Goal: Information Seeking & Learning: Check status

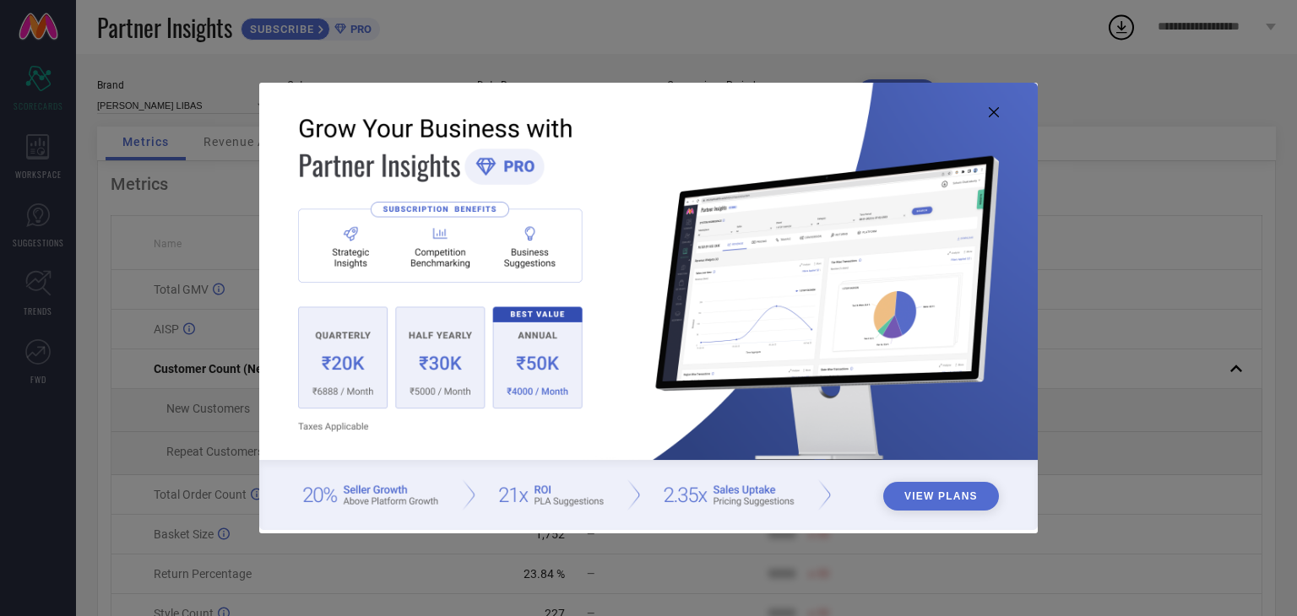
click at [991, 109] on icon at bounding box center [994, 112] width 10 height 10
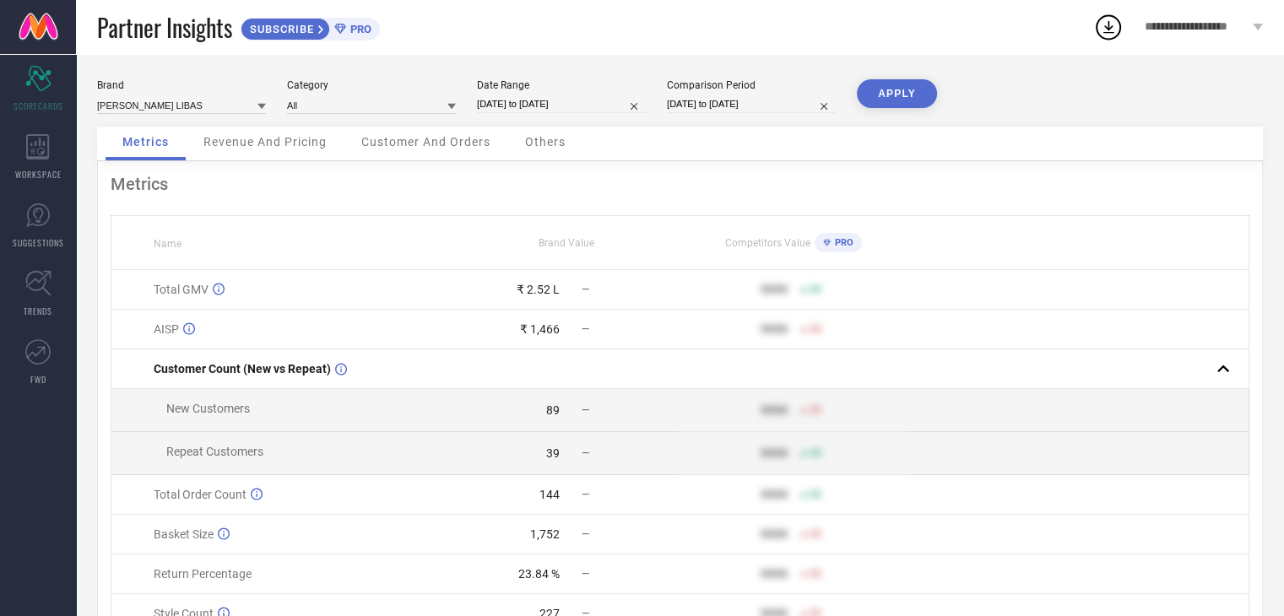
click at [271, 144] on span "Revenue And Pricing" at bounding box center [264, 142] width 123 height 14
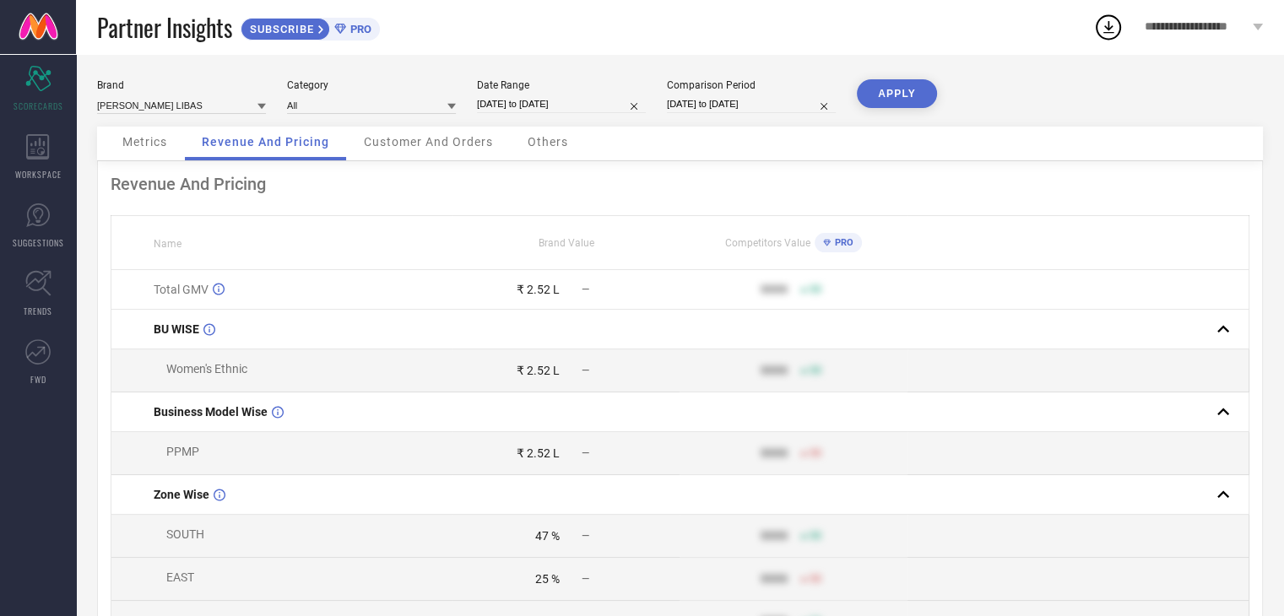
click at [159, 145] on span "Metrics" at bounding box center [144, 142] width 45 height 14
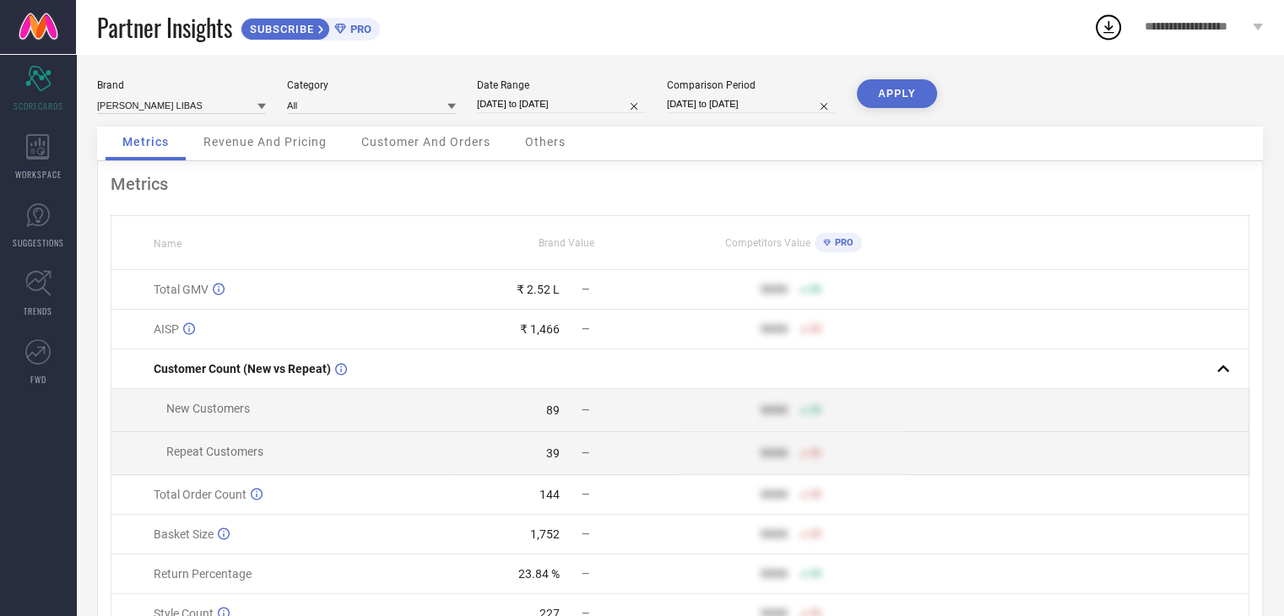
select select "7"
select select "2025"
select select "8"
select select "2025"
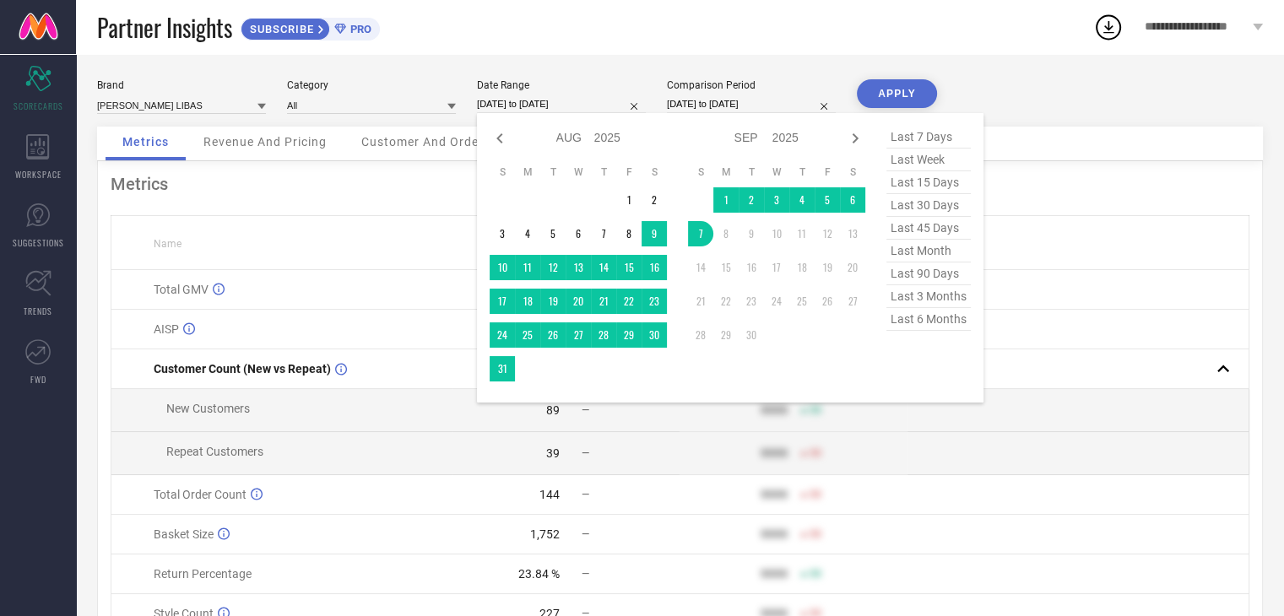
click at [540, 99] on input "[DATE] to [DATE]" at bounding box center [561, 104] width 169 height 18
click at [631, 197] on td "1" at bounding box center [628, 199] width 25 height 25
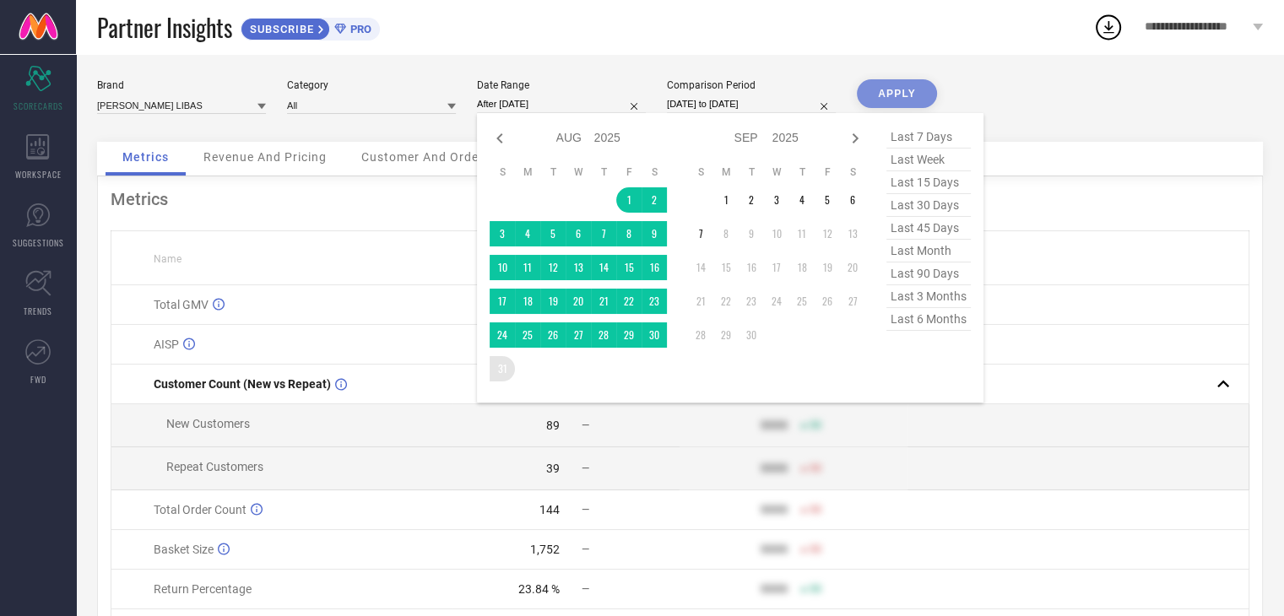
type input "[DATE] to [DATE]"
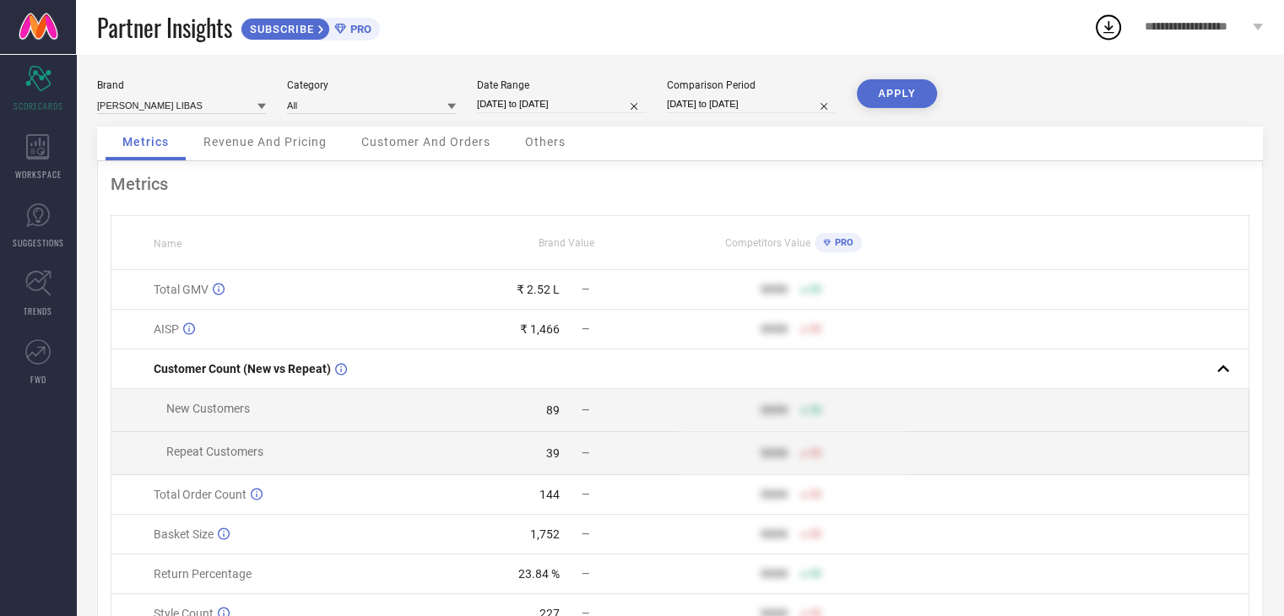
click at [912, 95] on button "APPLY" at bounding box center [897, 93] width 80 height 29
click at [574, 99] on input "[DATE] to [DATE]" at bounding box center [561, 104] width 169 height 18
select select "7"
select select "2025"
select select "8"
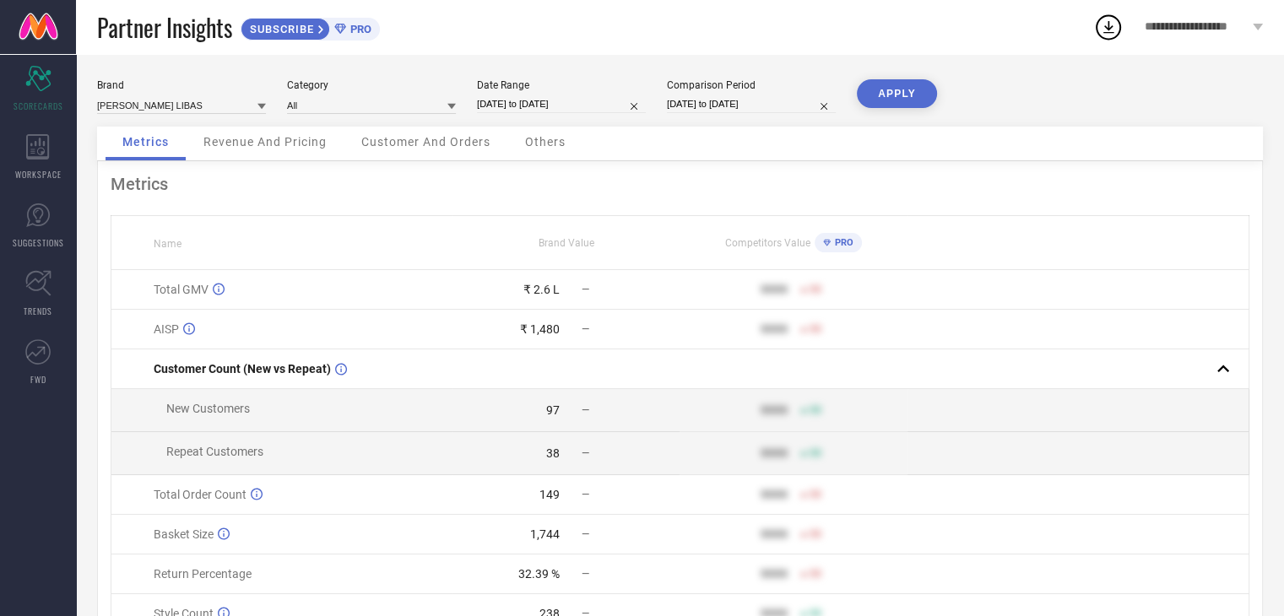
select select "2025"
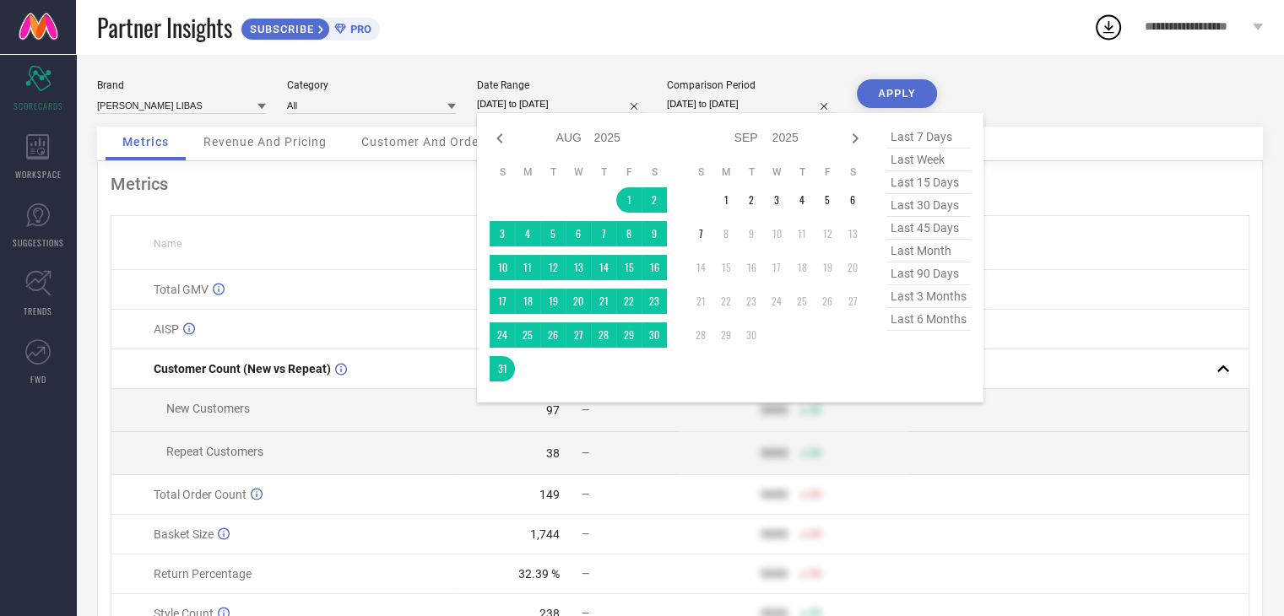
click at [931, 207] on span "last 30 days" at bounding box center [928, 205] width 84 height 23
type input "[DATE] to [DATE]"
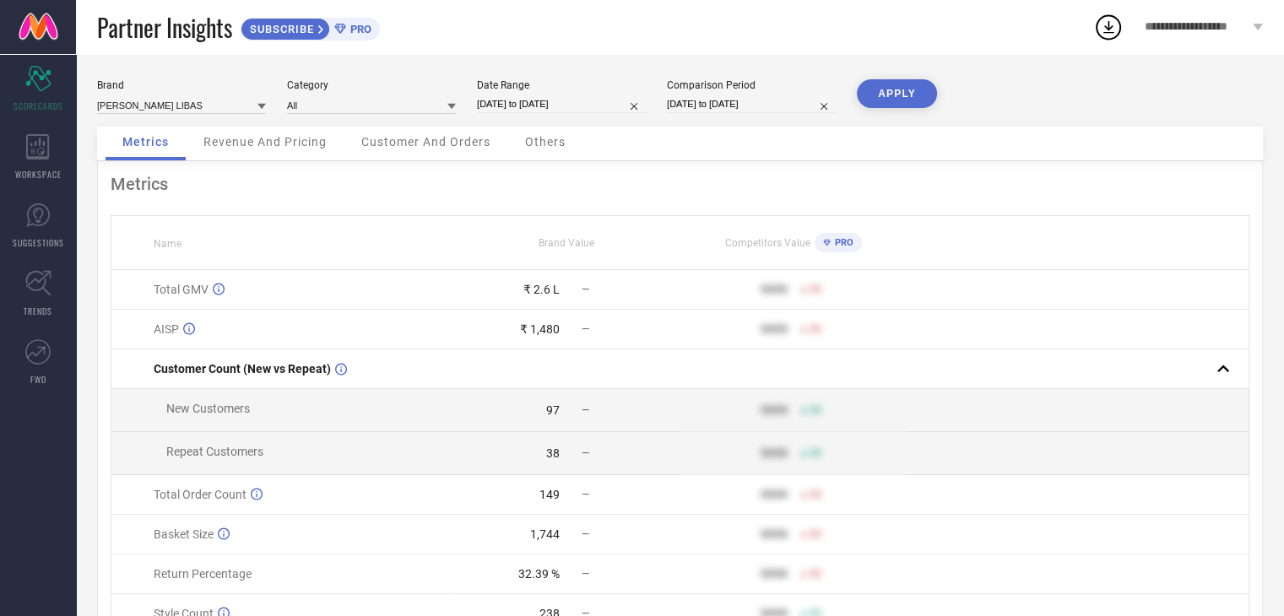
click at [901, 93] on button "APPLY" at bounding box center [897, 93] width 80 height 29
click at [550, 119] on div "Brand [PERSON_NAME] LIBAS Category All Date Range [DATE] to [DATE] Comparison P…" at bounding box center [680, 102] width 1166 height 47
click at [563, 104] on input "[DATE] to [DATE]" at bounding box center [561, 104] width 169 height 18
select select "7"
select select "2025"
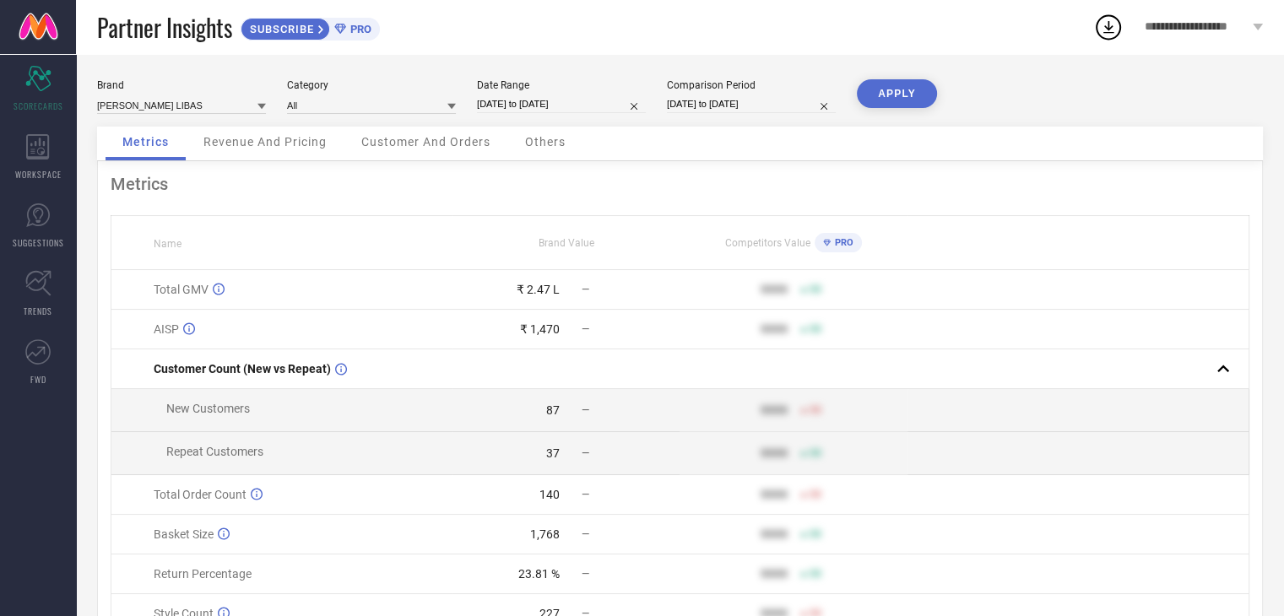
select select "8"
select select "2025"
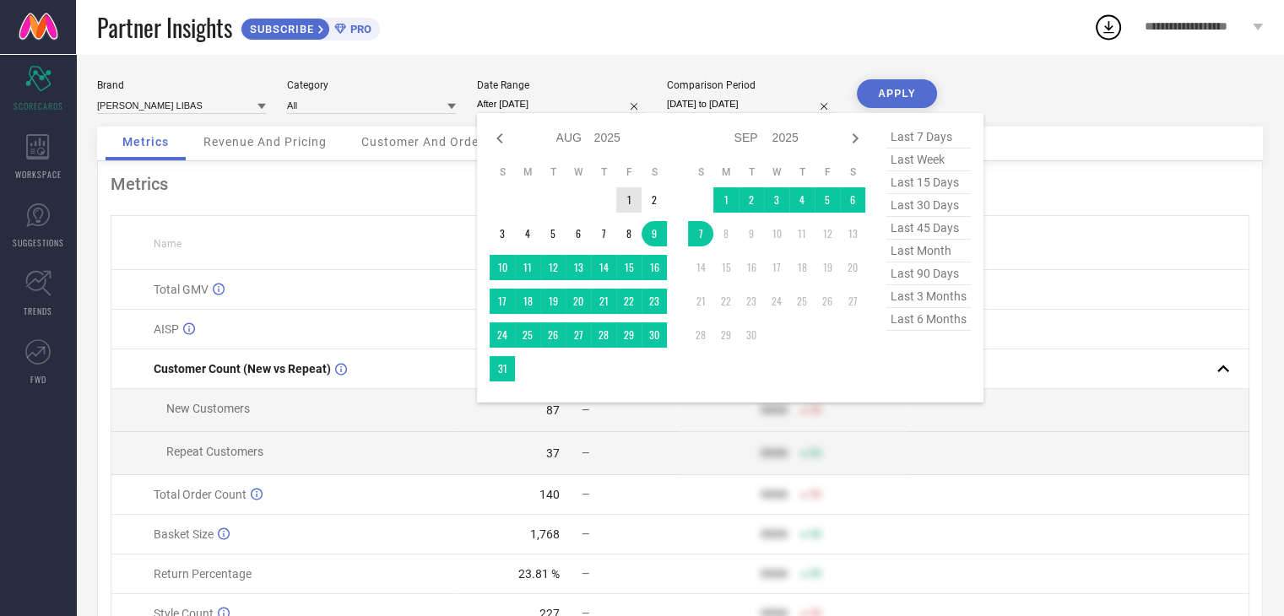
click at [635, 209] on td "1" at bounding box center [628, 199] width 25 height 25
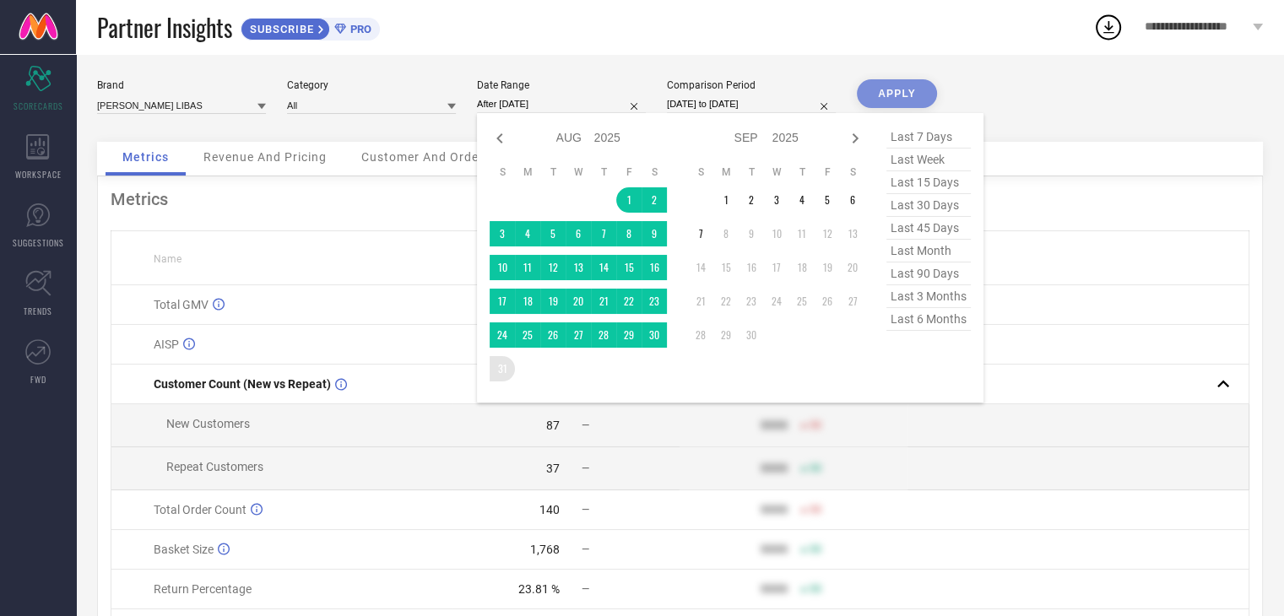
type input "[DATE] to [DATE]"
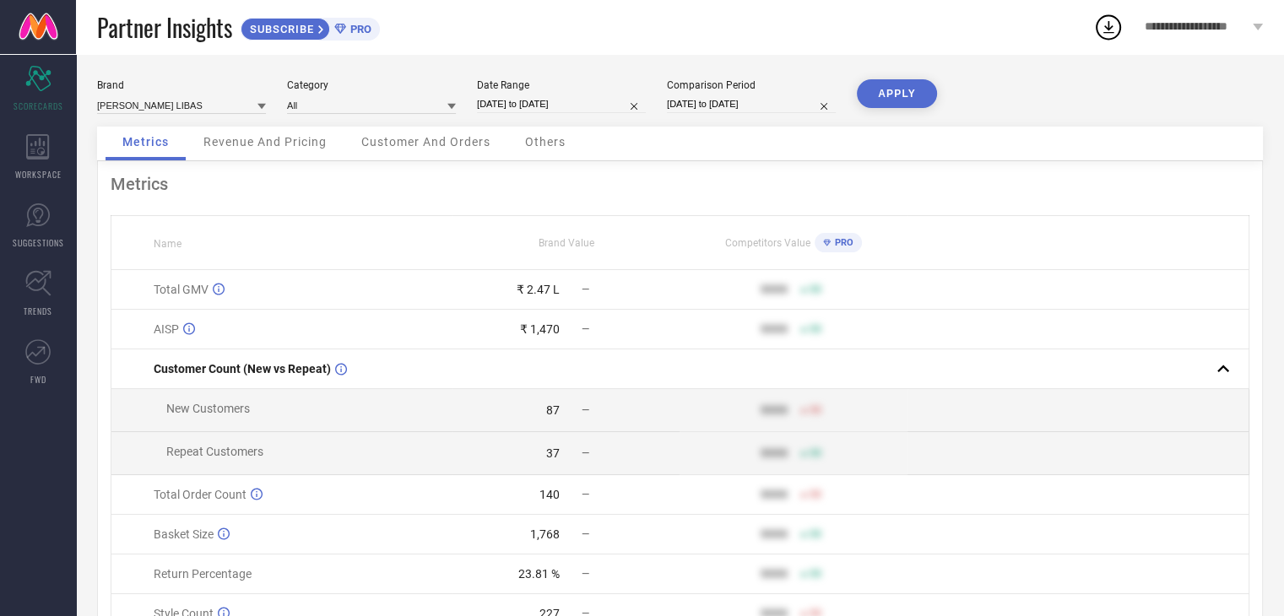
click at [902, 83] on button "APPLY" at bounding box center [897, 93] width 80 height 29
select select "7"
select select "2025"
select select "8"
select select "2025"
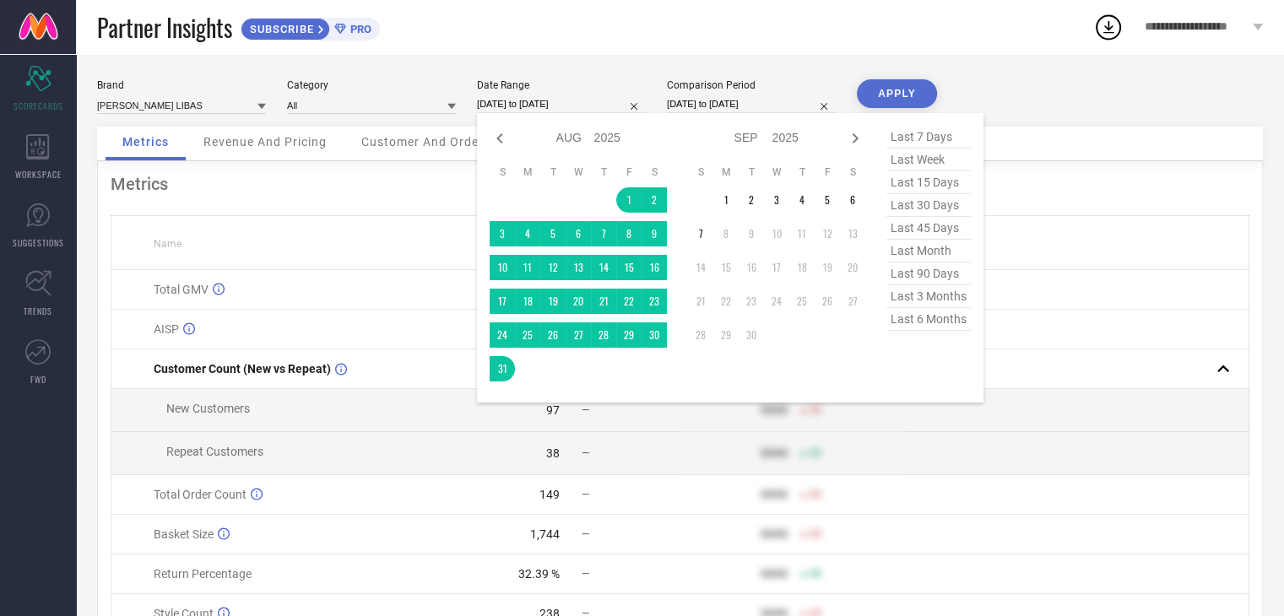
click at [563, 106] on input "[DATE] to [DATE]" at bounding box center [561, 104] width 169 height 18
click at [623, 268] on td "15" at bounding box center [628, 267] width 25 height 25
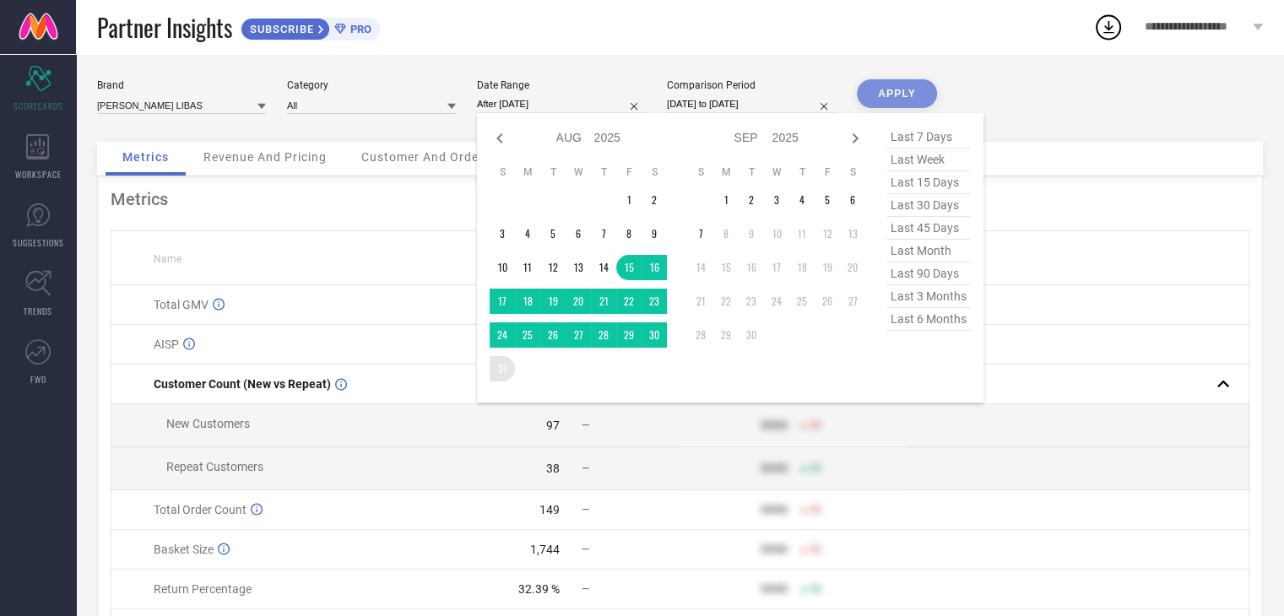
type input "[DATE] to [DATE]"
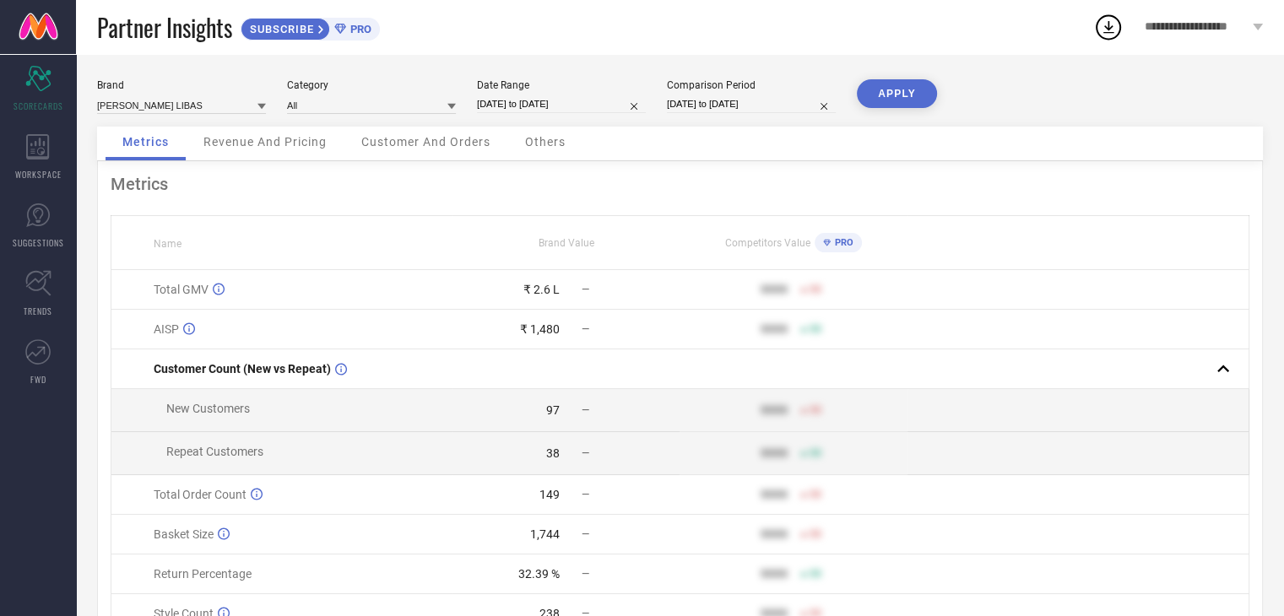
click at [905, 94] on button "APPLY" at bounding box center [897, 93] width 80 height 29
click at [570, 102] on input "[DATE] to [DATE]" at bounding box center [561, 104] width 169 height 18
select select "7"
select select "2025"
select select "8"
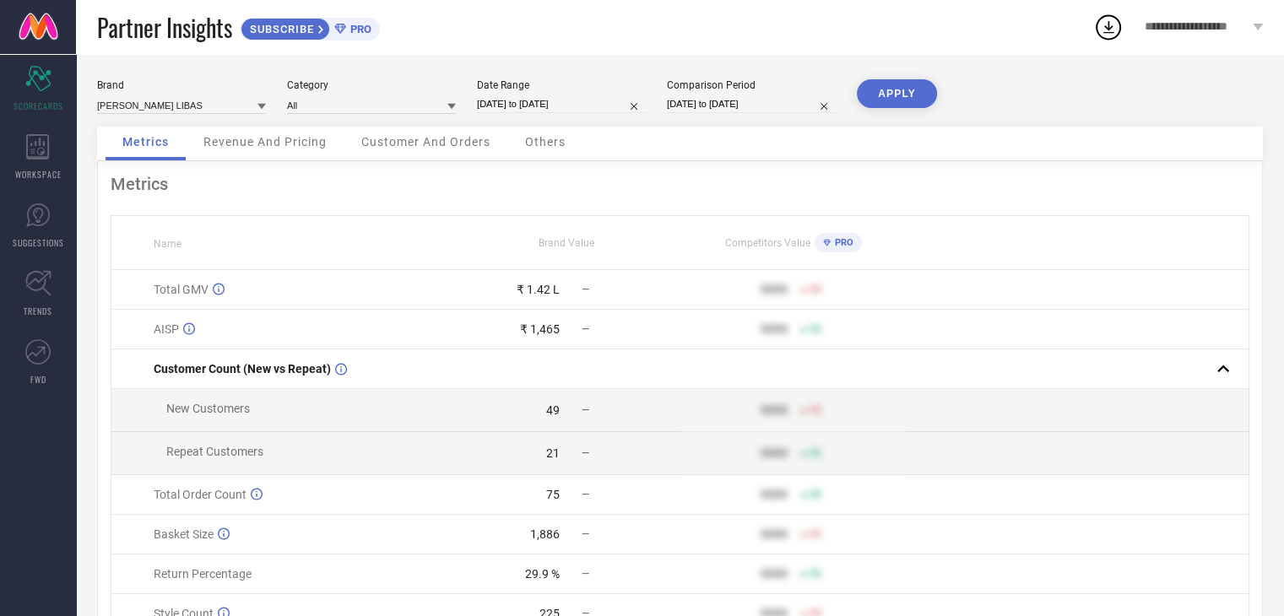
select select "2025"
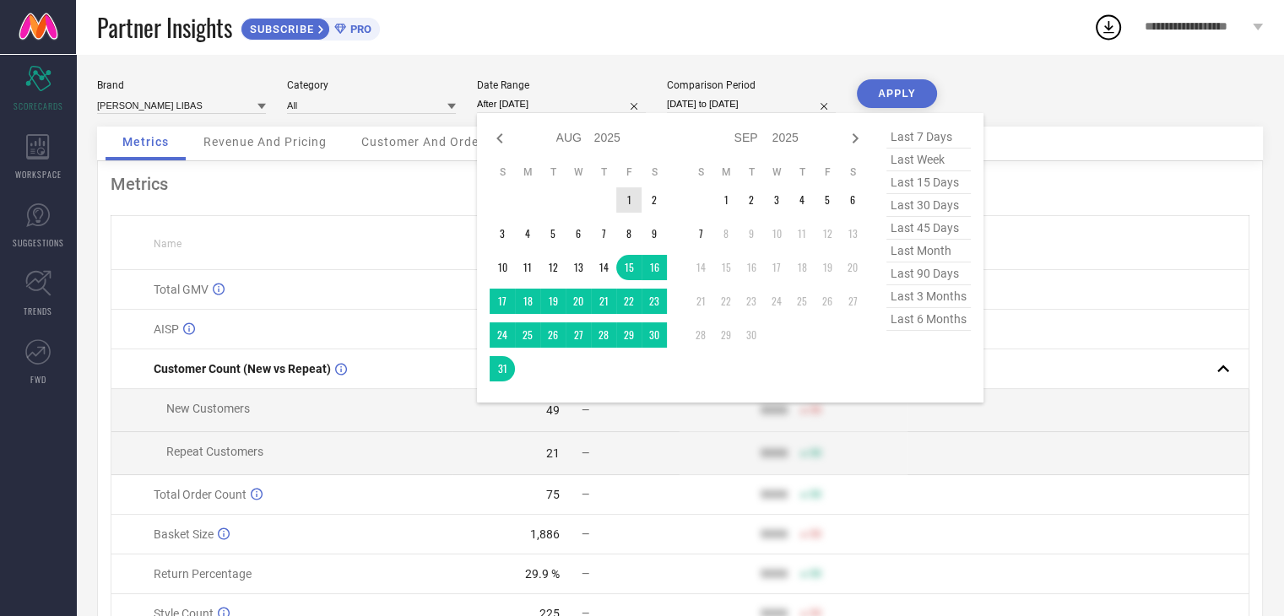
click at [625, 190] on td "1" at bounding box center [628, 199] width 25 height 25
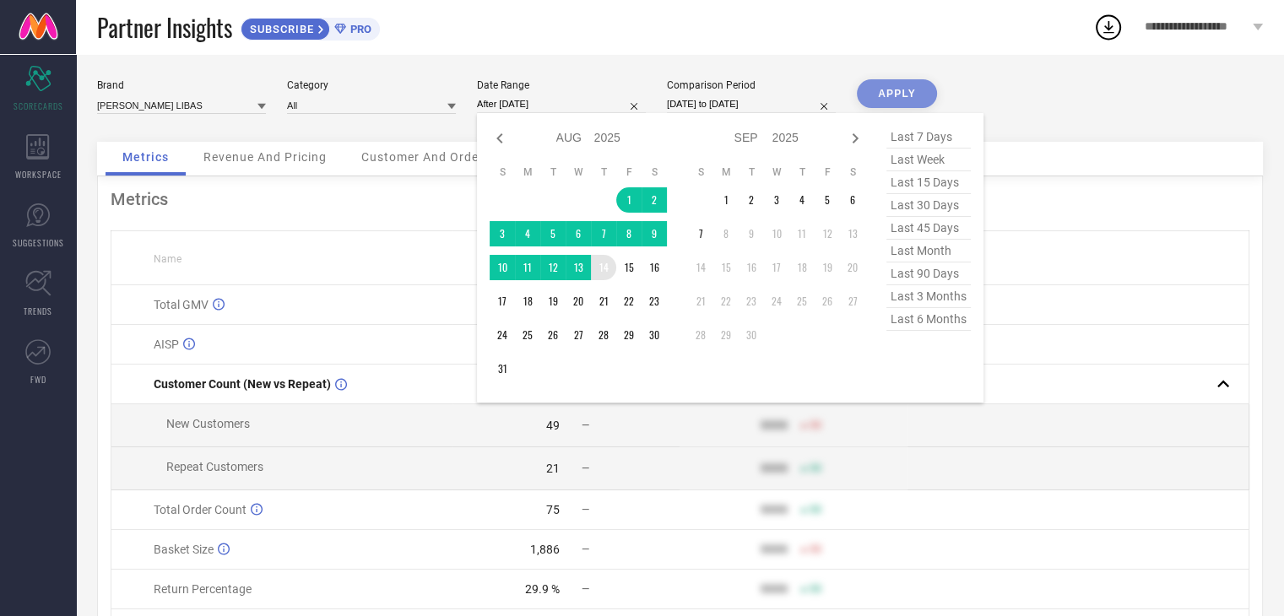
type input "[DATE] to [DATE]"
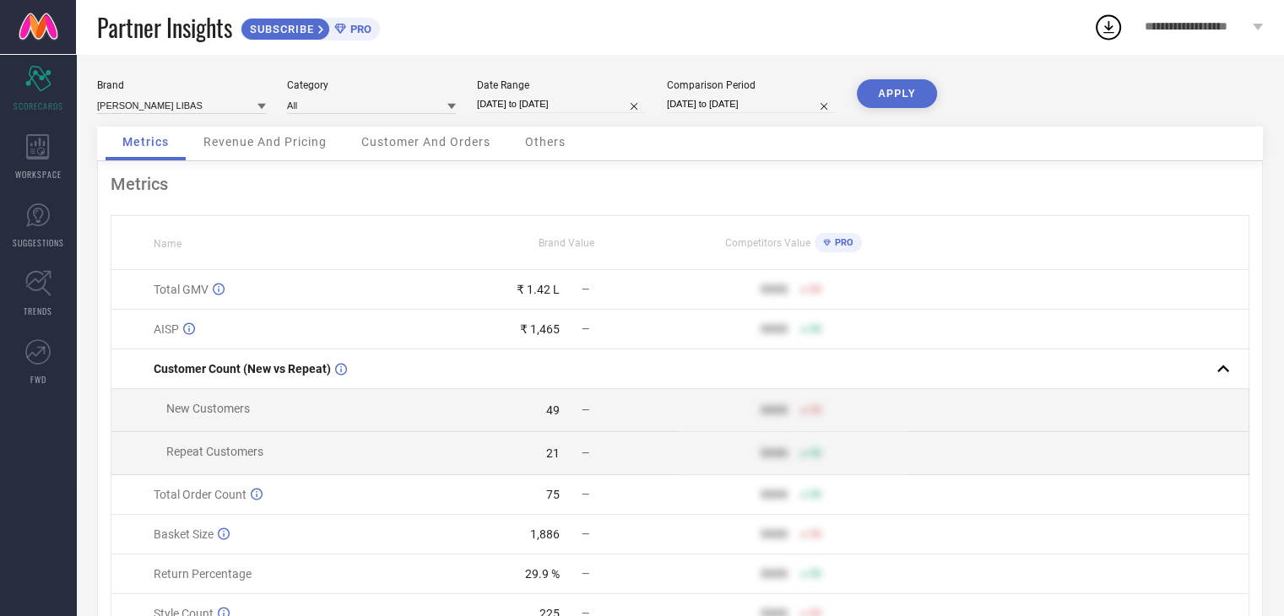
click at [914, 90] on button "APPLY" at bounding box center [897, 93] width 80 height 29
click at [595, 102] on input "[DATE] to [DATE]" at bounding box center [561, 104] width 169 height 18
select select "7"
select select "2025"
select select "8"
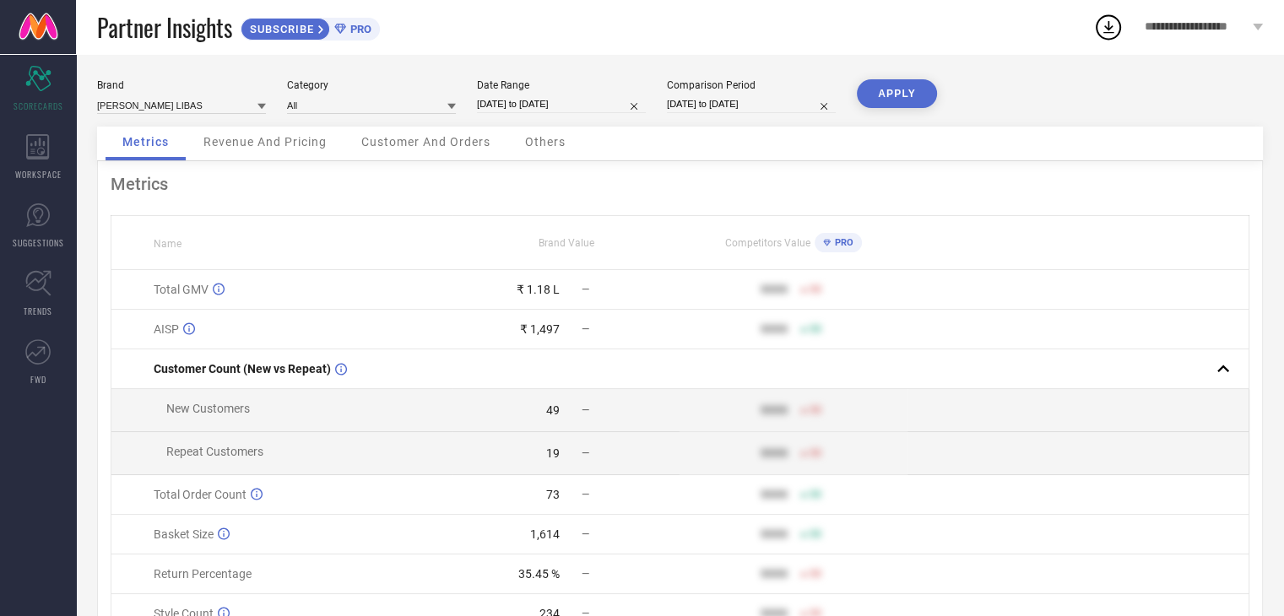
select select "2025"
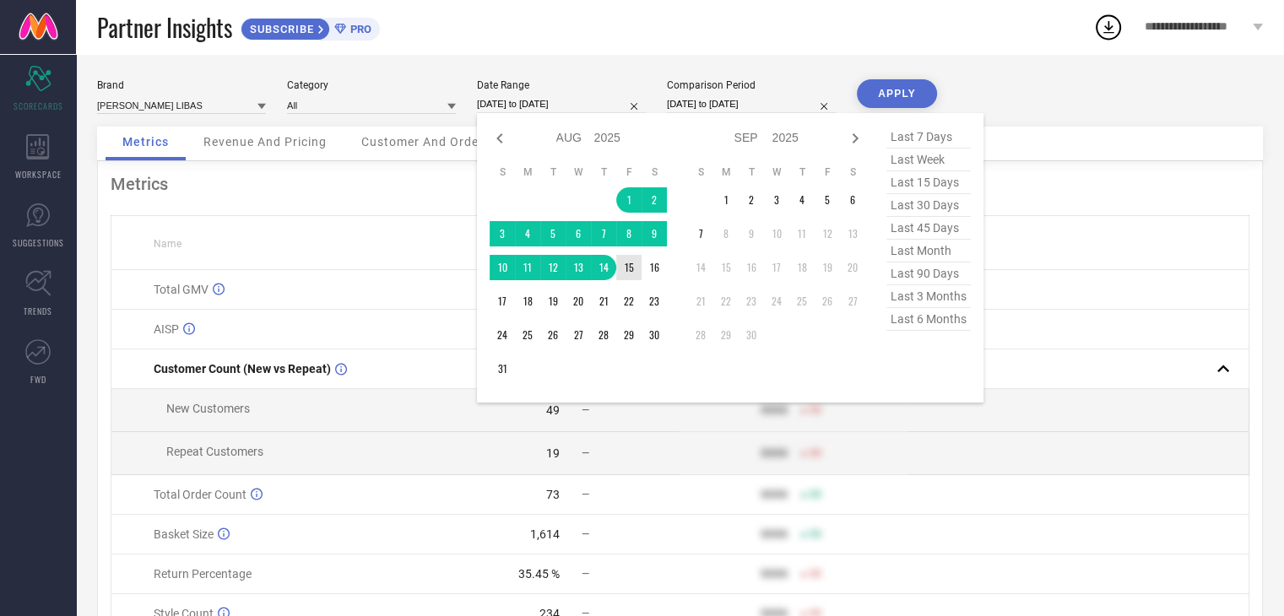
click at [634, 271] on td "15" at bounding box center [628, 267] width 25 height 25
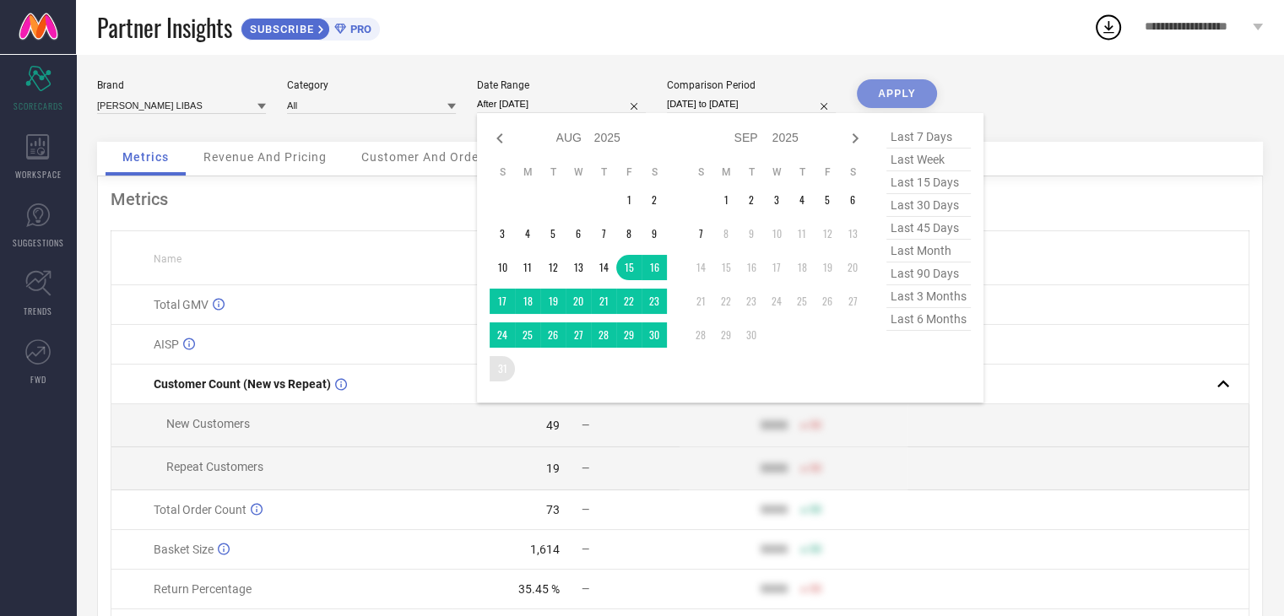
type input "[DATE] to [DATE]"
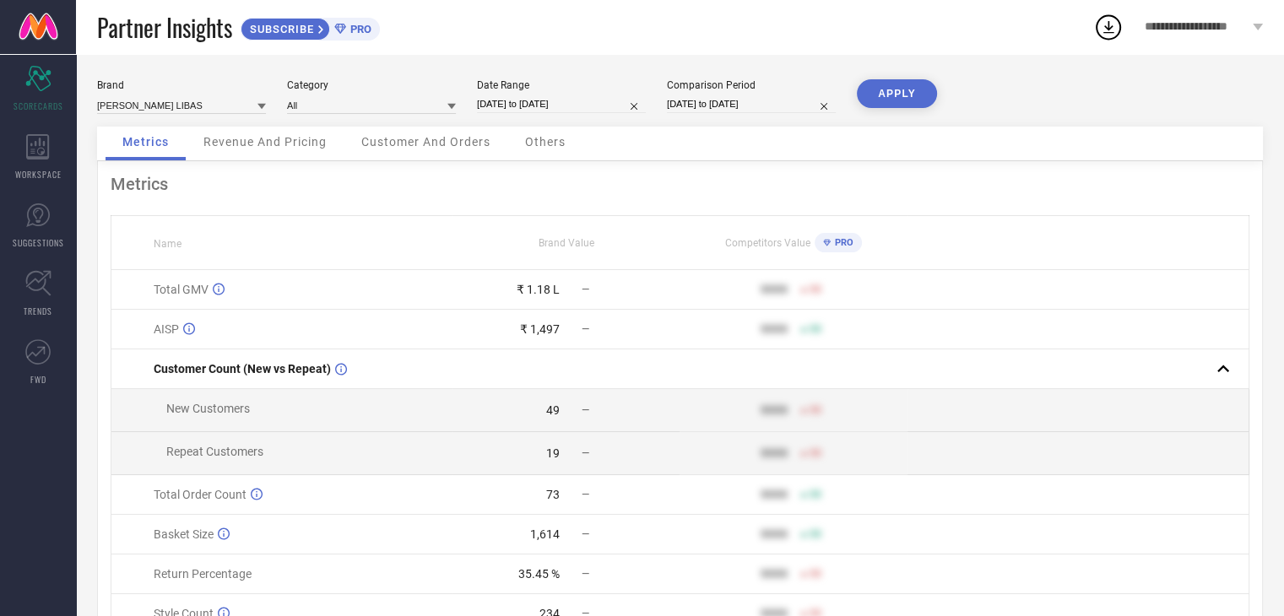
click at [907, 85] on button "APPLY" at bounding box center [897, 93] width 80 height 29
select select "7"
select select "2025"
select select "8"
select select "2025"
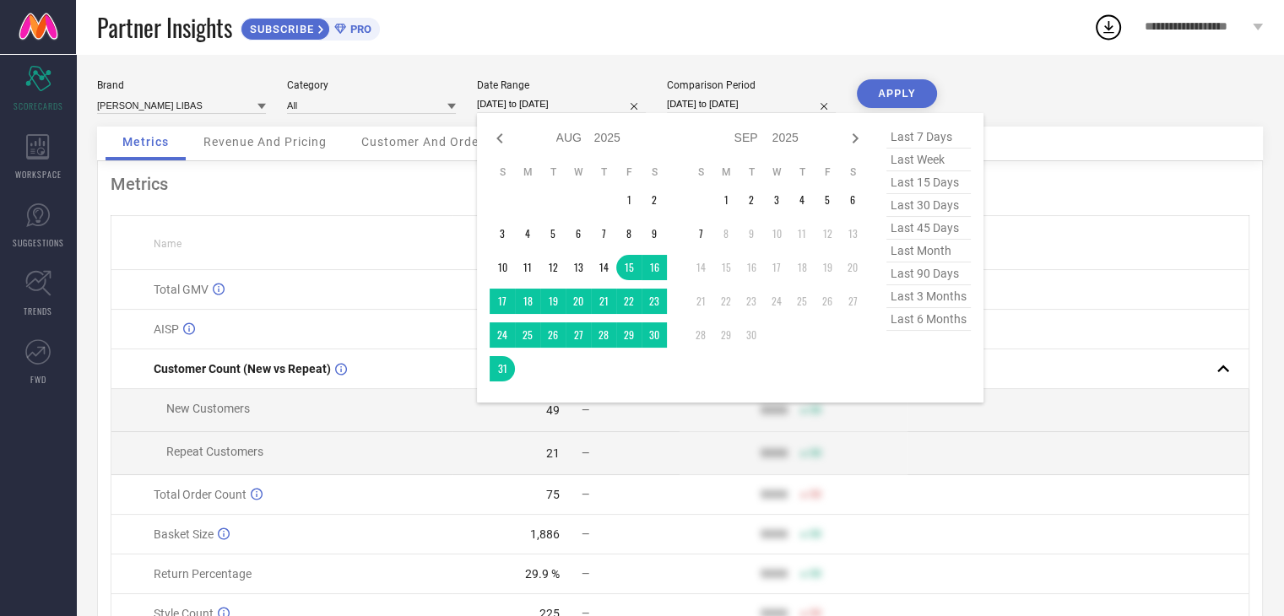
click at [581, 104] on input "[DATE] to [DATE]" at bounding box center [561, 104] width 169 height 18
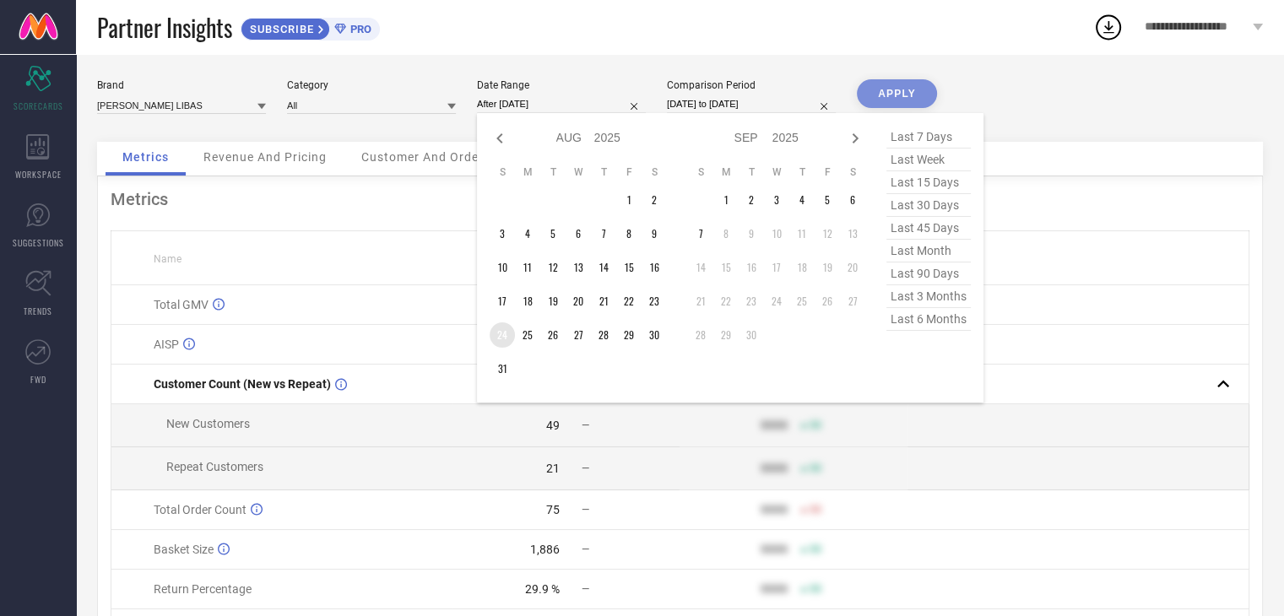
click at [496, 338] on td "24" at bounding box center [502, 334] width 25 height 25
type input "[DATE] to [DATE]"
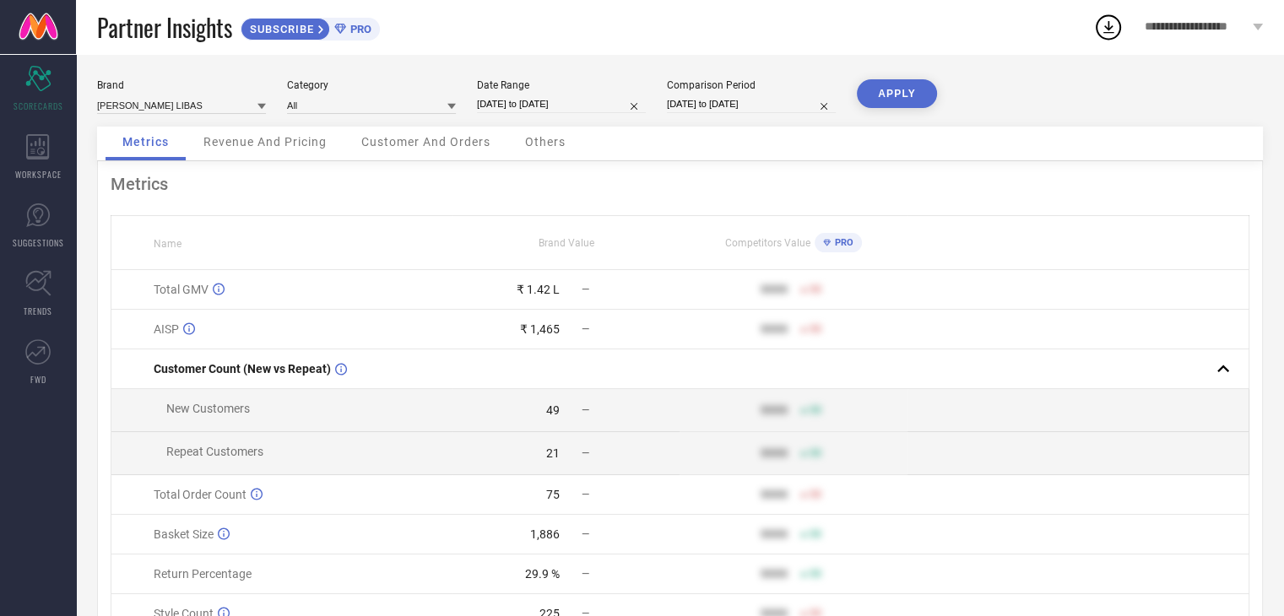
click at [882, 89] on button "APPLY" at bounding box center [897, 93] width 80 height 29
click at [611, 100] on input "[DATE] to [DATE]" at bounding box center [561, 104] width 169 height 18
select select "7"
select select "2025"
select select "8"
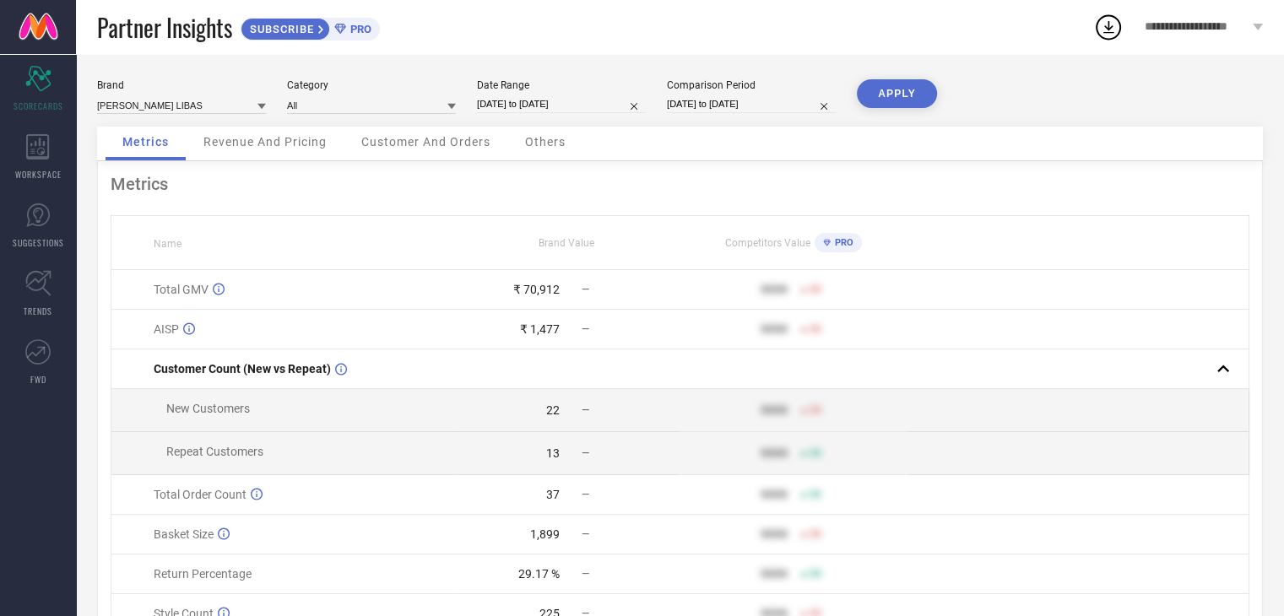
select select "2025"
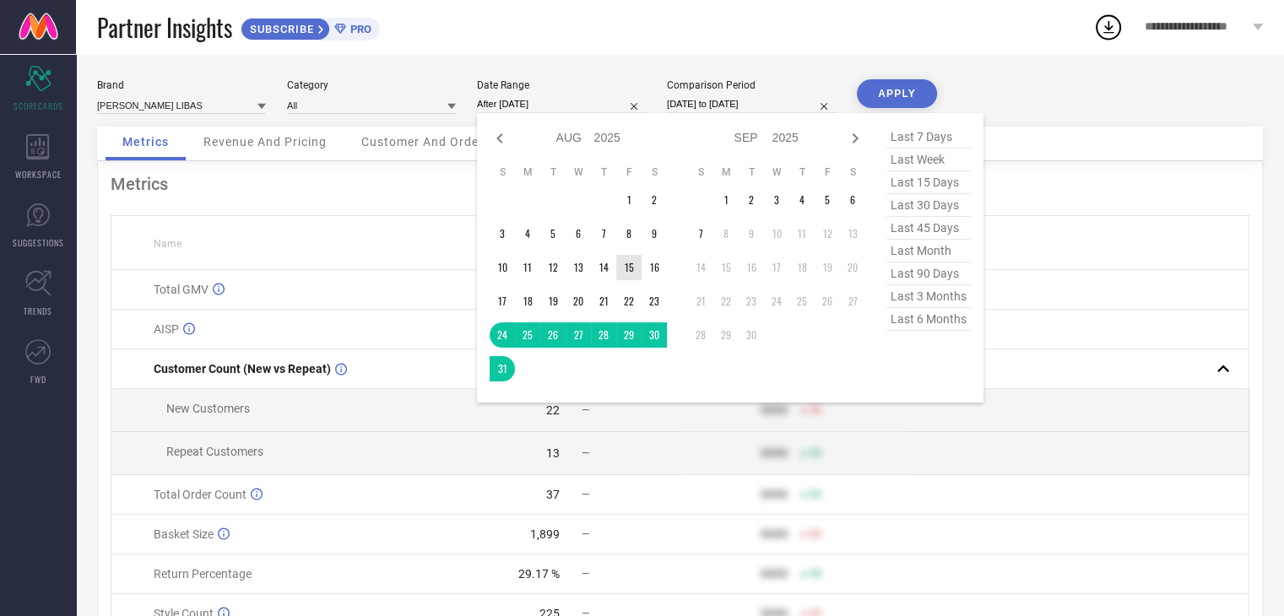
click at [626, 268] on td "15" at bounding box center [628, 267] width 25 height 25
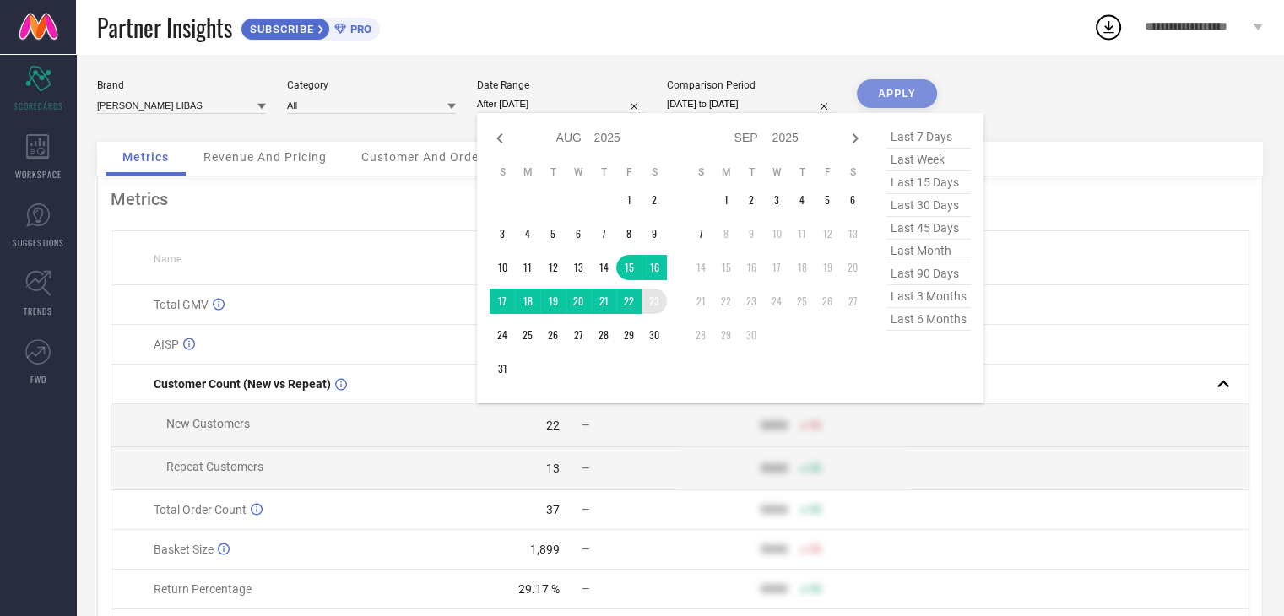
type input "[DATE] to [DATE]"
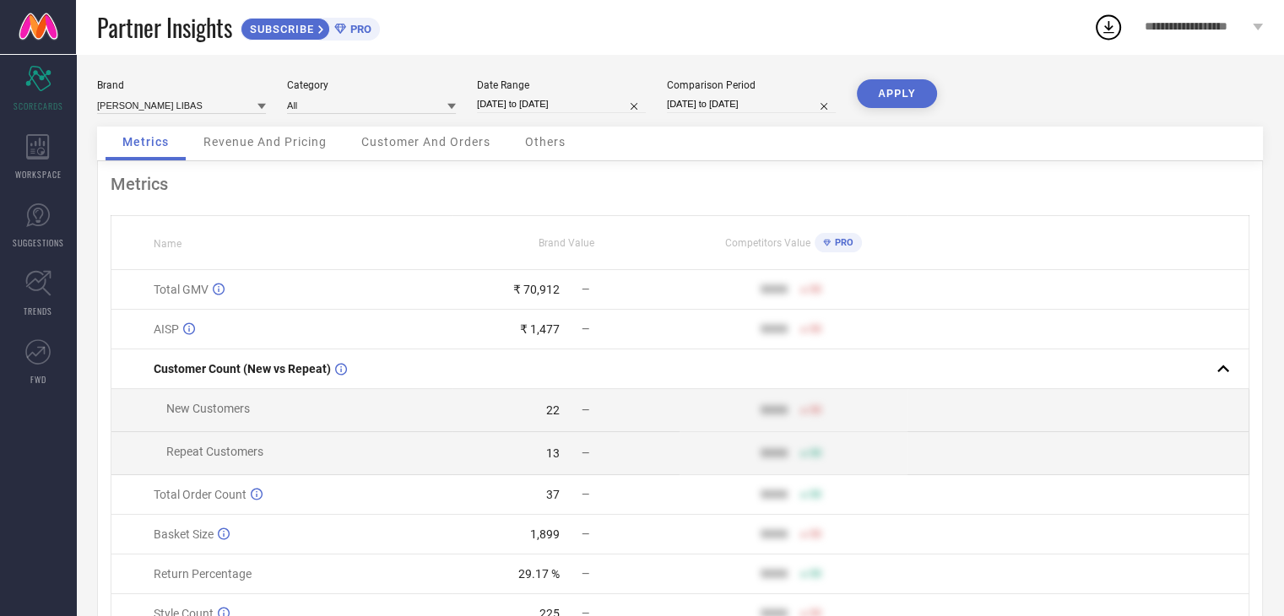
click at [911, 87] on button "APPLY" at bounding box center [897, 93] width 80 height 29
click at [601, 101] on input "[DATE] to [DATE]" at bounding box center [561, 104] width 169 height 18
select select "7"
select select "2025"
select select "8"
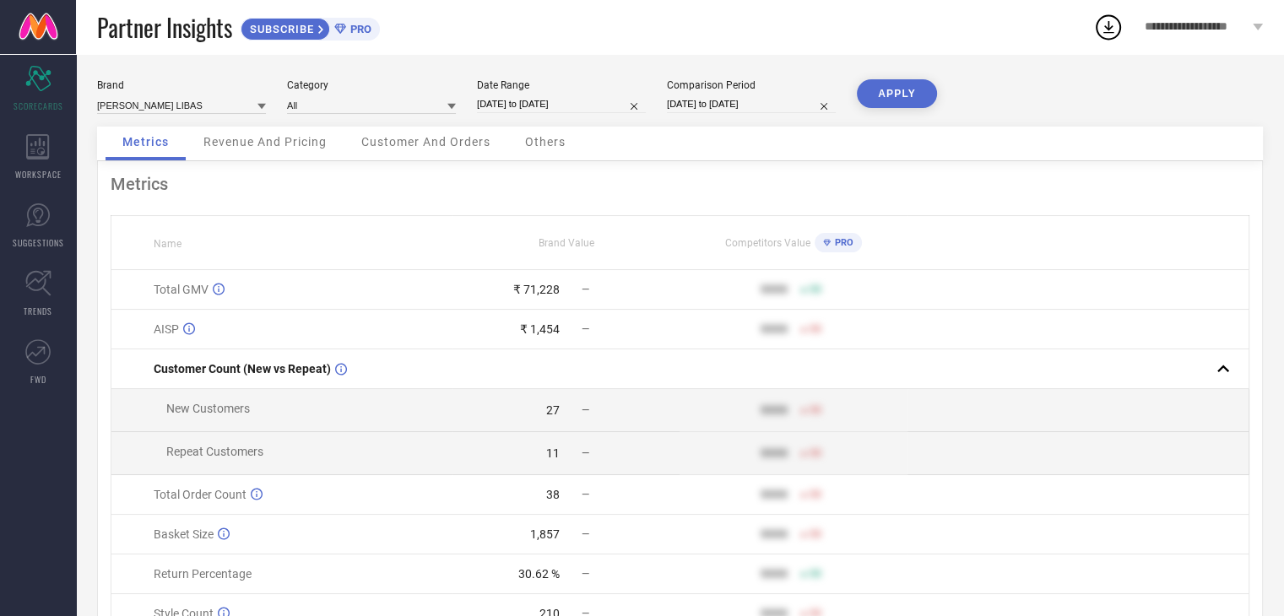
select select "2025"
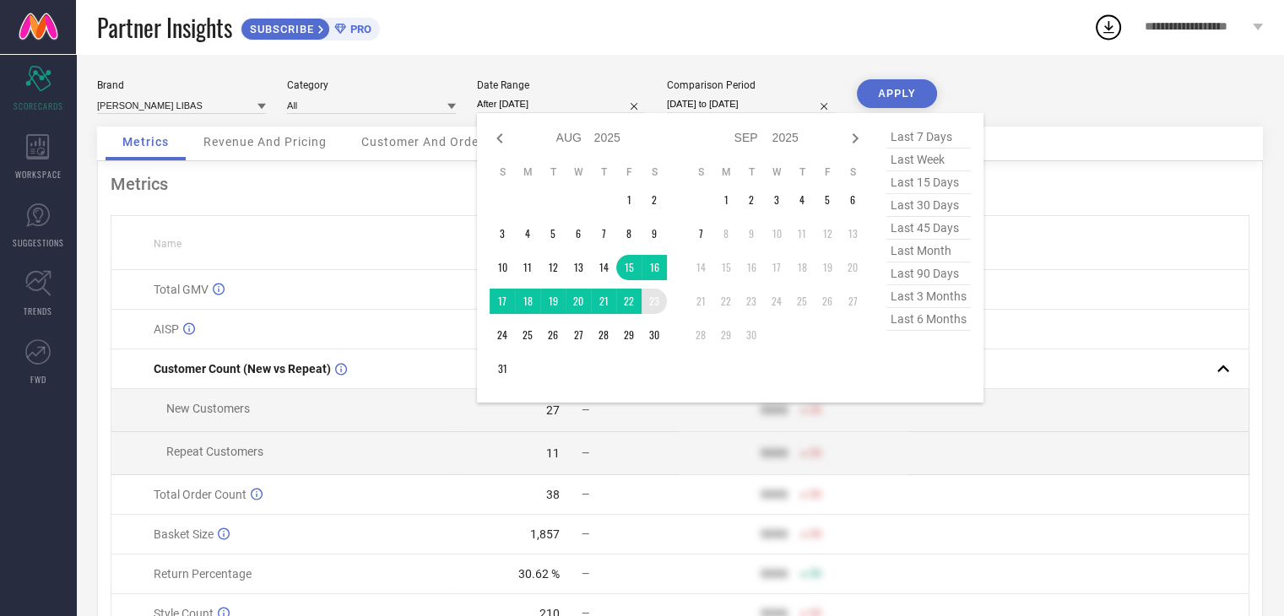
click at [648, 297] on td "23" at bounding box center [654, 301] width 25 height 25
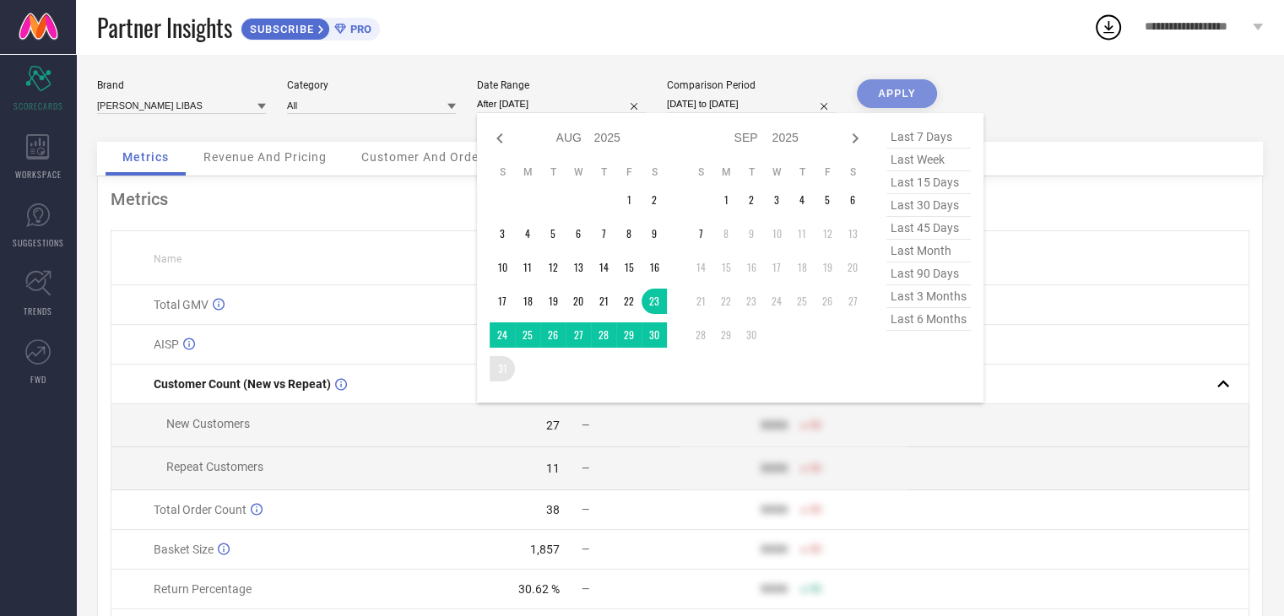
type input "[DATE] to [DATE]"
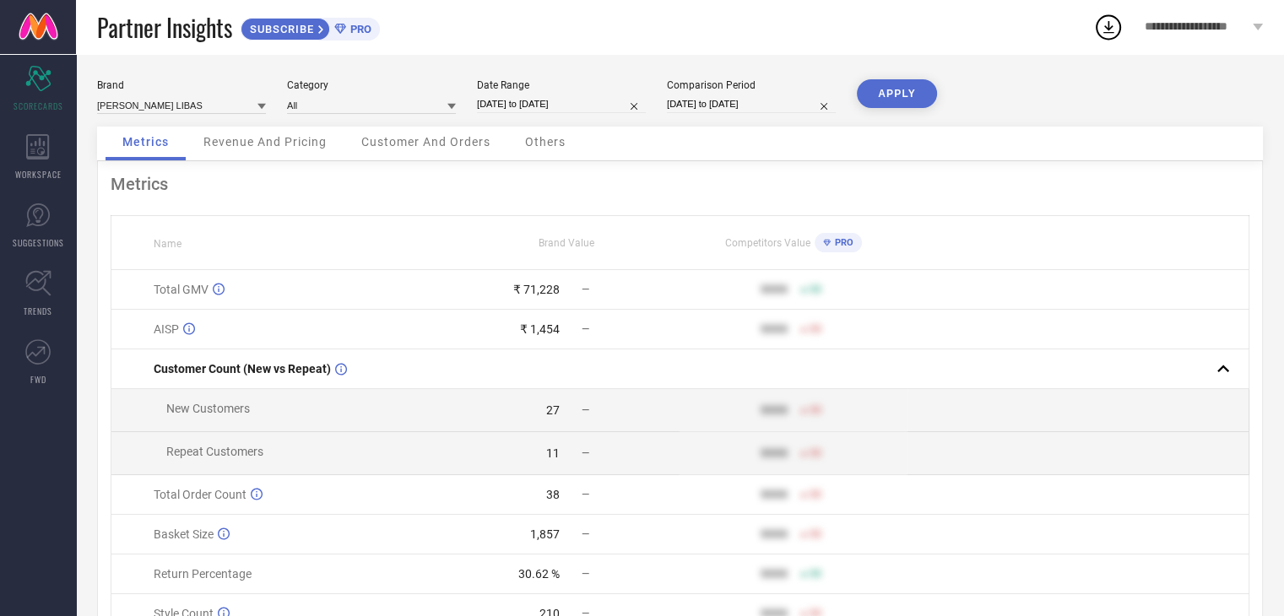
click at [922, 95] on button "APPLY" at bounding box center [897, 93] width 80 height 29
click at [586, 95] on input "[DATE] to [DATE]" at bounding box center [561, 104] width 169 height 18
select select "7"
select select "2025"
select select "8"
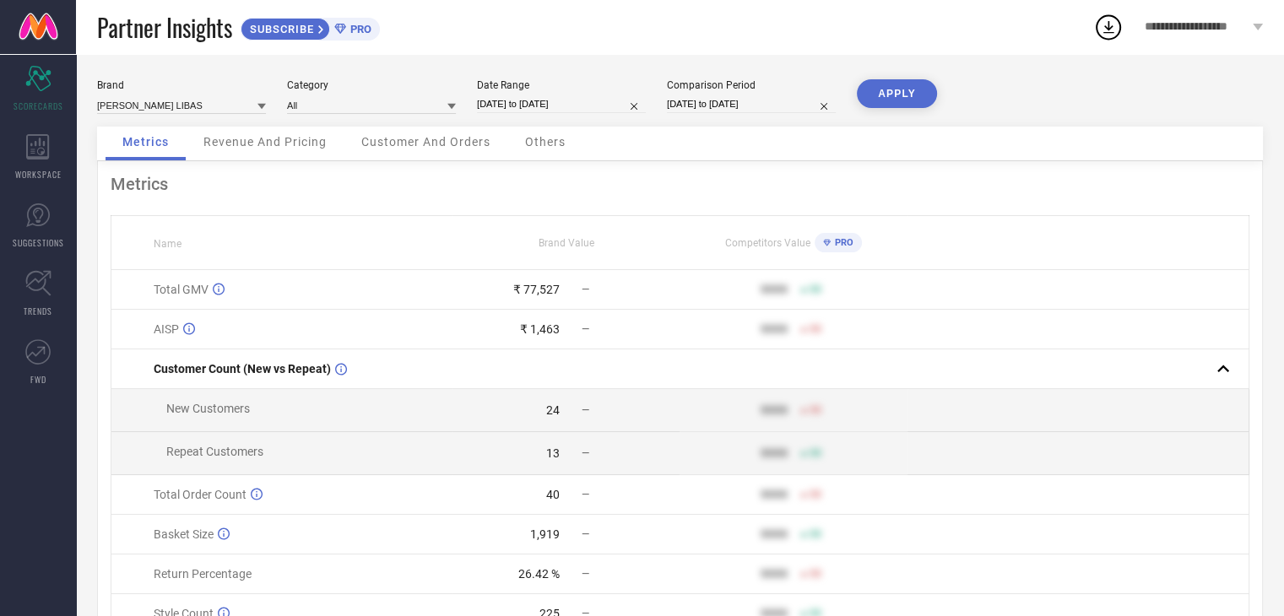
select select "2025"
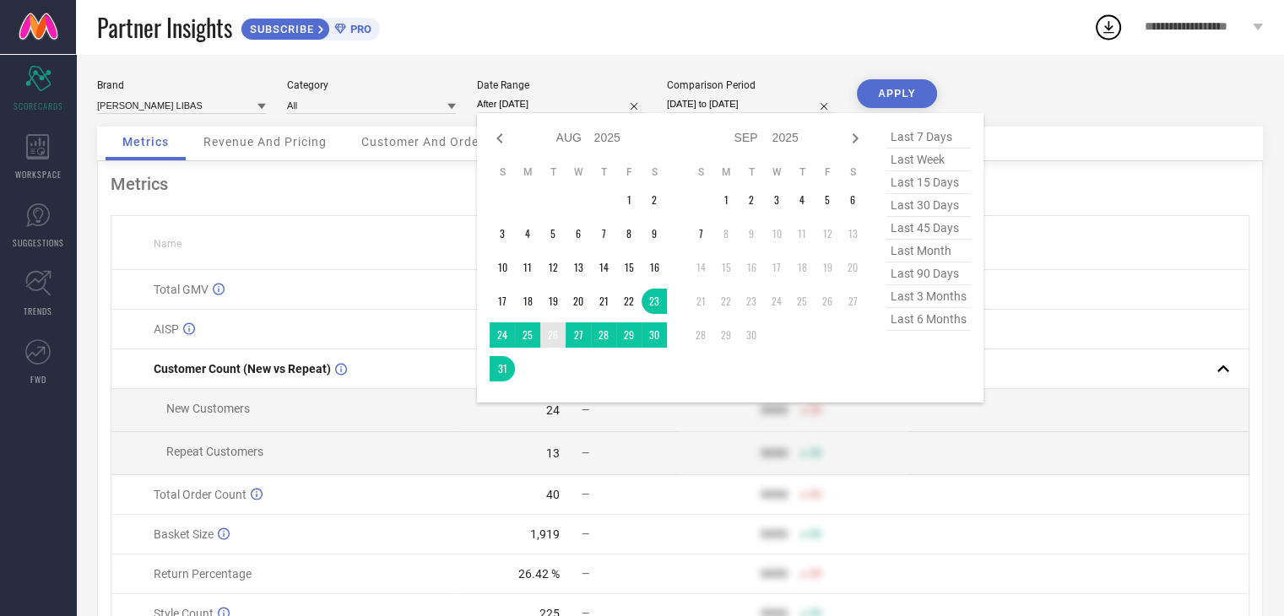
click at [552, 338] on td "26" at bounding box center [552, 334] width 25 height 25
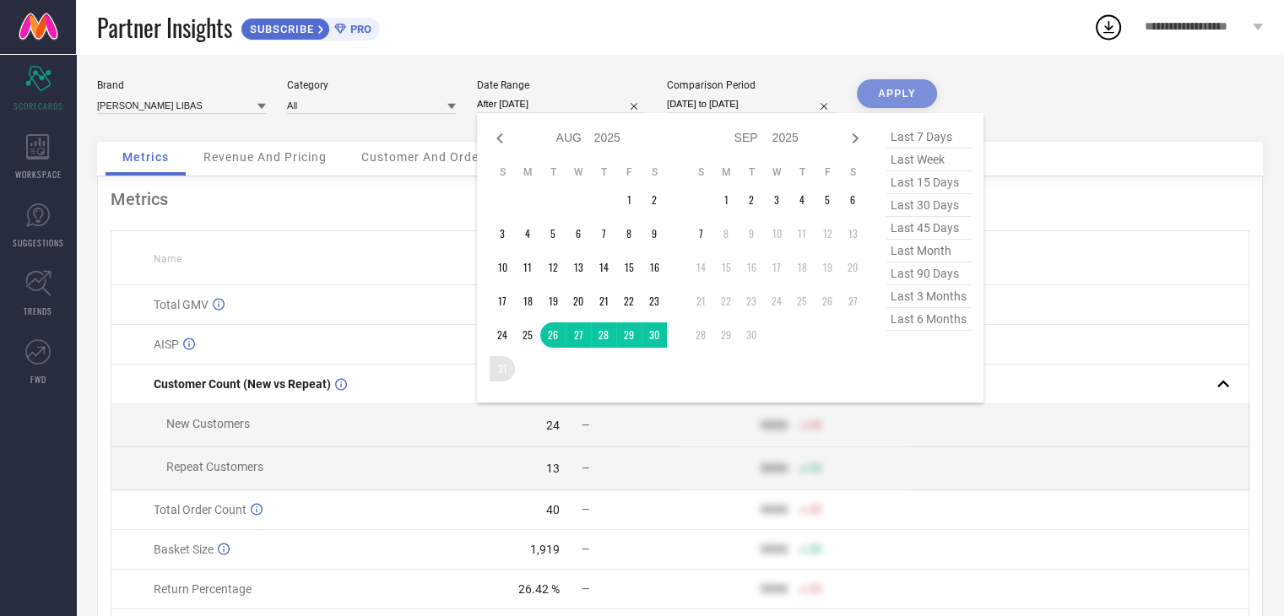
type input "[DATE] to [DATE]"
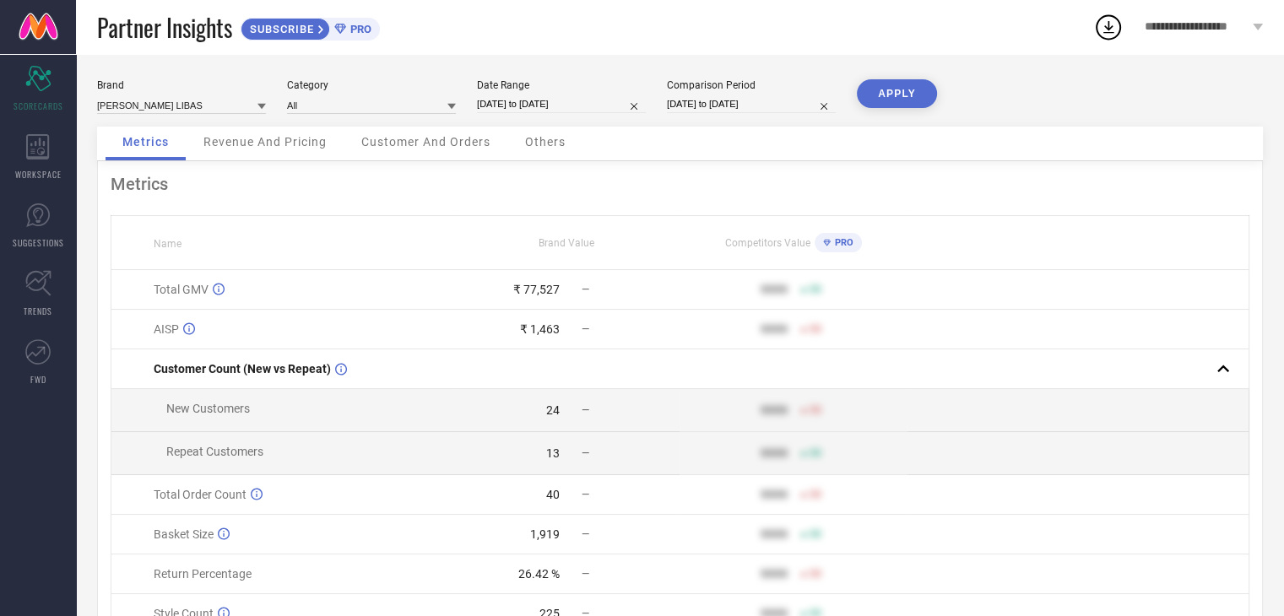
click at [903, 94] on button "APPLY" at bounding box center [897, 93] width 80 height 29
click at [557, 101] on input "[DATE] to [DATE]" at bounding box center [561, 104] width 169 height 18
select select "7"
select select "2025"
select select "8"
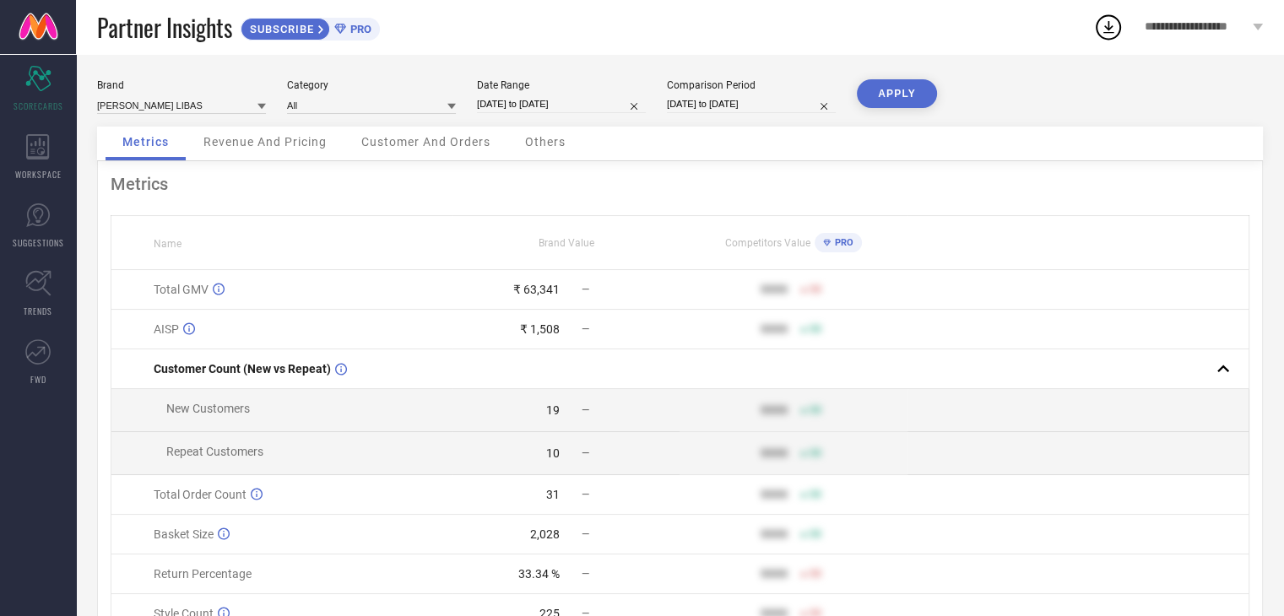
select select "2025"
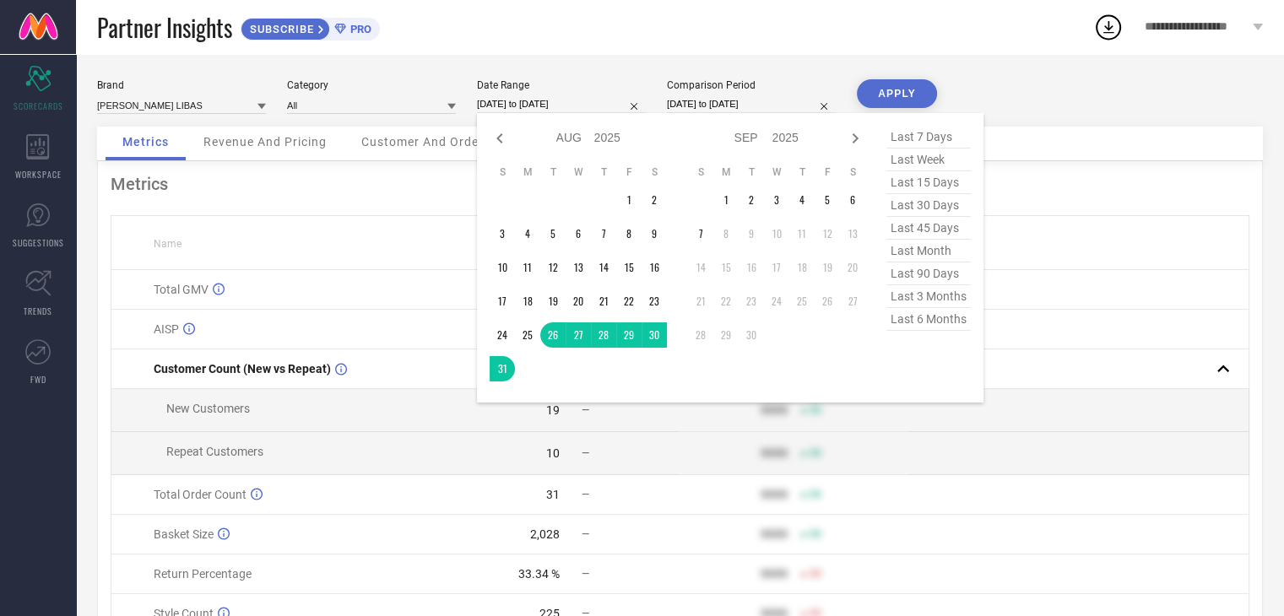
click at [935, 179] on span "last 15 days" at bounding box center [928, 182] width 84 height 23
type input "[DATE] to [DATE]"
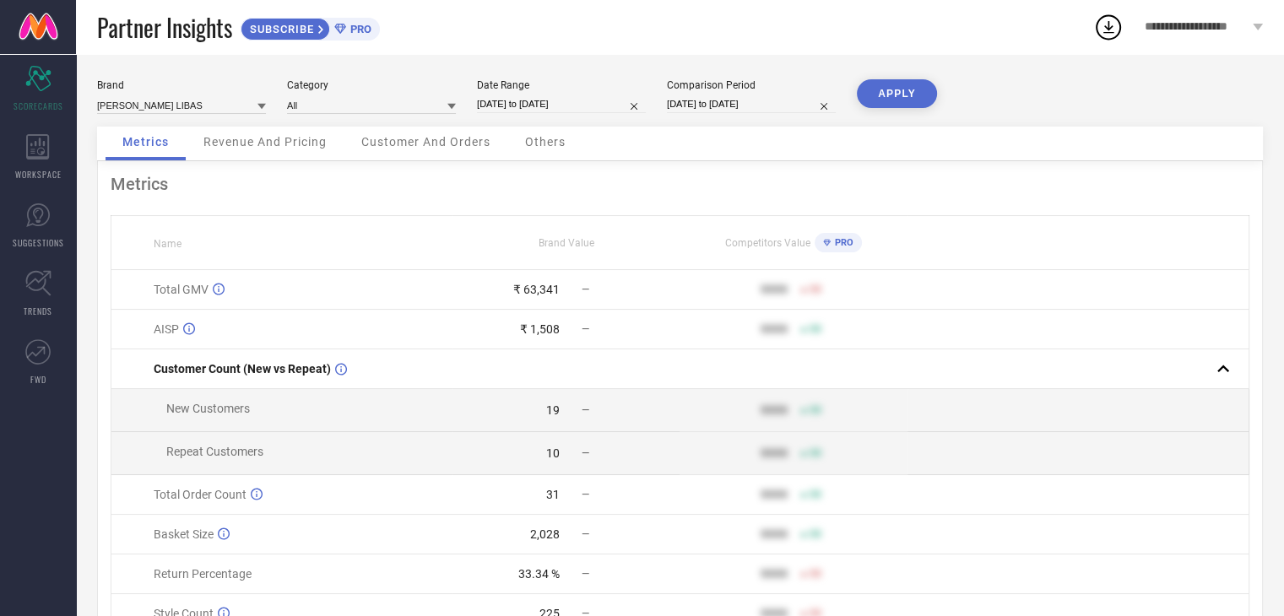
click at [919, 99] on button "APPLY" at bounding box center [897, 93] width 80 height 29
click at [575, 112] on div "[DATE] to [DATE]" at bounding box center [561, 104] width 169 height 18
select select "7"
select select "2025"
select select "8"
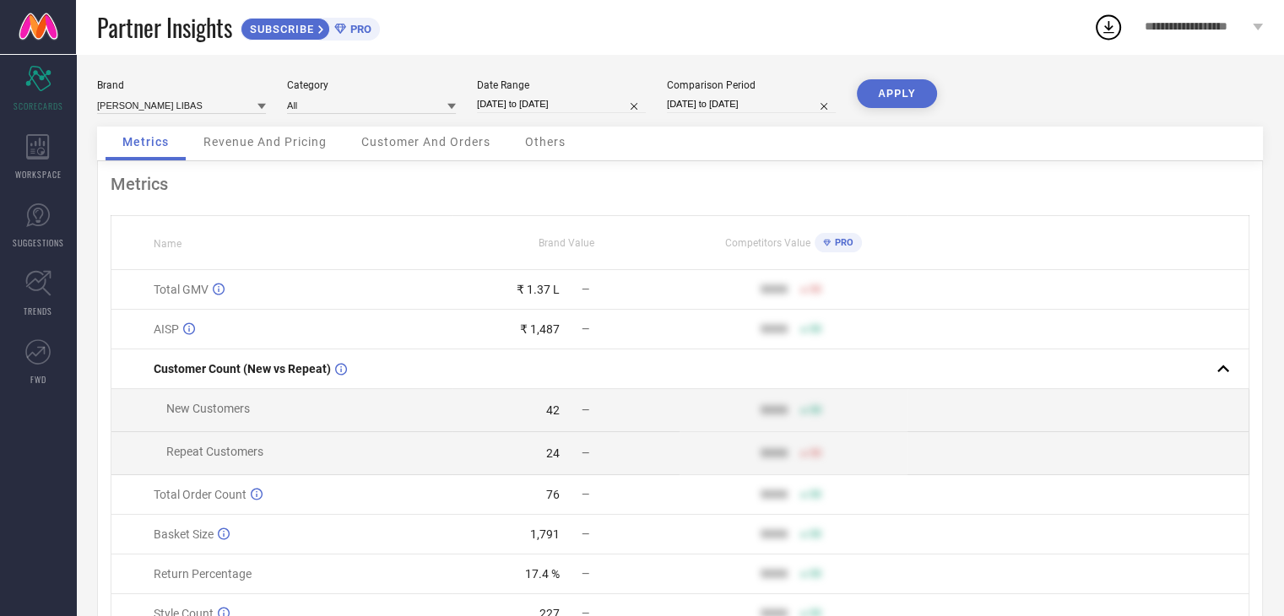
select select "2025"
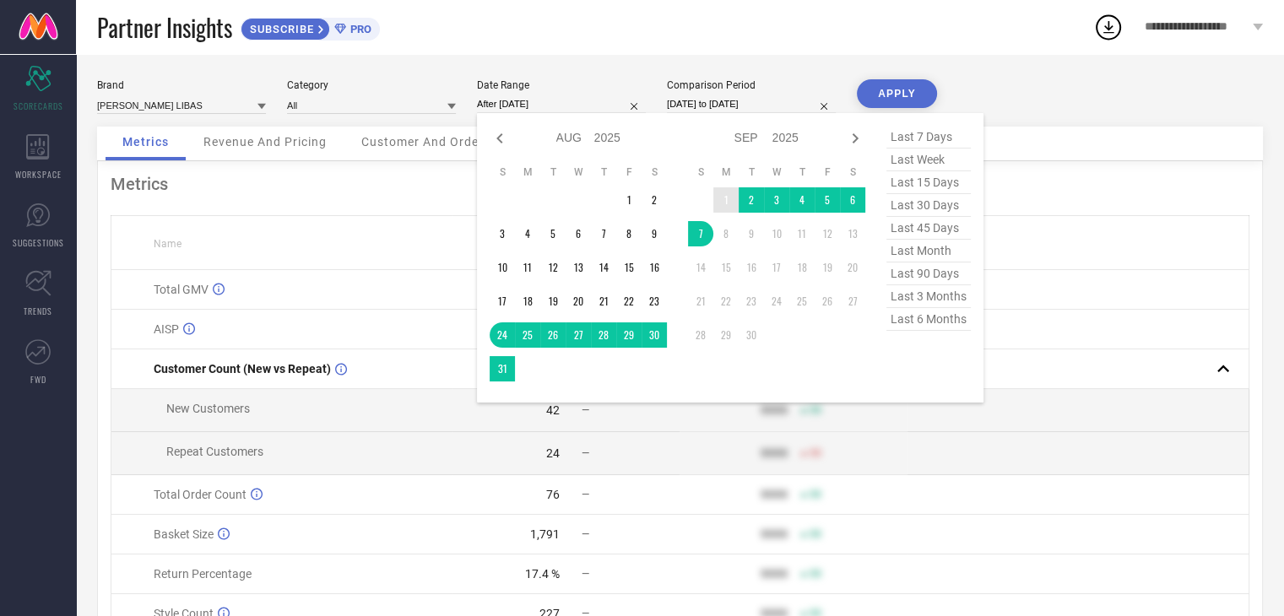
click at [725, 198] on td "1" at bounding box center [725, 199] width 25 height 25
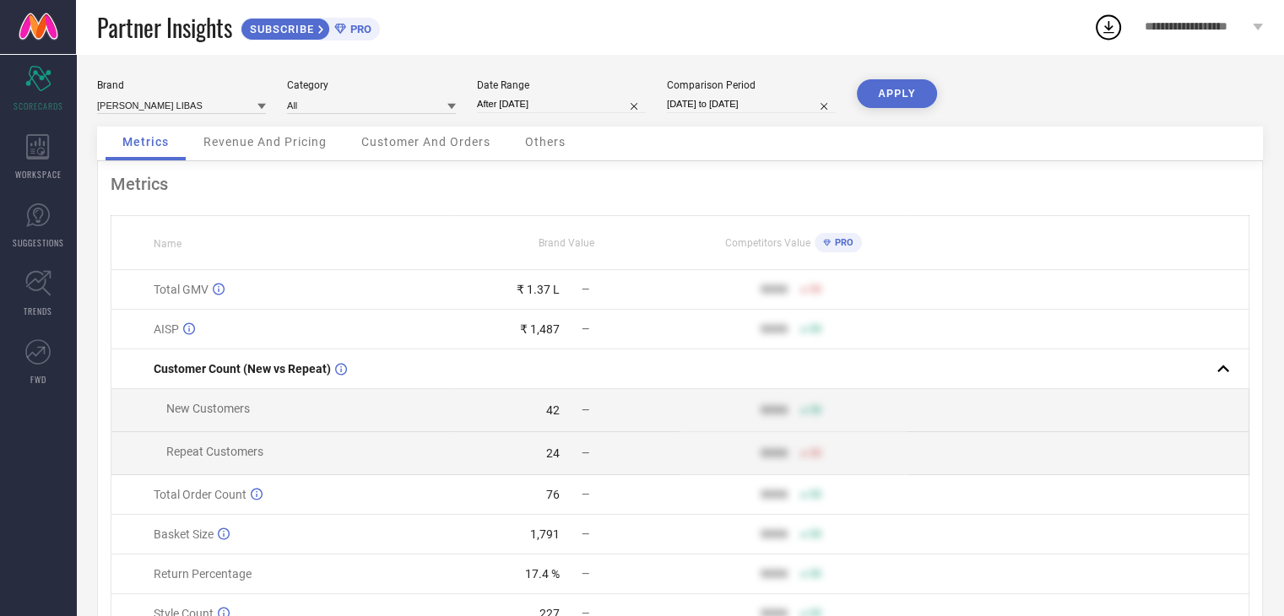
type input "[DATE] to [DATE]"
click at [902, 93] on button "APPLY" at bounding box center [897, 93] width 80 height 29
click at [517, 103] on input "[DATE] to [DATE]" at bounding box center [561, 104] width 169 height 18
select select "8"
select select "2025"
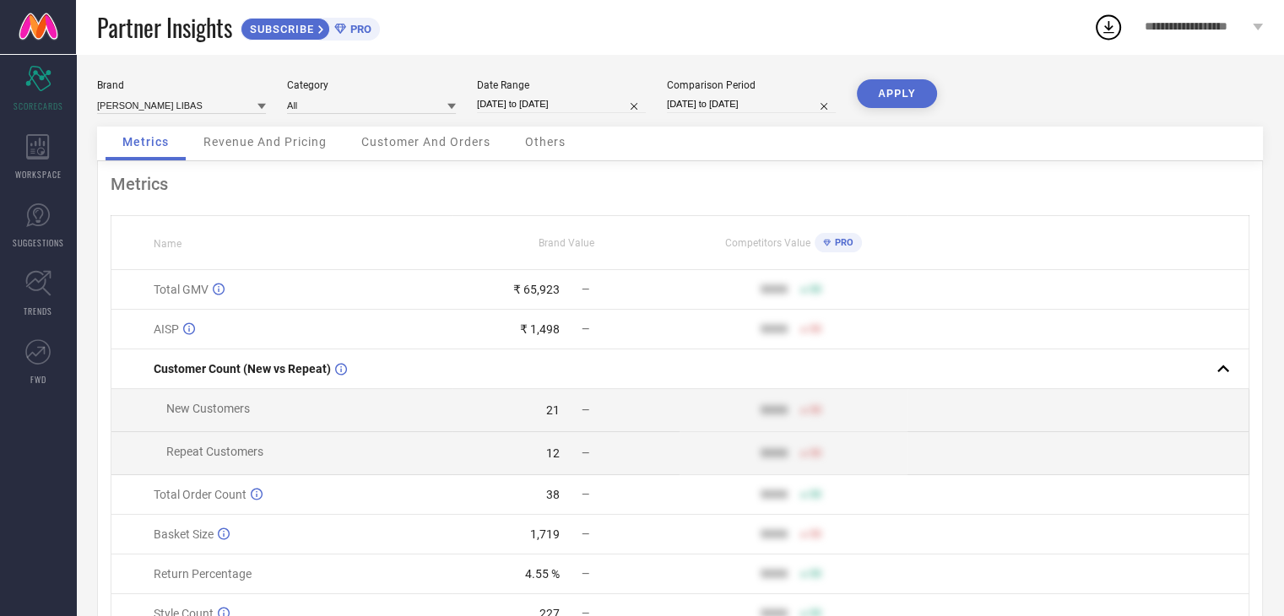
select select "9"
select select "2025"
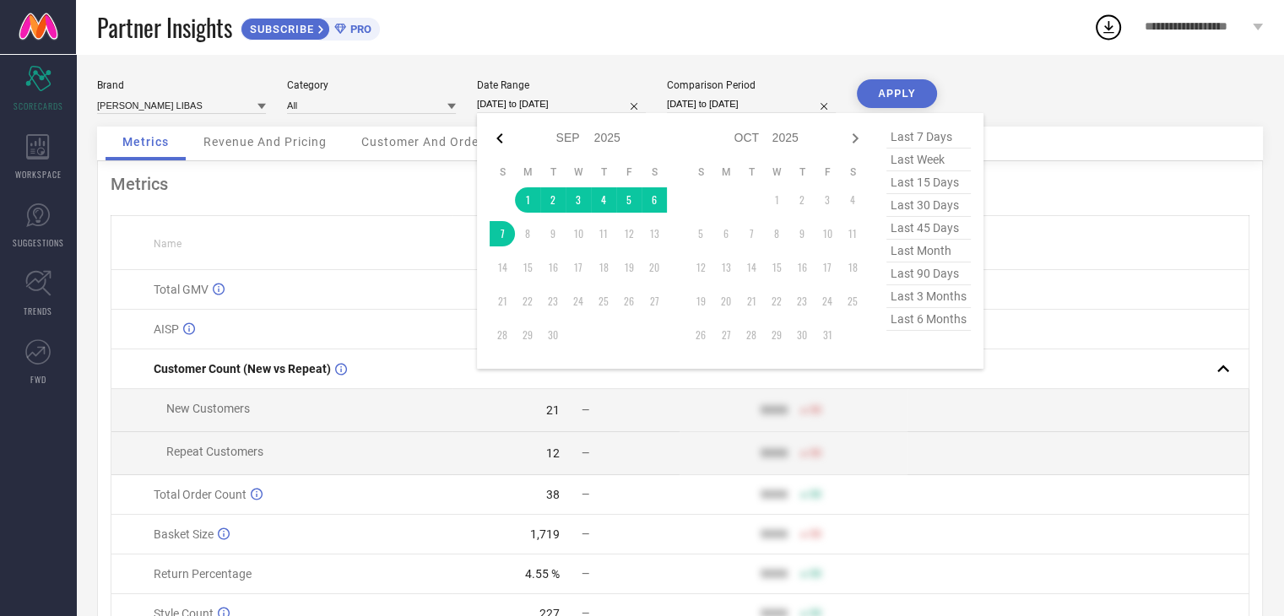
click at [500, 143] on icon at bounding box center [500, 138] width 20 height 20
select select "7"
select select "2025"
select select "8"
select select "2025"
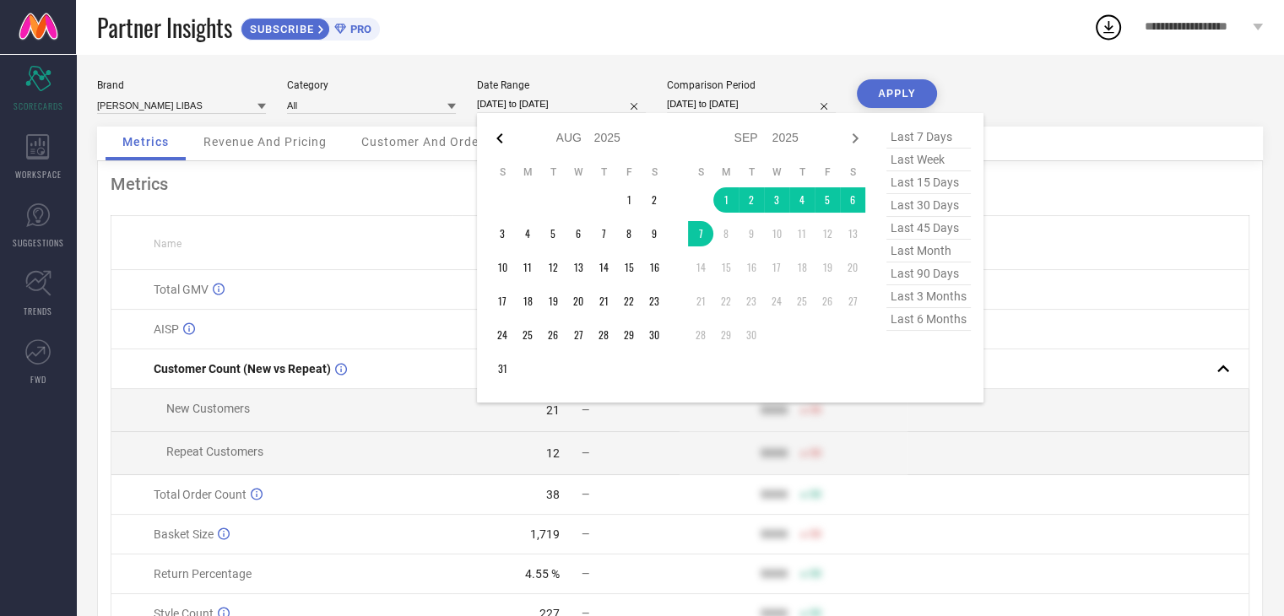
click at [501, 135] on icon at bounding box center [499, 138] width 6 height 10
select select "6"
select select "2025"
select select "7"
select select "2025"
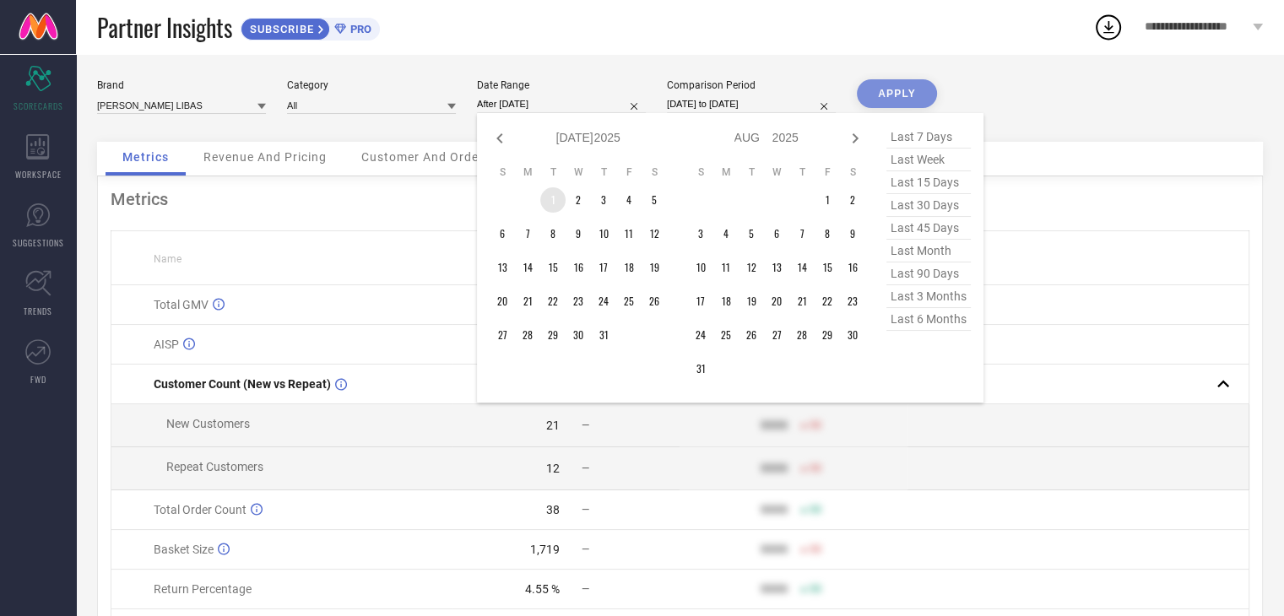
click at [542, 193] on td "1" at bounding box center [552, 199] width 25 height 25
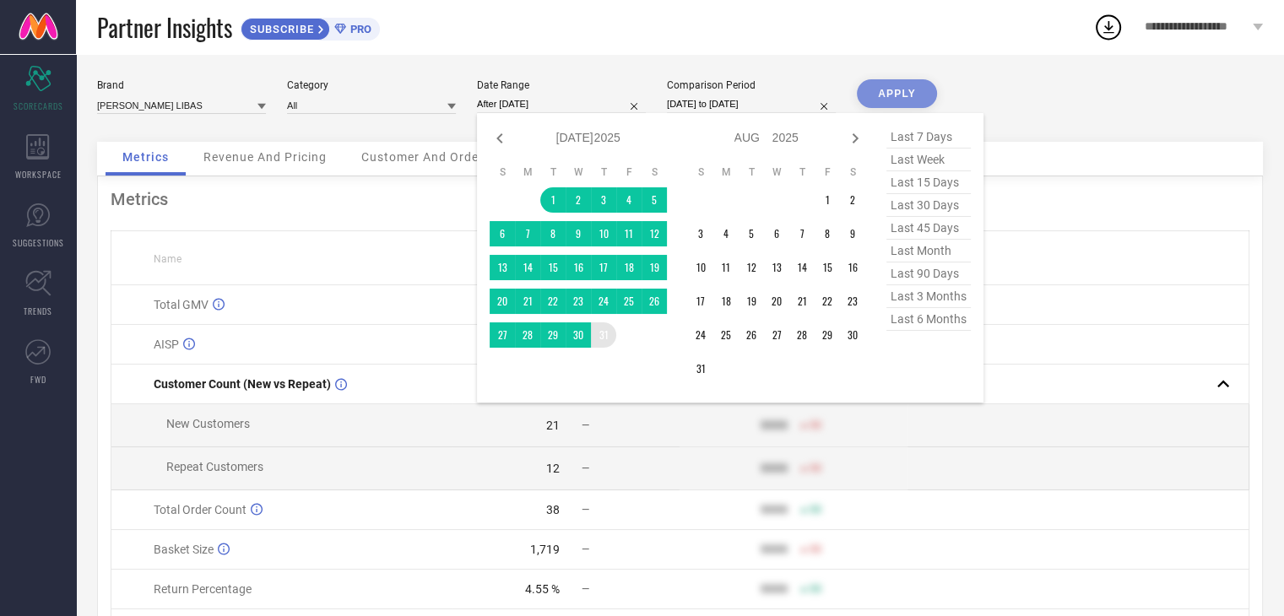
type input "[DATE] to [DATE]"
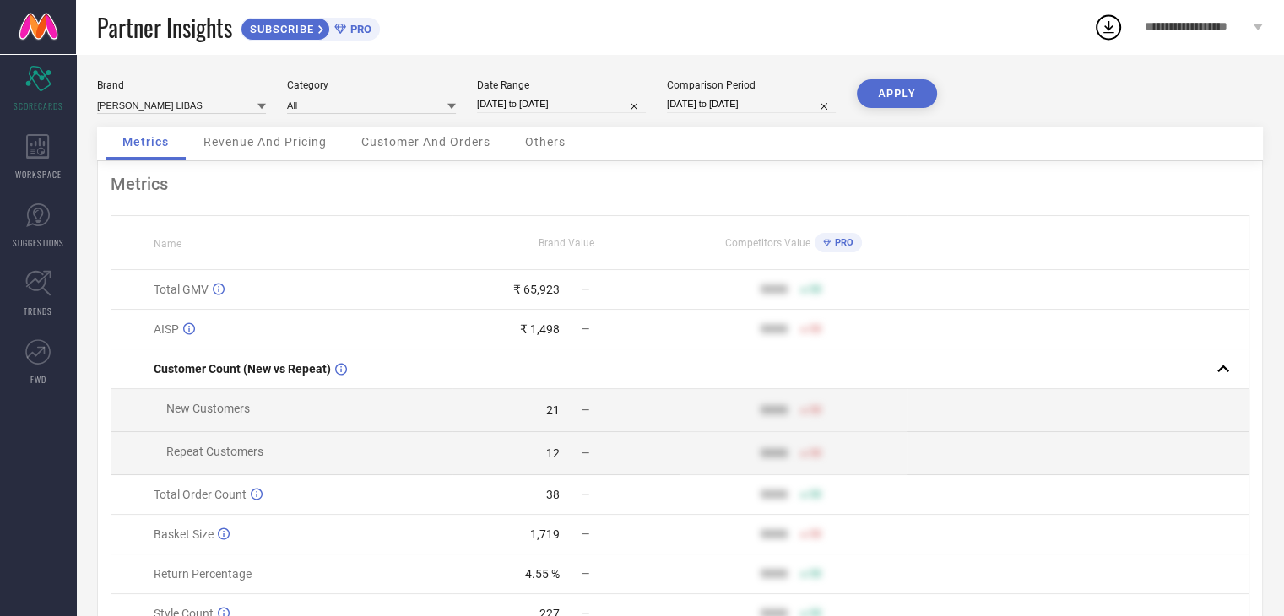
click at [894, 82] on button "APPLY" at bounding box center [897, 93] width 80 height 29
select select "6"
select select "2025"
select select "7"
select select "2025"
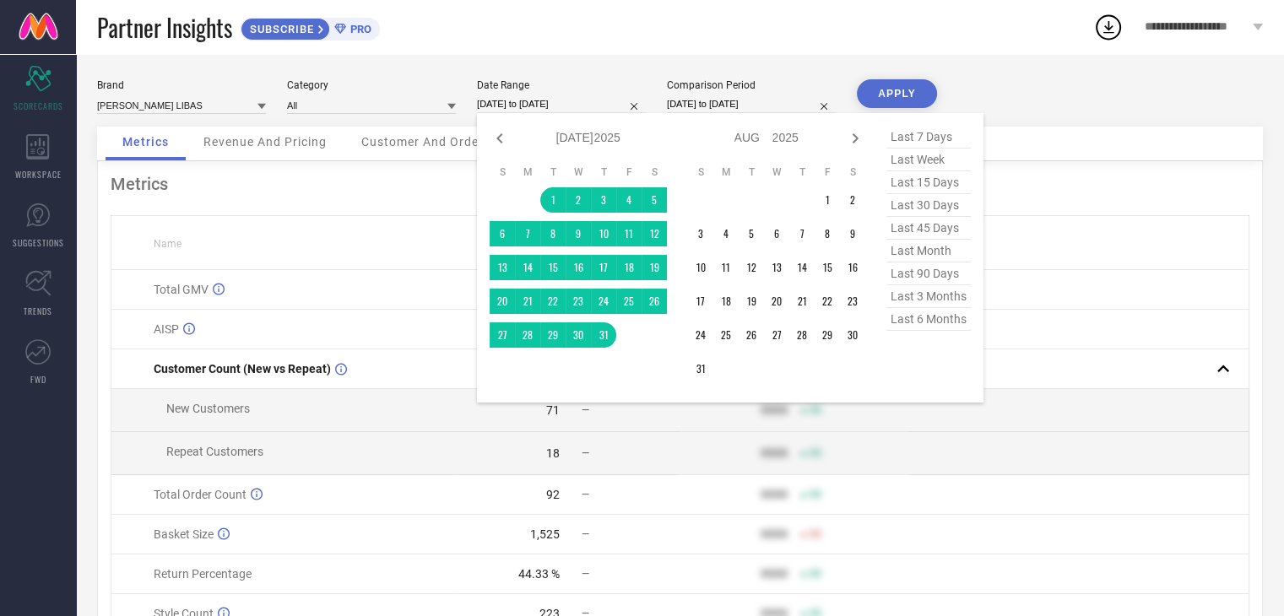
click at [600, 103] on input "[DATE] to [DATE]" at bounding box center [561, 104] width 169 height 18
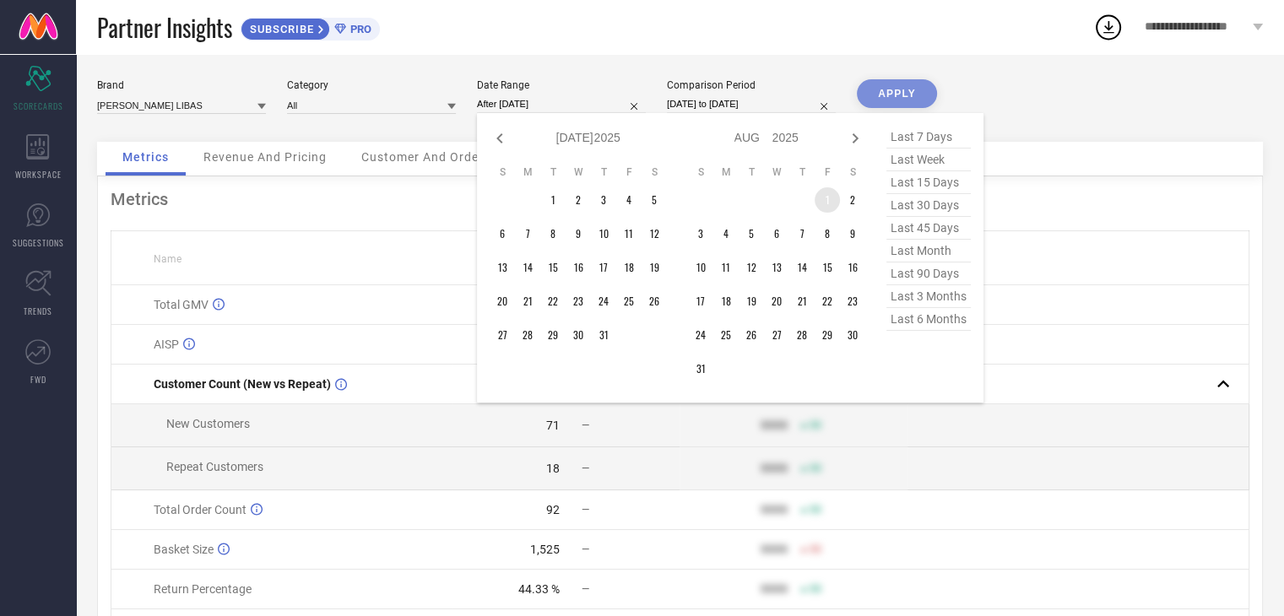
click at [825, 205] on td "1" at bounding box center [827, 199] width 25 height 25
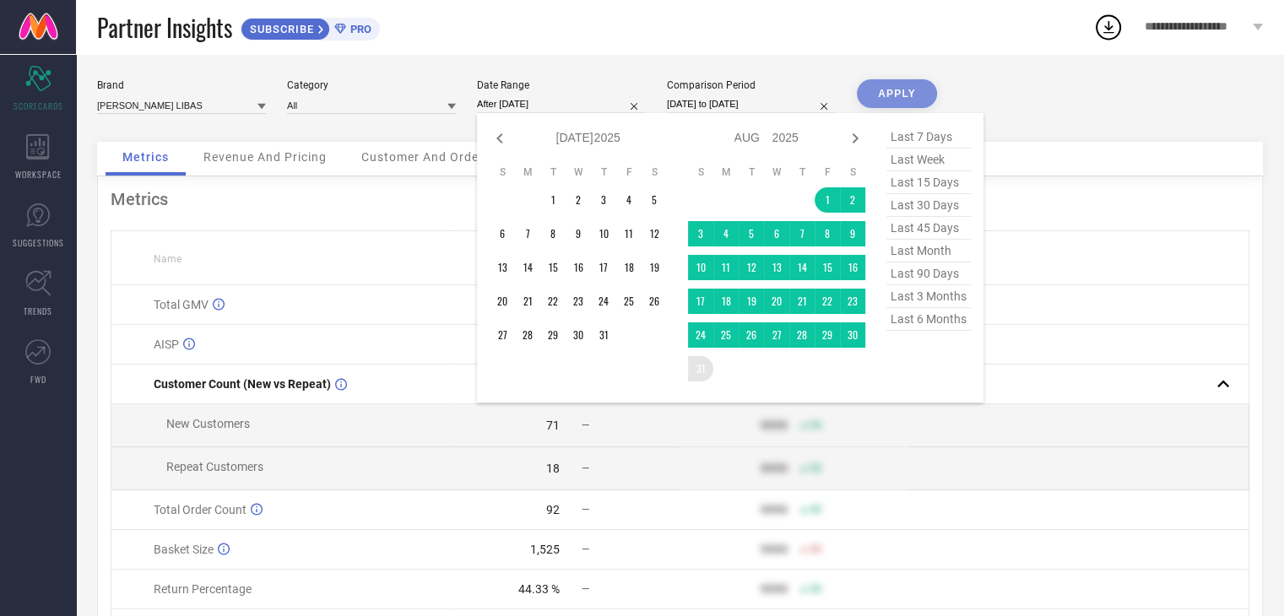
type input "[DATE] to [DATE]"
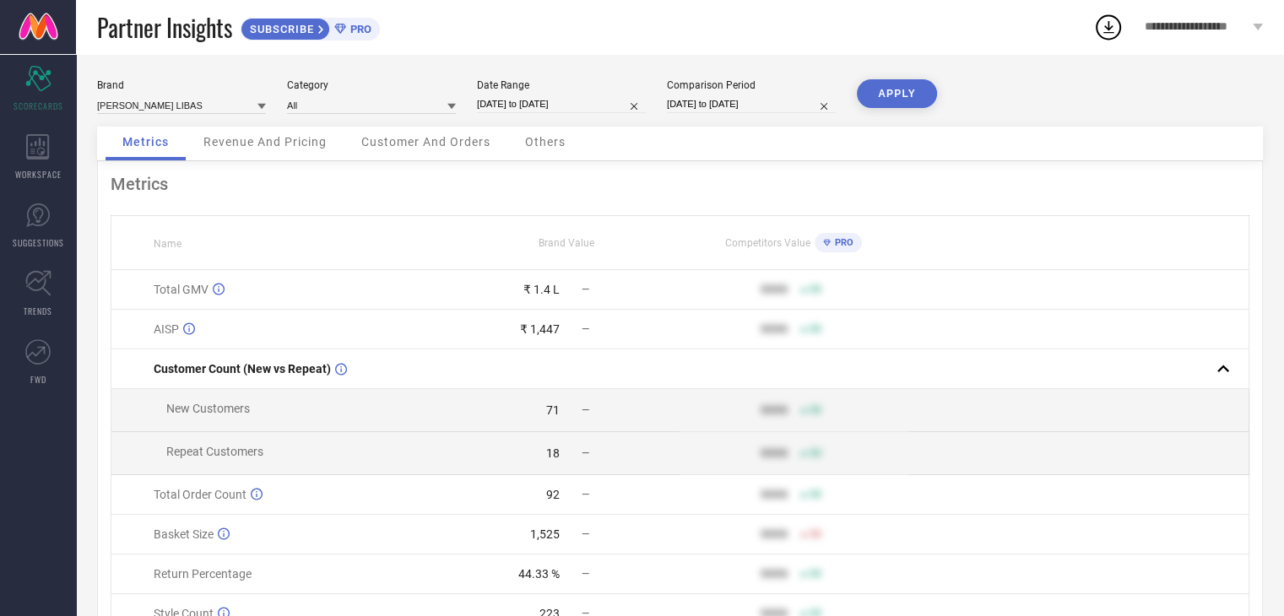
click at [903, 94] on button "APPLY" at bounding box center [897, 93] width 80 height 29
select select "7"
select select "2025"
select select "8"
select select "2025"
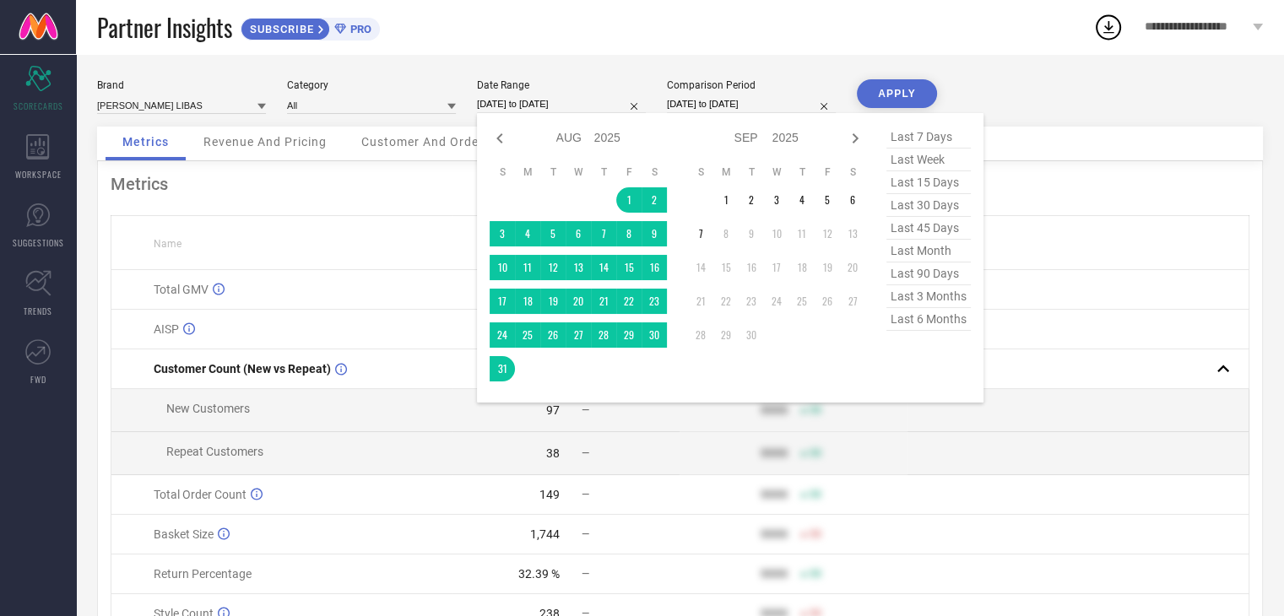
click at [561, 106] on input "[DATE] to [DATE]" at bounding box center [561, 104] width 169 height 18
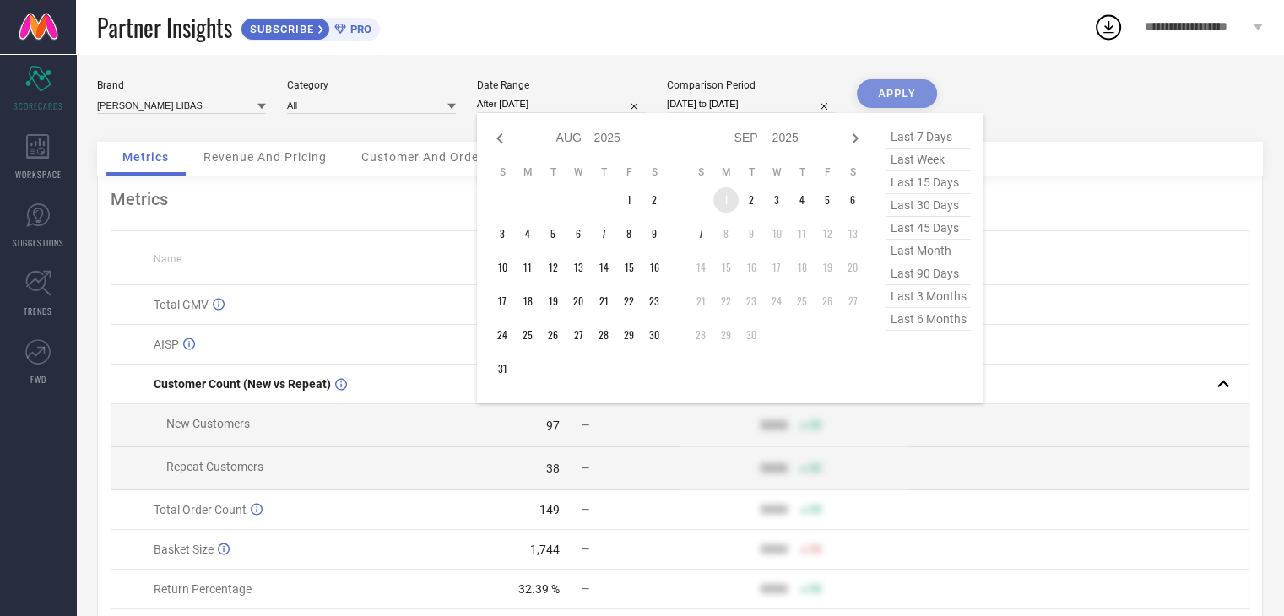
click at [723, 198] on td "1" at bounding box center [725, 199] width 25 height 25
type input "[DATE] to [DATE]"
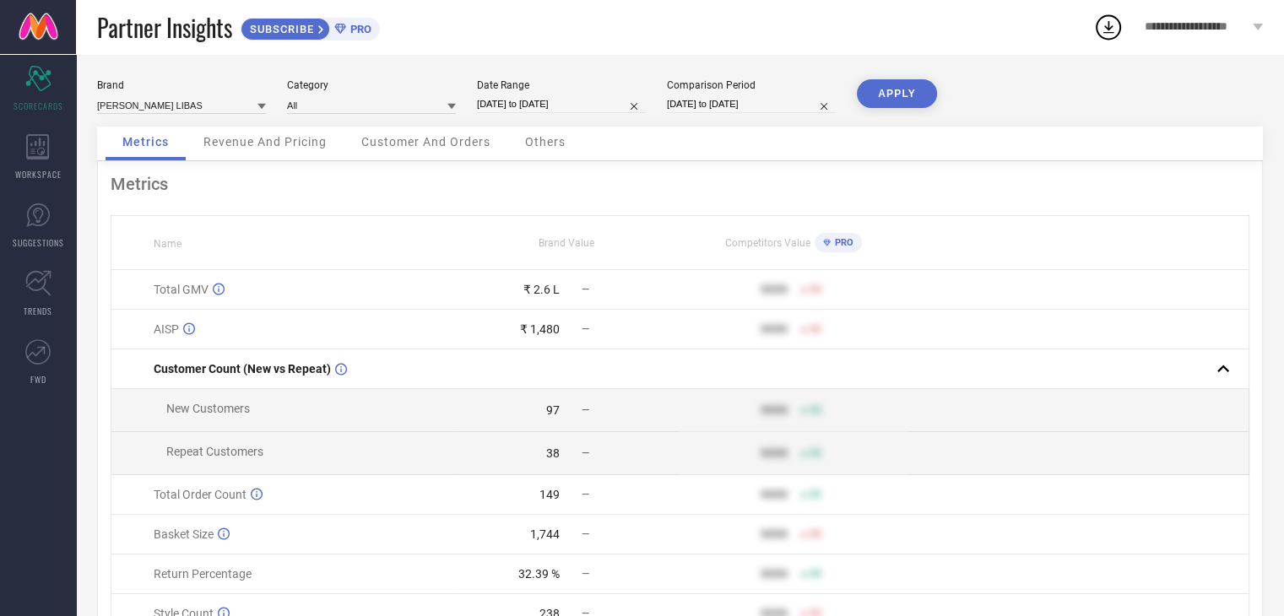
click at [907, 95] on button "APPLY" at bounding box center [897, 93] width 80 height 29
click at [564, 95] on div "Date Range [DATE] to [DATE]" at bounding box center [561, 96] width 169 height 35
select select "8"
select select "2025"
select select "9"
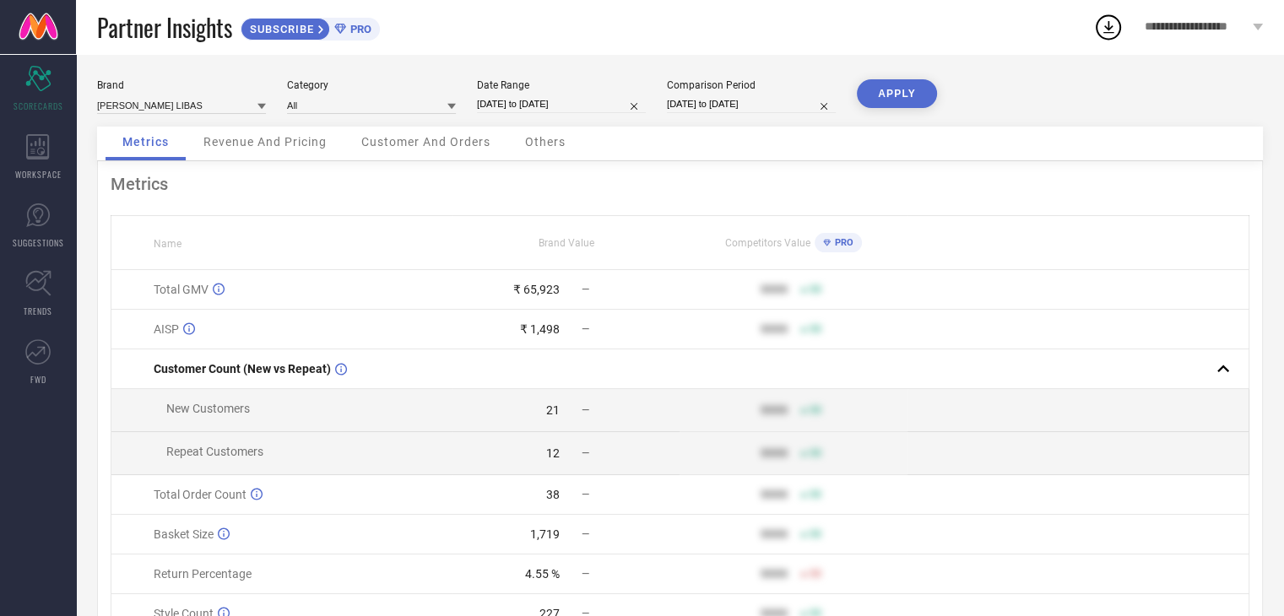
select select "2025"
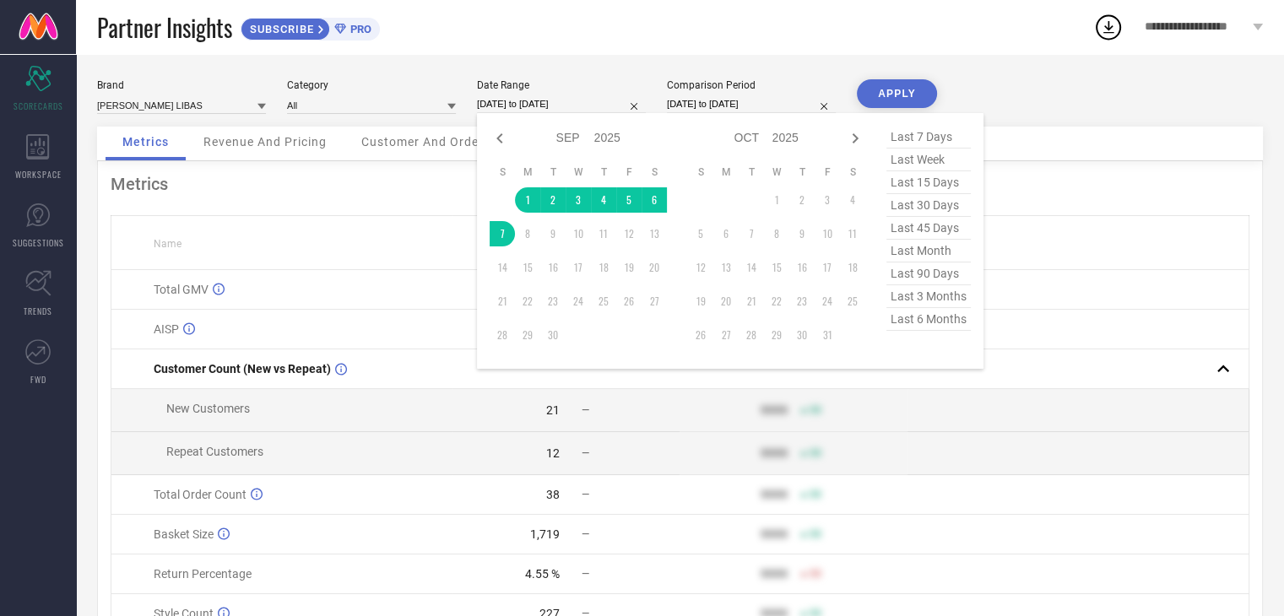
click at [562, 102] on input "[DATE] to [DATE]" at bounding box center [561, 104] width 169 height 18
click at [507, 142] on icon at bounding box center [500, 138] width 20 height 20
select select "7"
select select "2025"
select select "8"
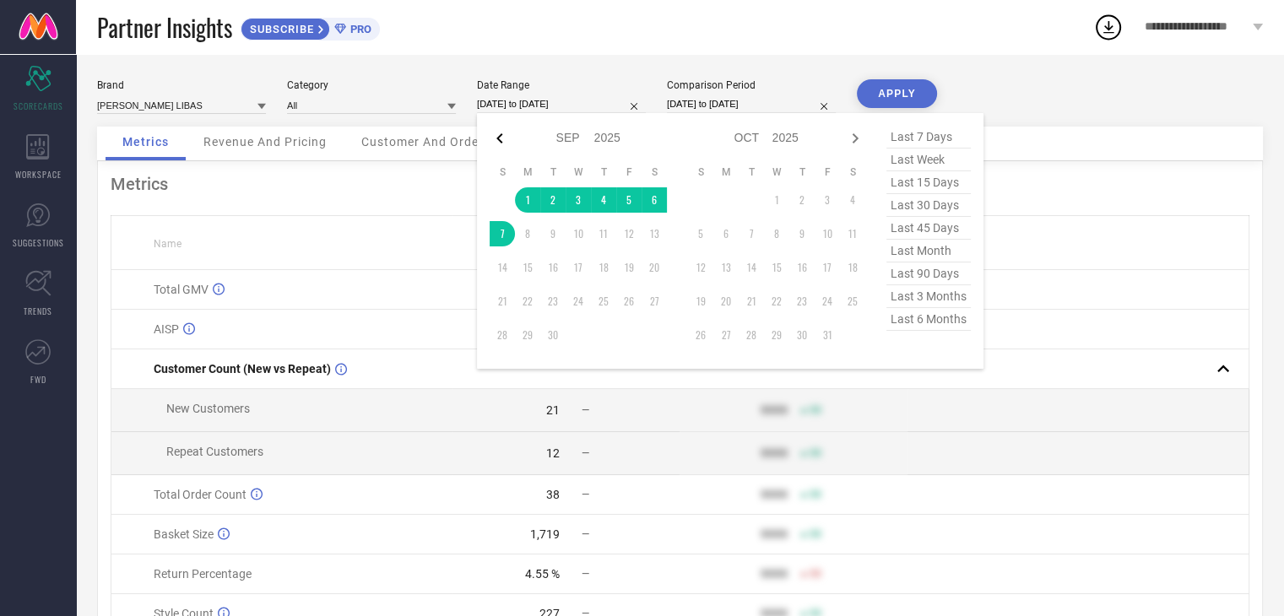
select select "2025"
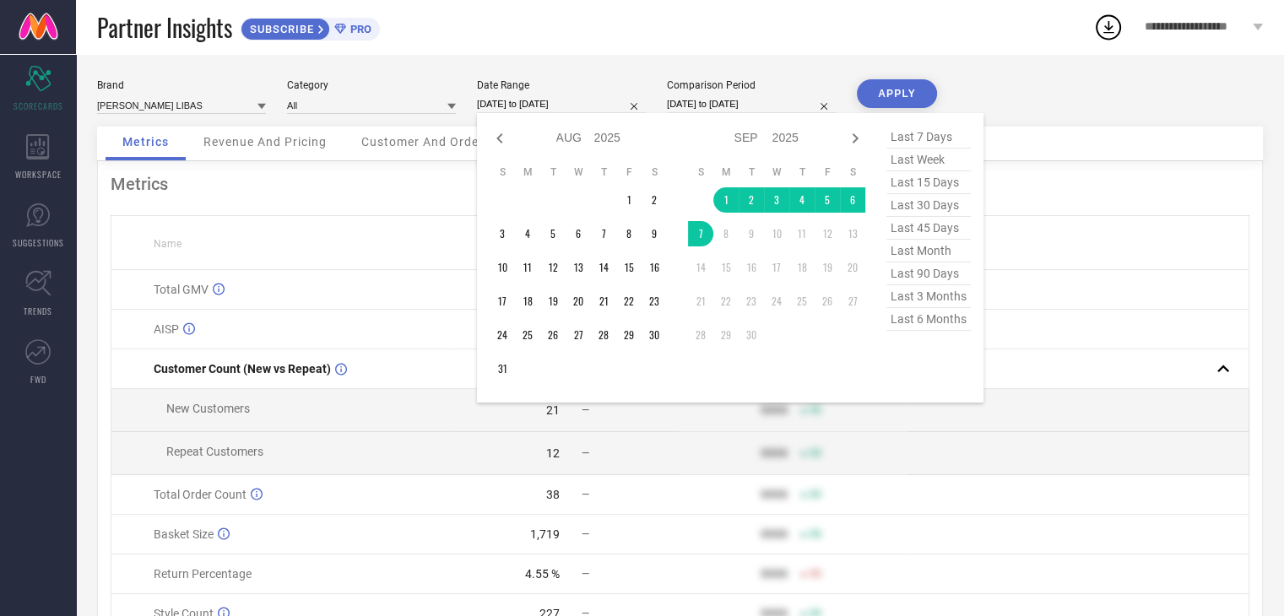
click at [507, 142] on icon at bounding box center [500, 138] width 20 height 20
select select "6"
select select "2025"
select select "7"
select select "2025"
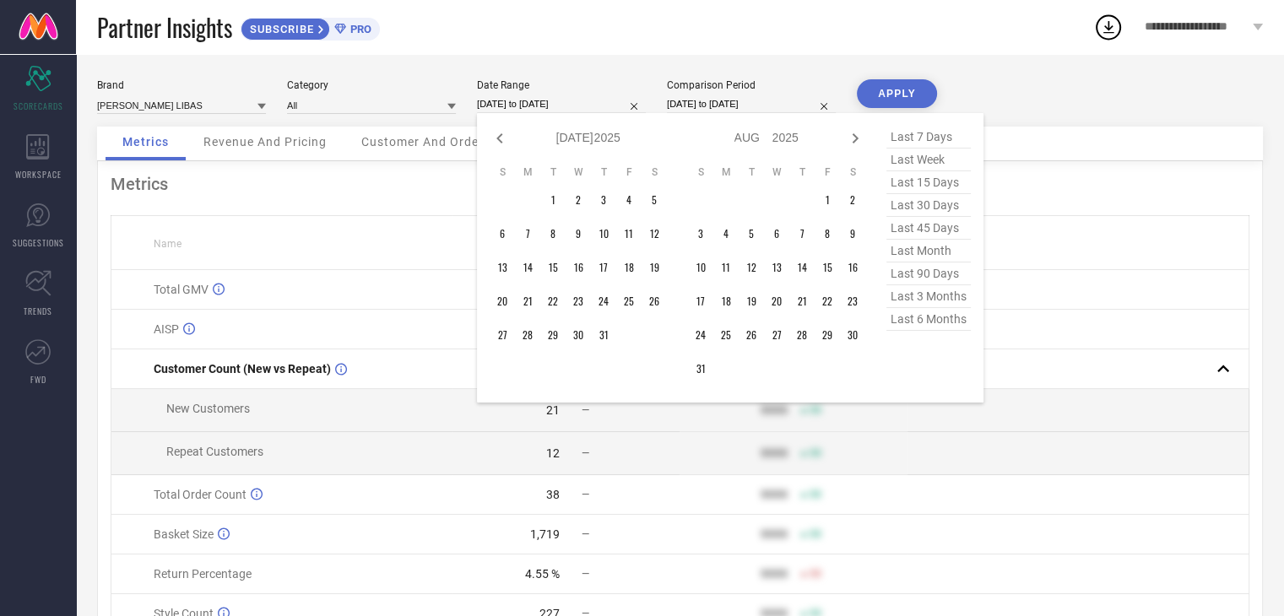
click at [507, 142] on icon at bounding box center [500, 138] width 20 height 20
select select "5"
select select "2025"
select select "6"
select select "2025"
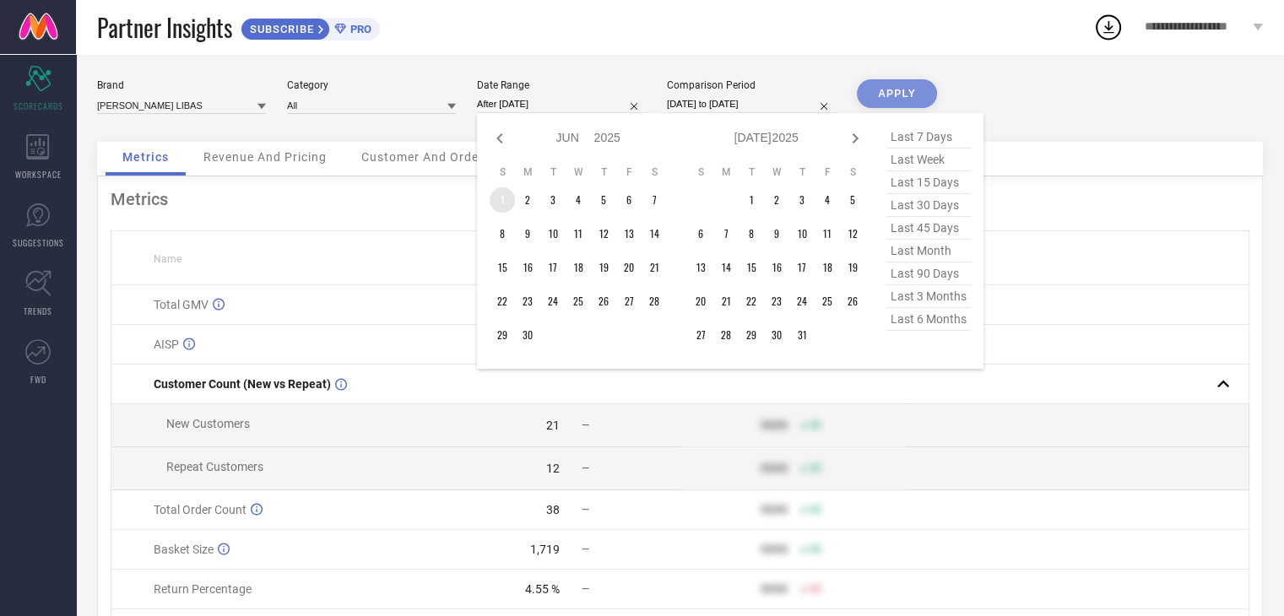
click at [507, 192] on td "1" at bounding box center [502, 199] width 25 height 25
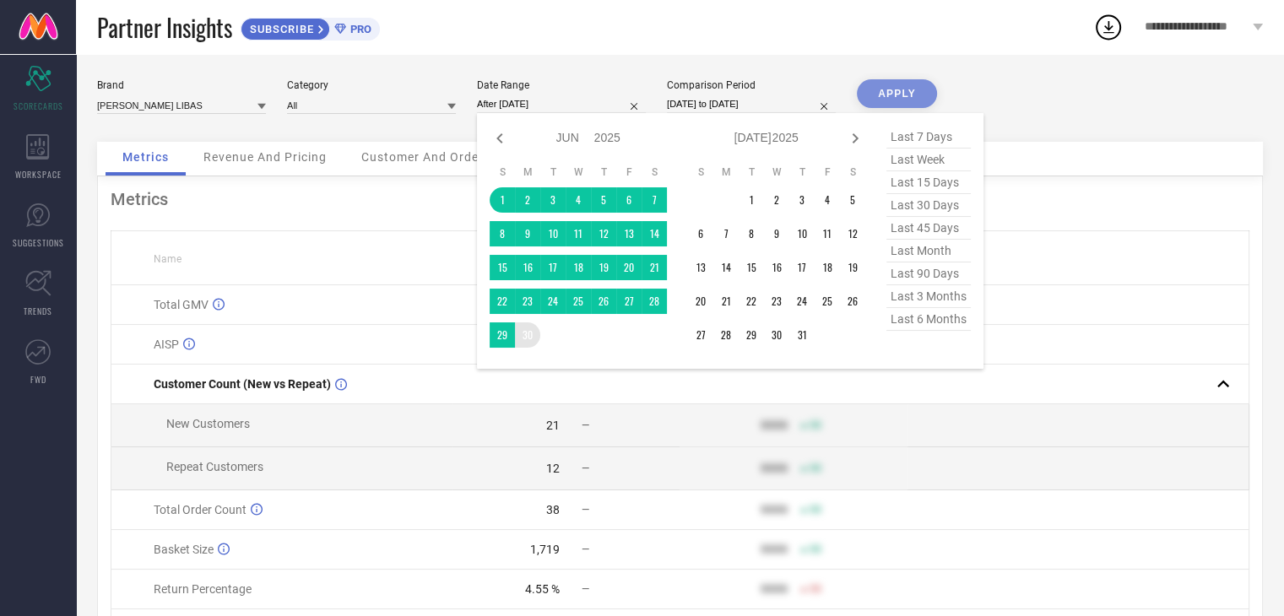
type input "[DATE] to [DATE]"
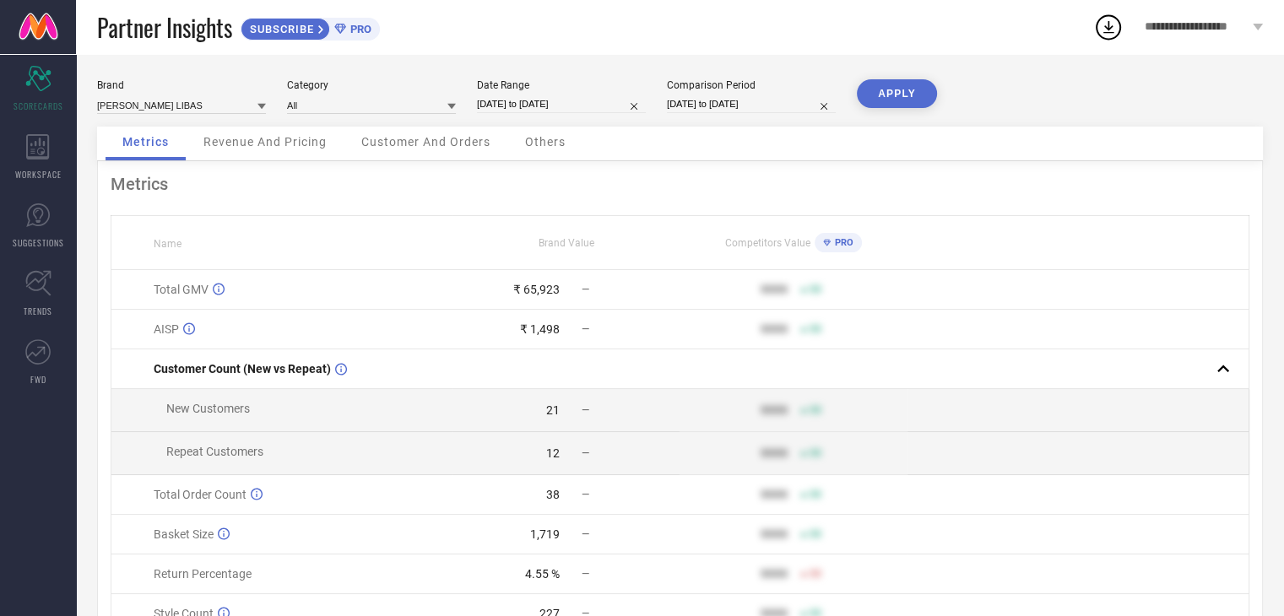
click at [917, 88] on button "APPLY" at bounding box center [897, 93] width 80 height 29
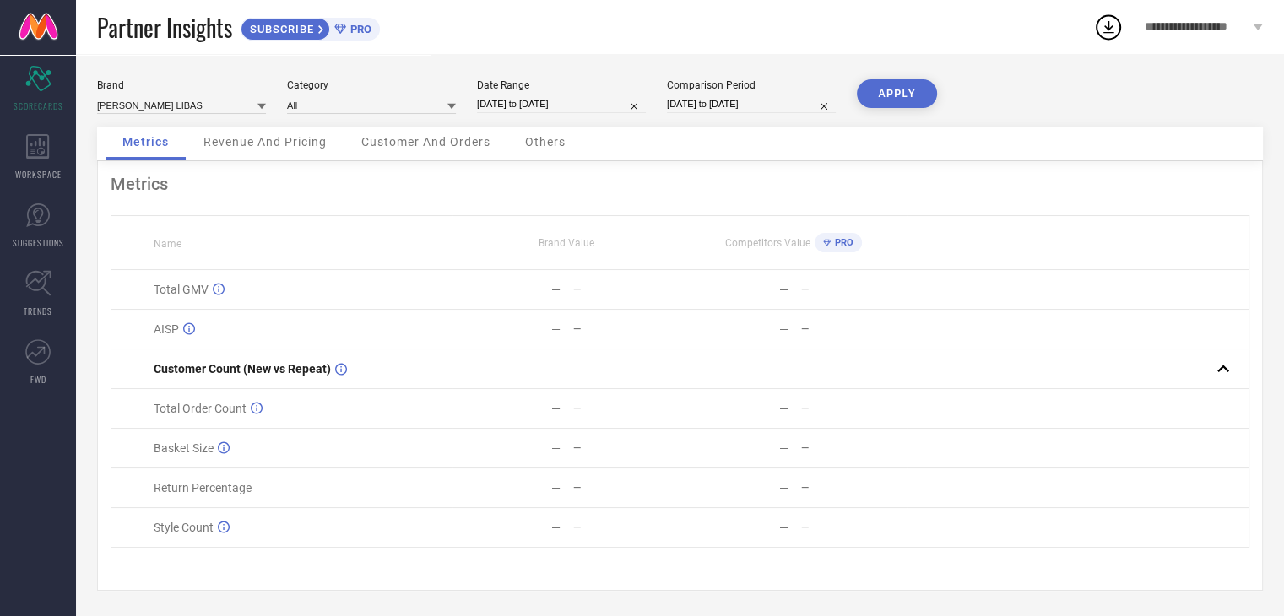
click at [917, 101] on button "APPLY" at bounding box center [897, 93] width 80 height 29
select select "5"
select select "2025"
select select "6"
select select "2025"
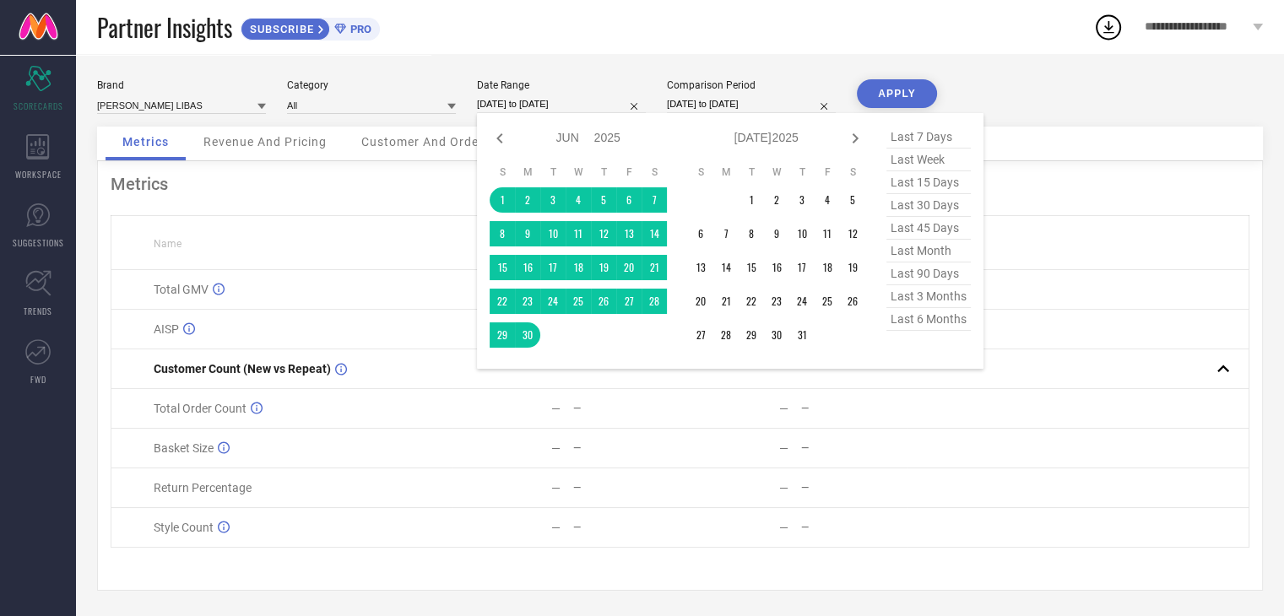
click at [540, 107] on input "[DATE] to [DATE]" at bounding box center [561, 104] width 169 height 18
click at [934, 294] on span "last 3 months" at bounding box center [928, 296] width 84 height 23
type input "[DATE] to [DATE]"
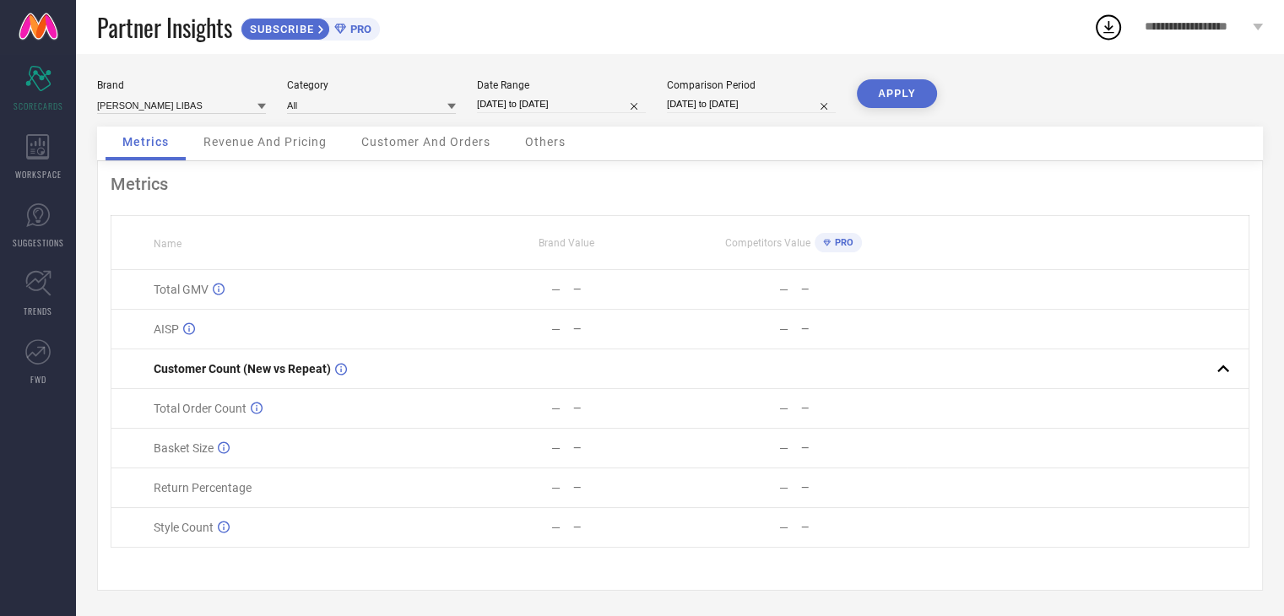
click at [915, 99] on button "APPLY" at bounding box center [897, 93] width 80 height 29
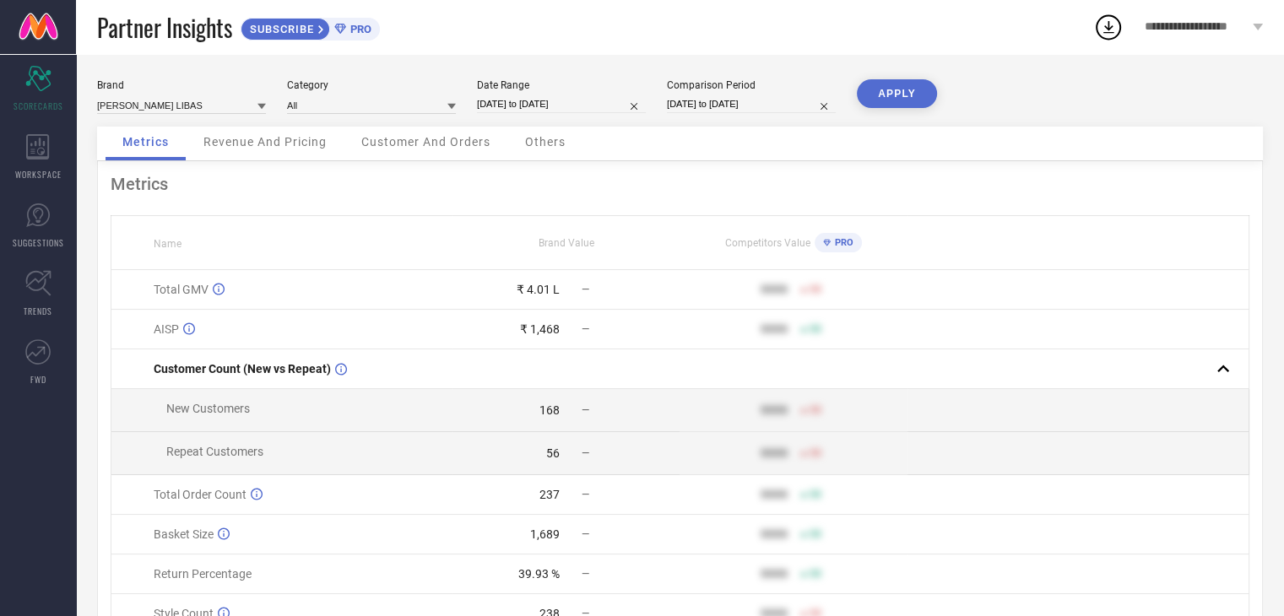
click at [592, 94] on div "Date Range [DATE] to [DATE]" at bounding box center [561, 96] width 169 height 35
select select "5"
select select "2025"
select select "6"
select select "2025"
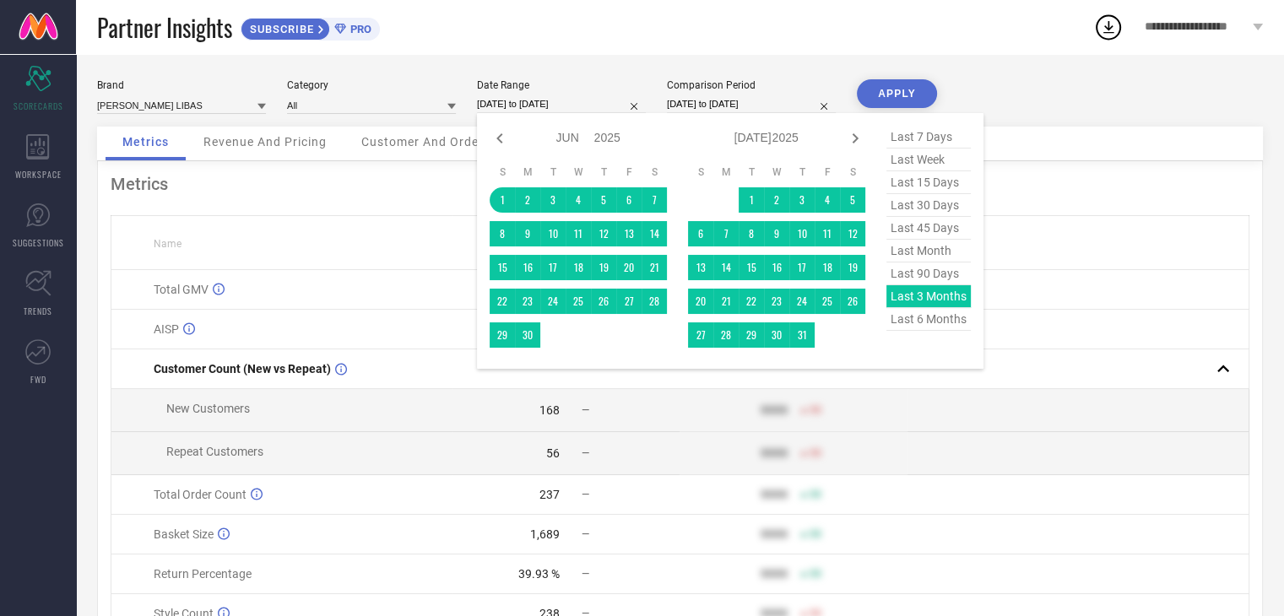
click at [588, 103] on input "[DATE] to [DATE]" at bounding box center [561, 104] width 169 height 18
click at [917, 328] on span "last 6 months" at bounding box center [928, 319] width 84 height 23
type input "[DATE] to [DATE]"
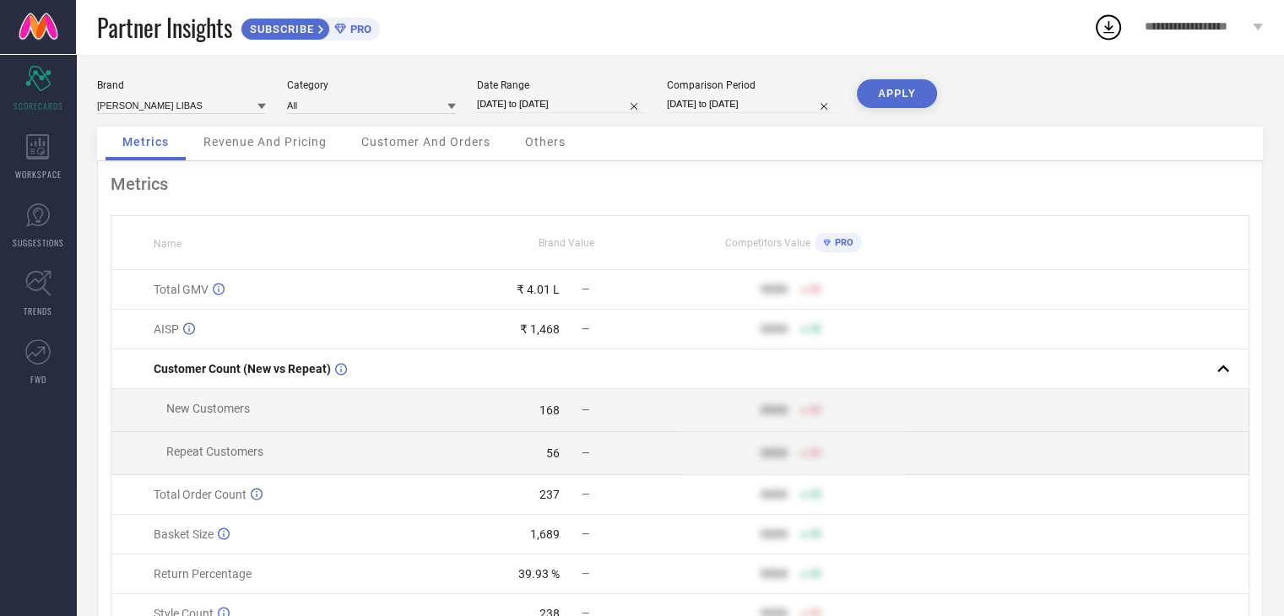
click at [917, 90] on button "APPLY" at bounding box center [897, 93] width 80 height 29
click at [581, 92] on div "Date Range [DATE] to [DATE]" at bounding box center [561, 96] width 169 height 35
click at [580, 100] on input "[DATE] to [DATE]" at bounding box center [561, 104] width 169 height 18
select select "2"
select select "2025"
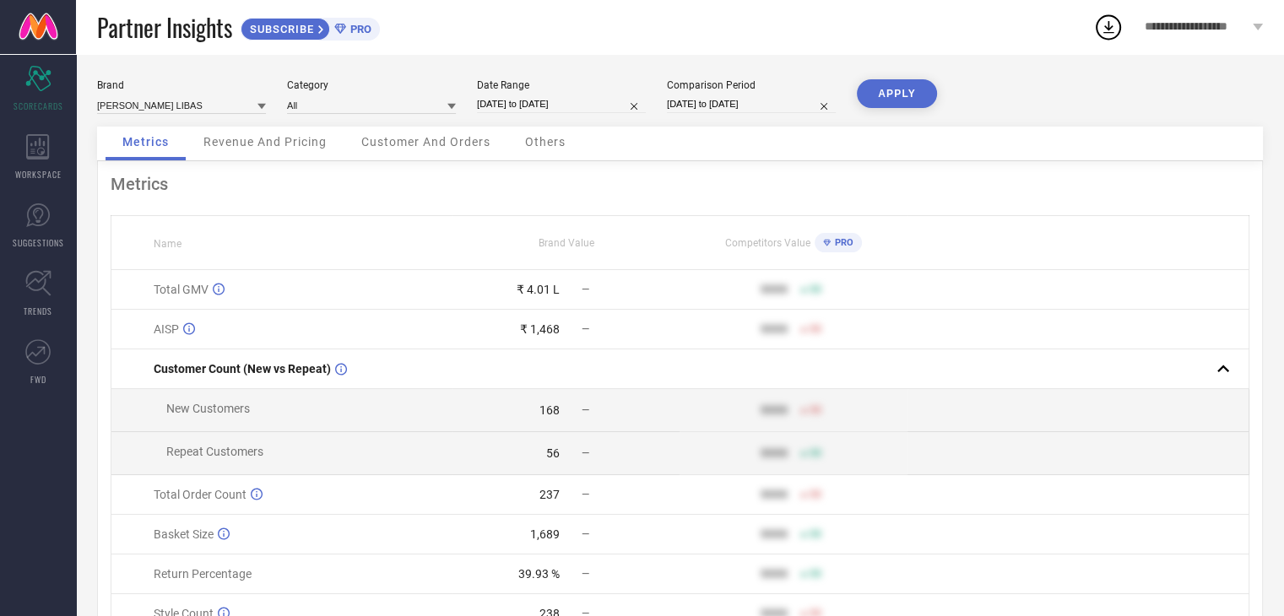
select select "3"
select select "2025"
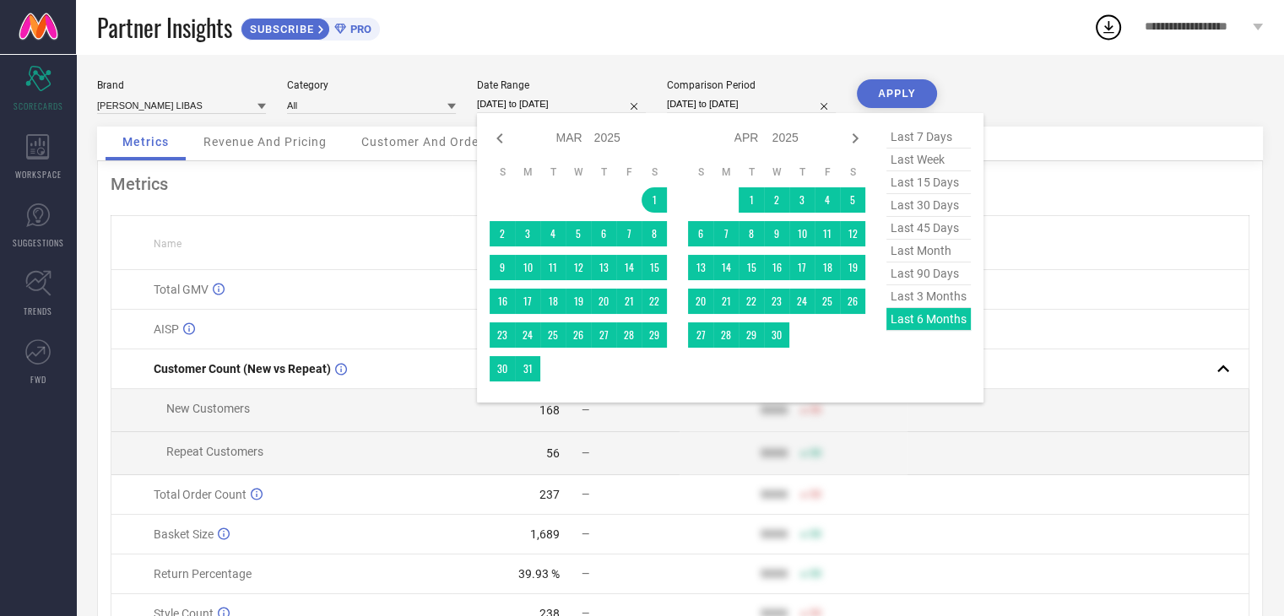
click at [915, 154] on span "last week" at bounding box center [928, 160] width 84 height 23
type input "[DATE] to [DATE]"
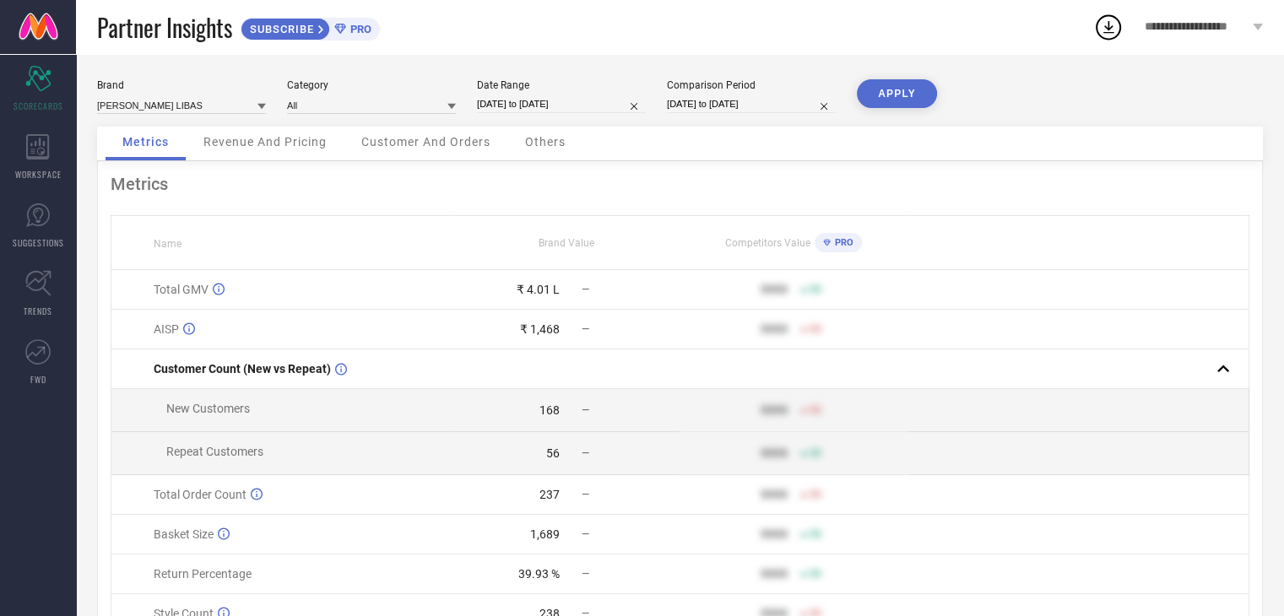
click at [889, 98] on button "APPLY" at bounding box center [897, 93] width 80 height 29
click at [546, 95] on div "Date Range [DATE] to [DATE]" at bounding box center [561, 96] width 169 height 35
select select "7"
select select "2025"
select select "8"
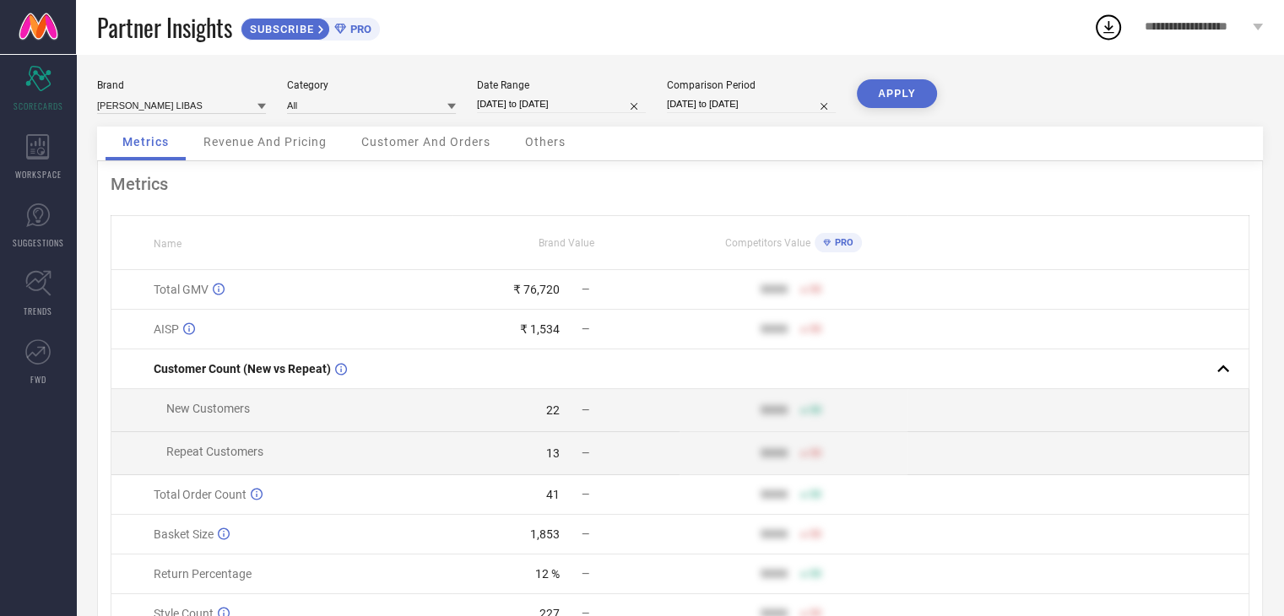
select select "2025"
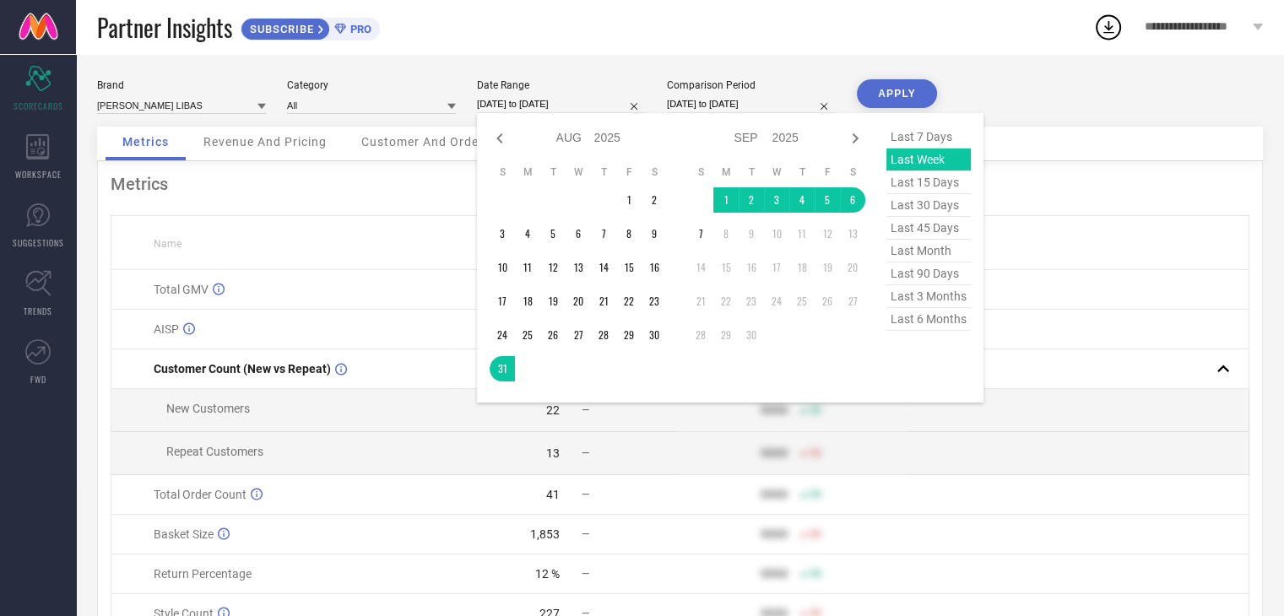
click at [545, 104] on input "[DATE] to [DATE]" at bounding box center [561, 104] width 169 height 18
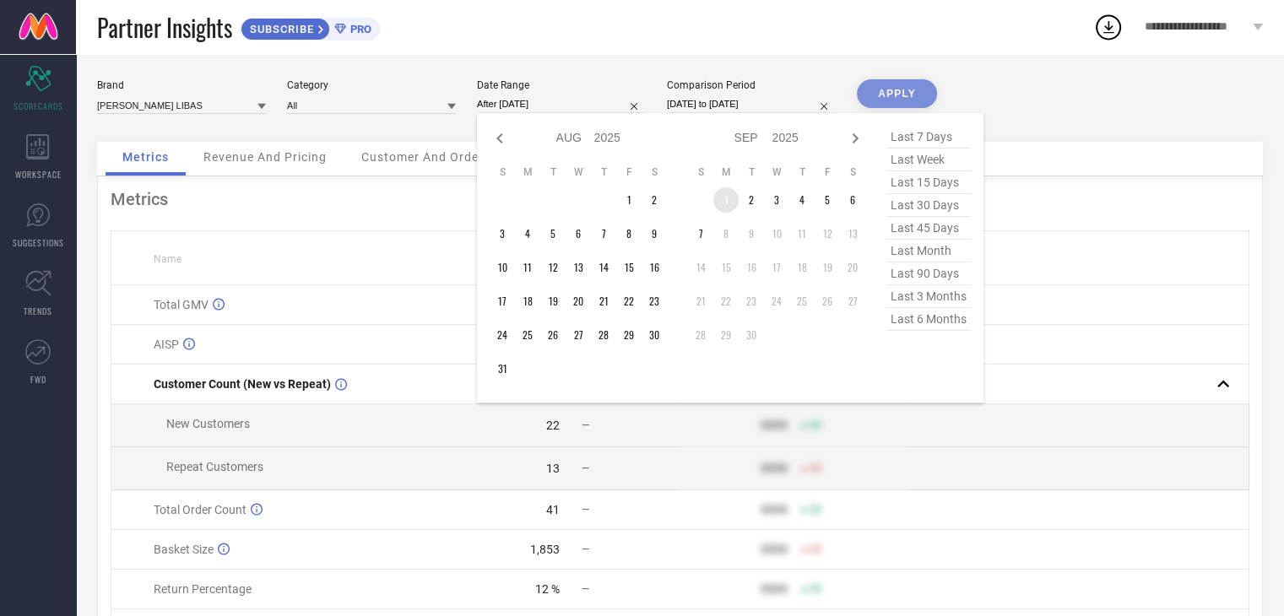
click at [723, 206] on td "1" at bounding box center [725, 199] width 25 height 25
type input "[DATE] to [DATE]"
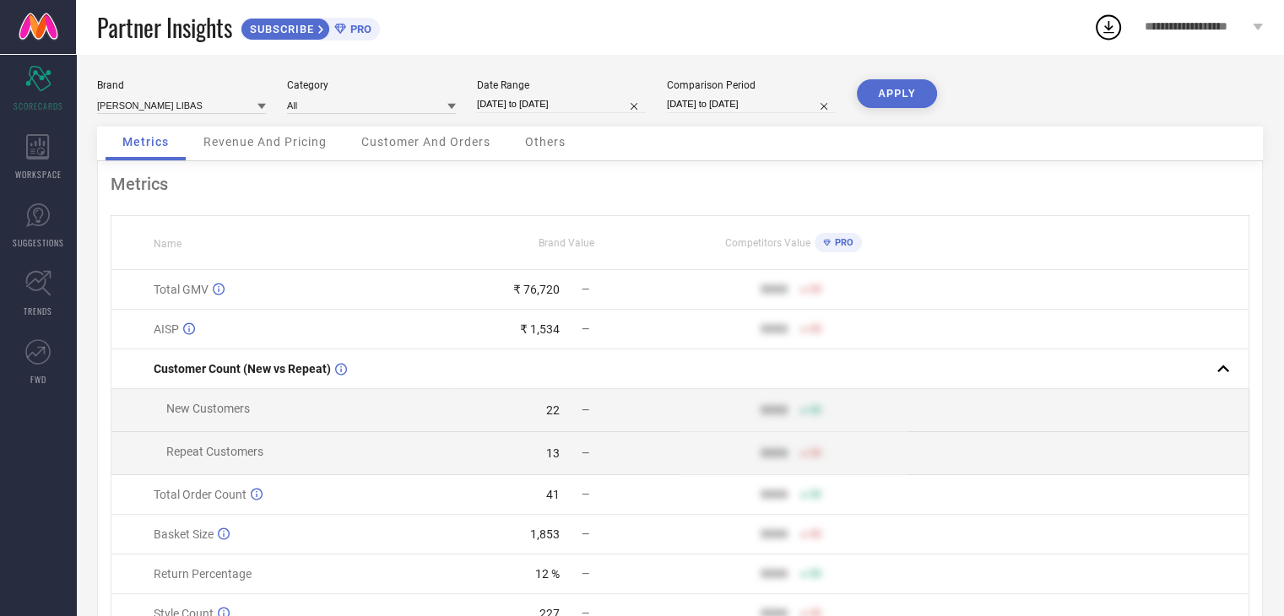
click at [877, 85] on button "APPLY" at bounding box center [897, 93] width 80 height 29
click at [557, 100] on input "[DATE] to [DATE]" at bounding box center [561, 104] width 169 height 18
select select "8"
select select "2025"
select select "9"
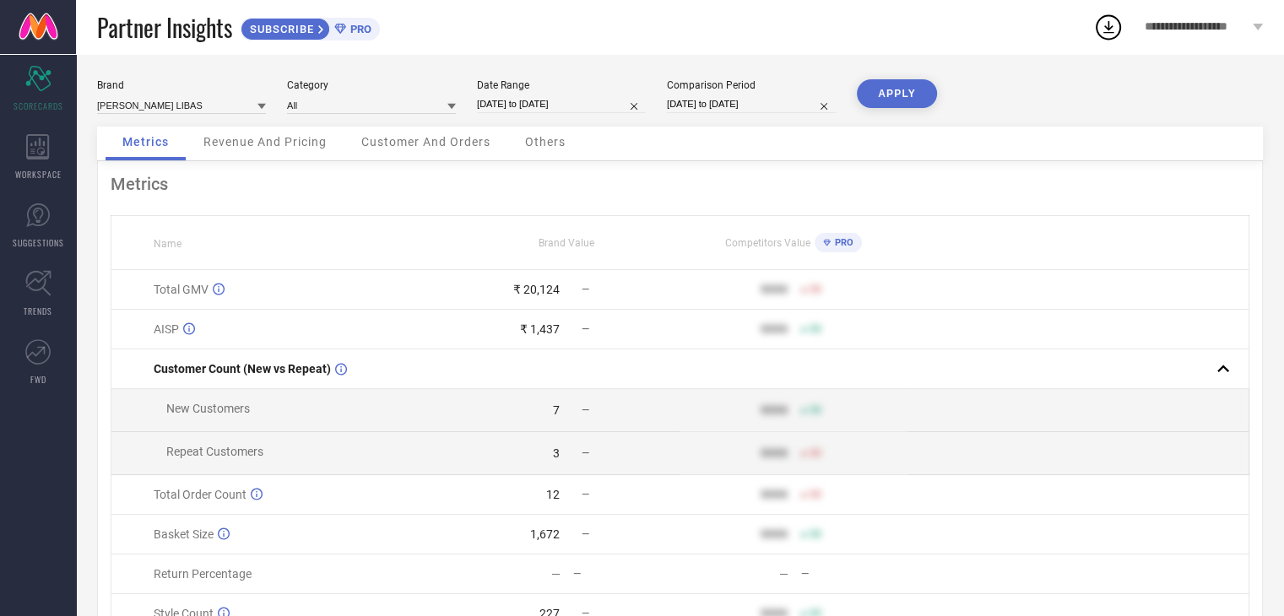
select select "2025"
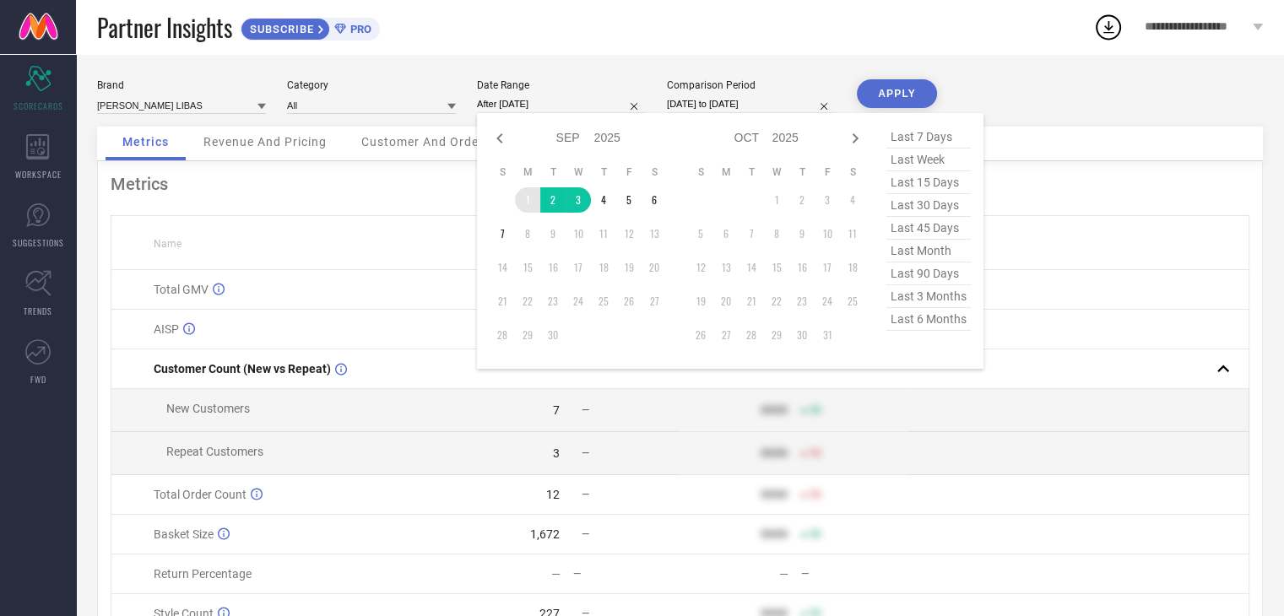
click at [531, 195] on td "1" at bounding box center [527, 199] width 25 height 25
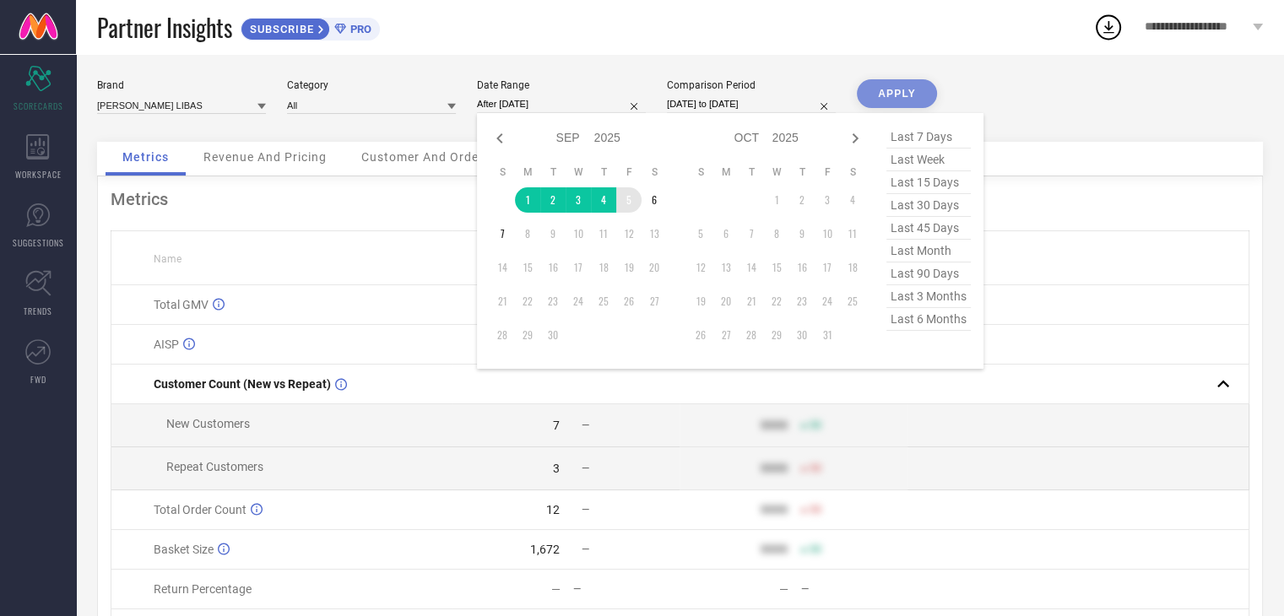
type input "[DATE] to [DATE]"
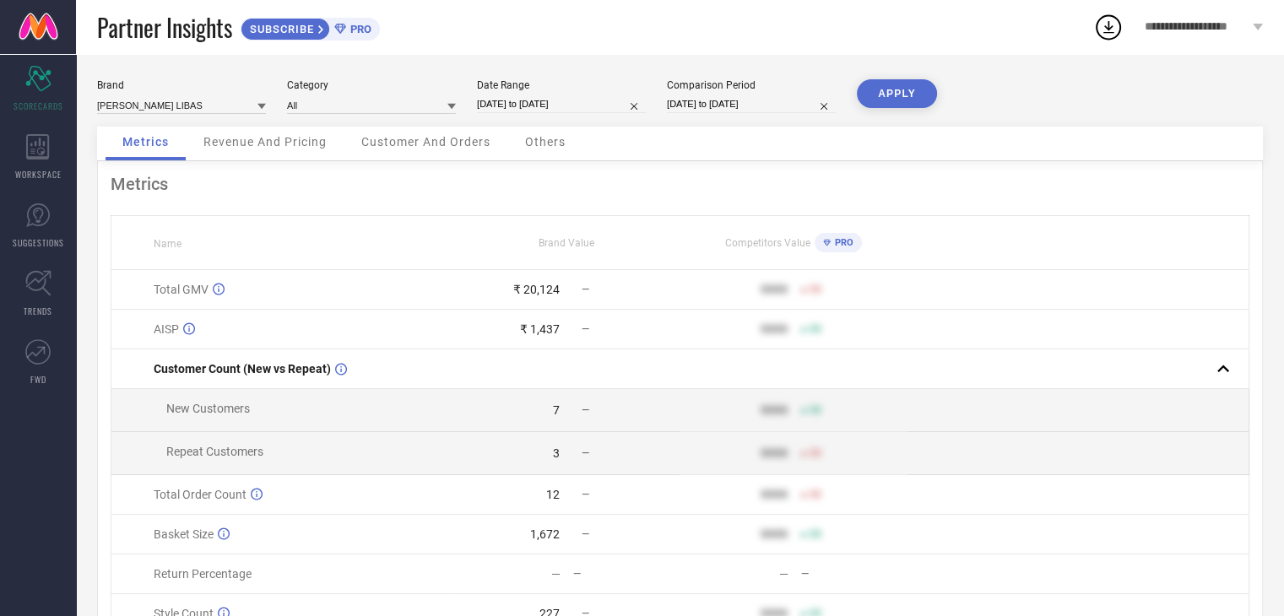
click at [897, 88] on button "APPLY" at bounding box center [897, 93] width 80 height 29
select select "8"
select select "2025"
select select "9"
select select "2025"
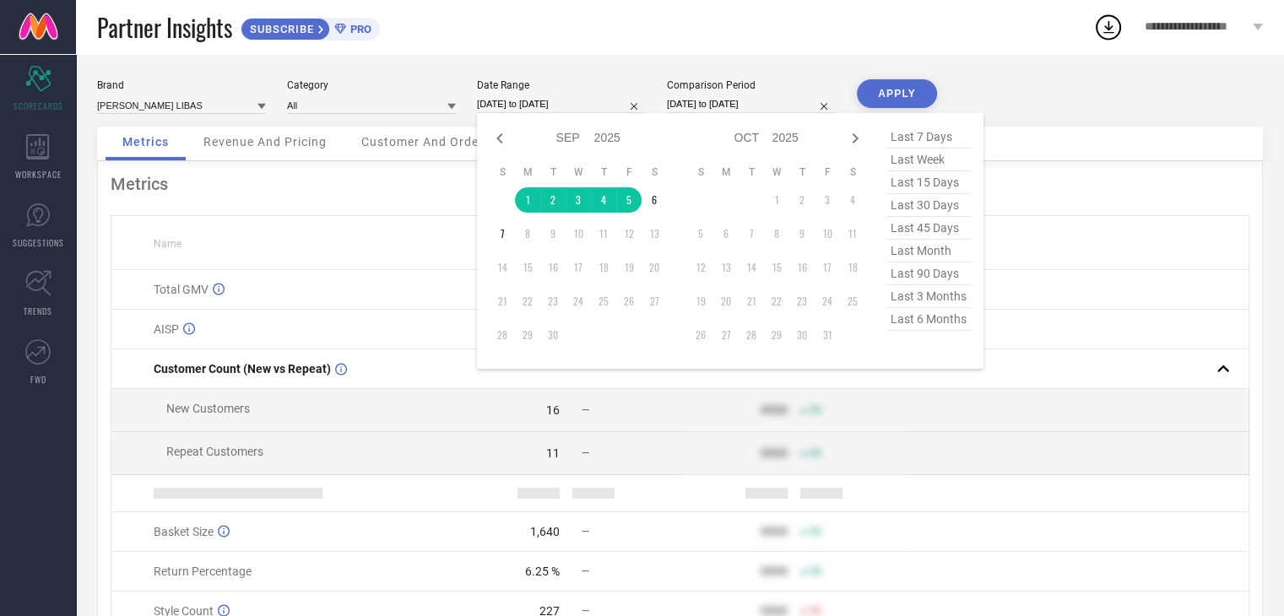
click at [581, 98] on input "[DATE] to [DATE]" at bounding box center [561, 104] width 169 height 18
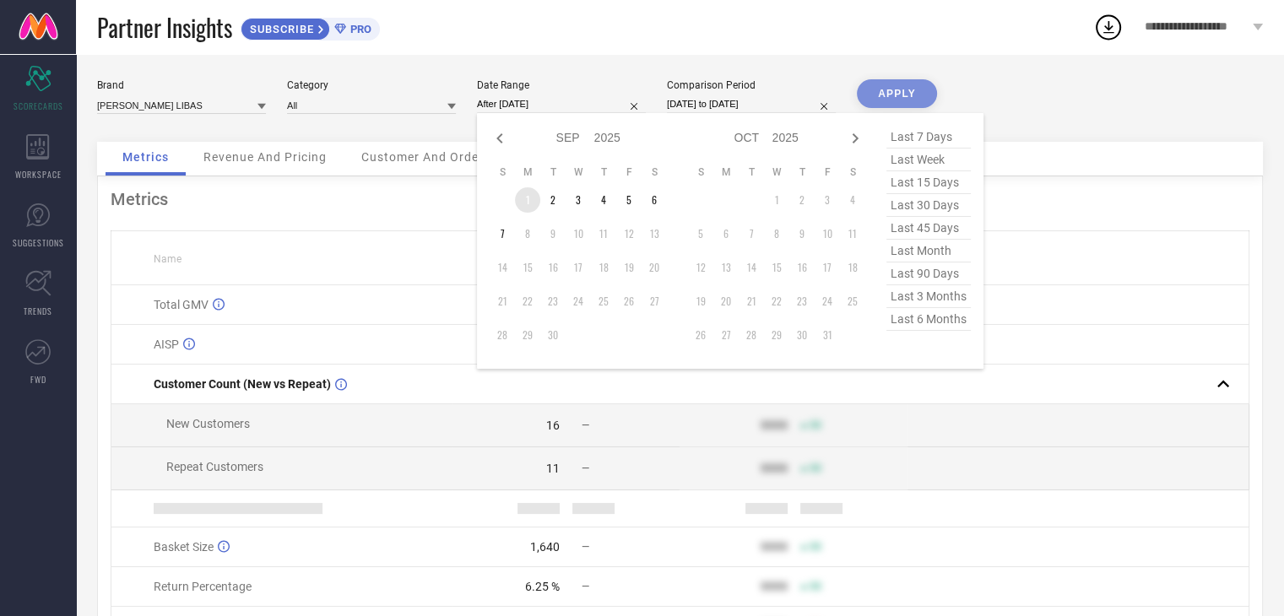
click at [530, 200] on td "1" at bounding box center [527, 199] width 25 height 25
type input "[DATE] to [DATE]"
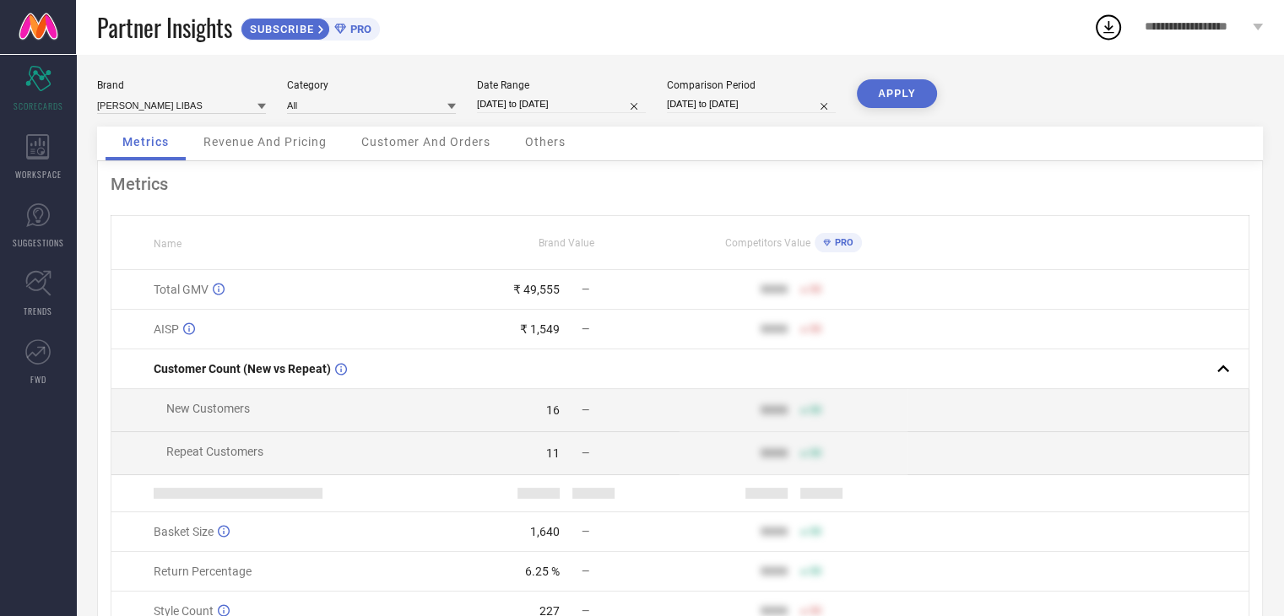
click at [899, 91] on button "APPLY" at bounding box center [897, 93] width 80 height 29
click at [554, 140] on span "Others" at bounding box center [545, 142] width 41 height 14
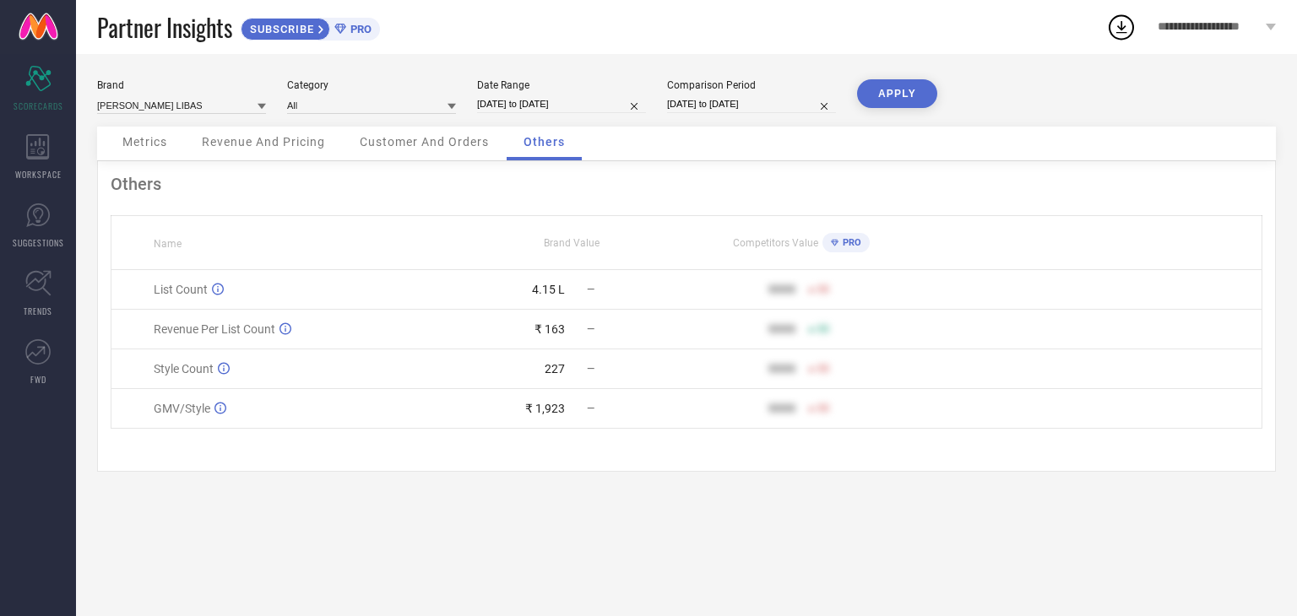
click at [461, 151] on div "Customer And Orders" at bounding box center [424, 144] width 163 height 34
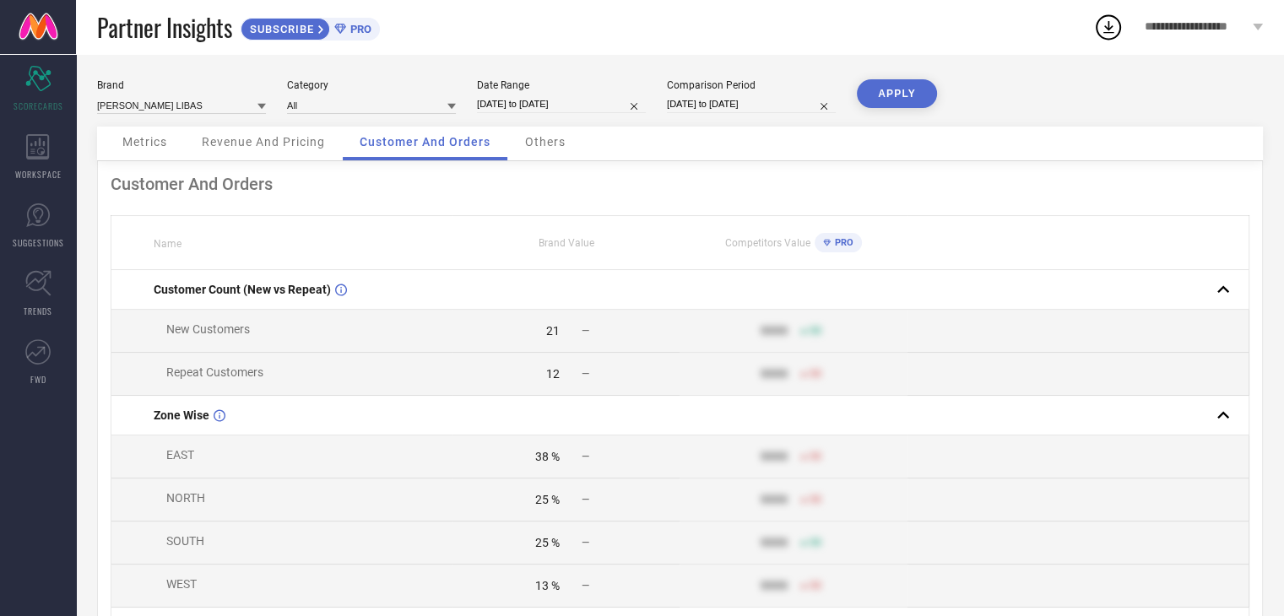
click at [588, 95] on div "Date Range [DATE] to [DATE]" at bounding box center [561, 96] width 169 height 35
select select "8"
select select "2025"
select select "9"
select select "2025"
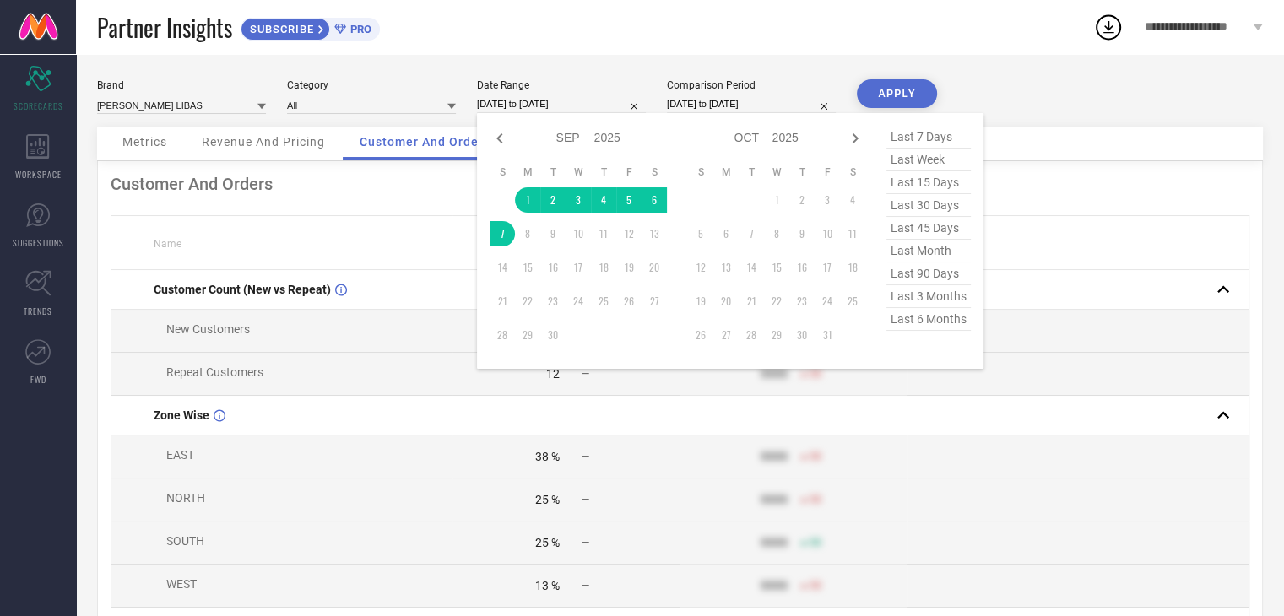
click at [587, 106] on input "[DATE] to [DATE]" at bounding box center [561, 104] width 169 height 18
click at [932, 182] on span "last 15 days" at bounding box center [928, 182] width 84 height 23
type input "[DATE] to [DATE]"
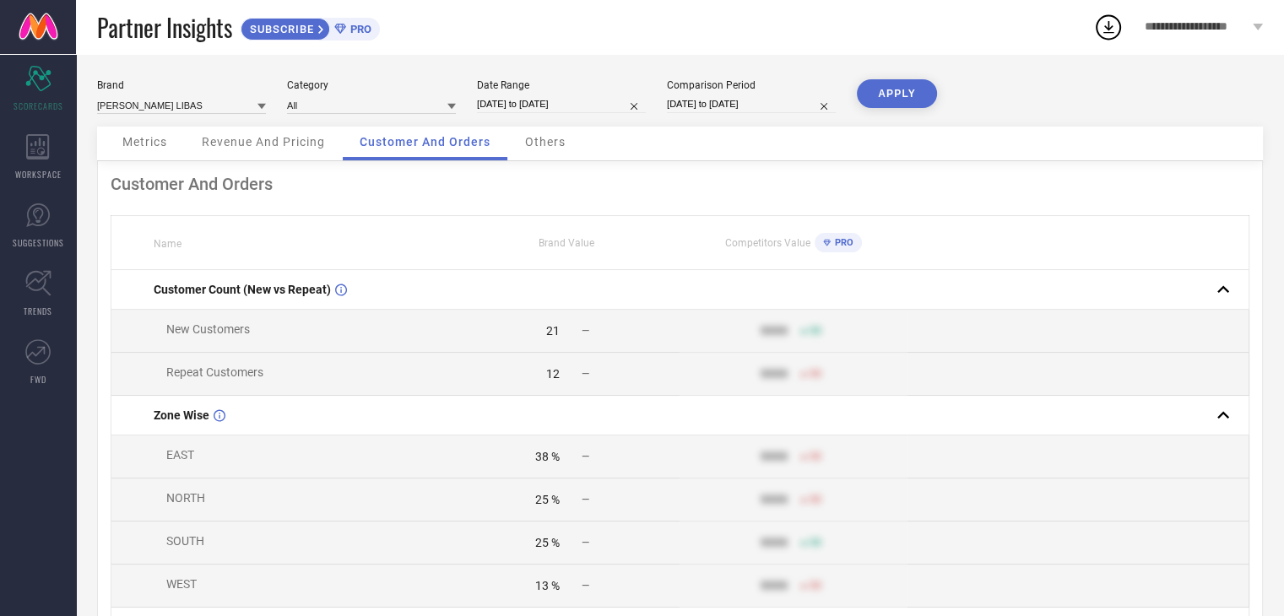
click at [888, 99] on button "APPLY" at bounding box center [897, 93] width 80 height 29
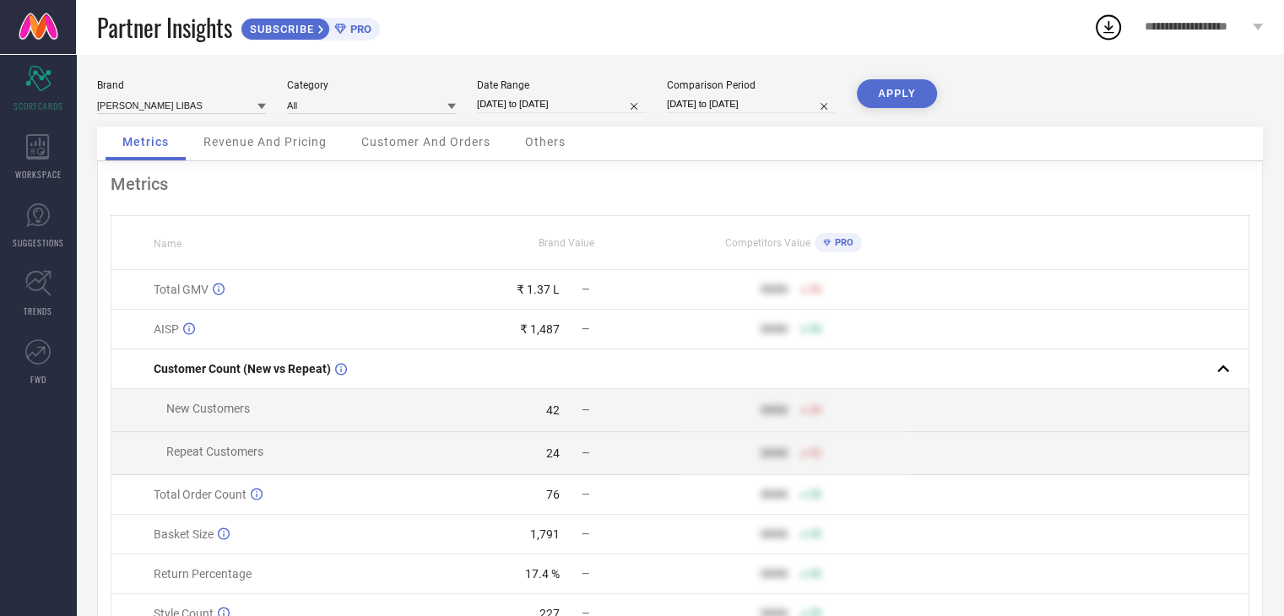
click at [295, 149] on span "Revenue And Pricing" at bounding box center [264, 142] width 123 height 14
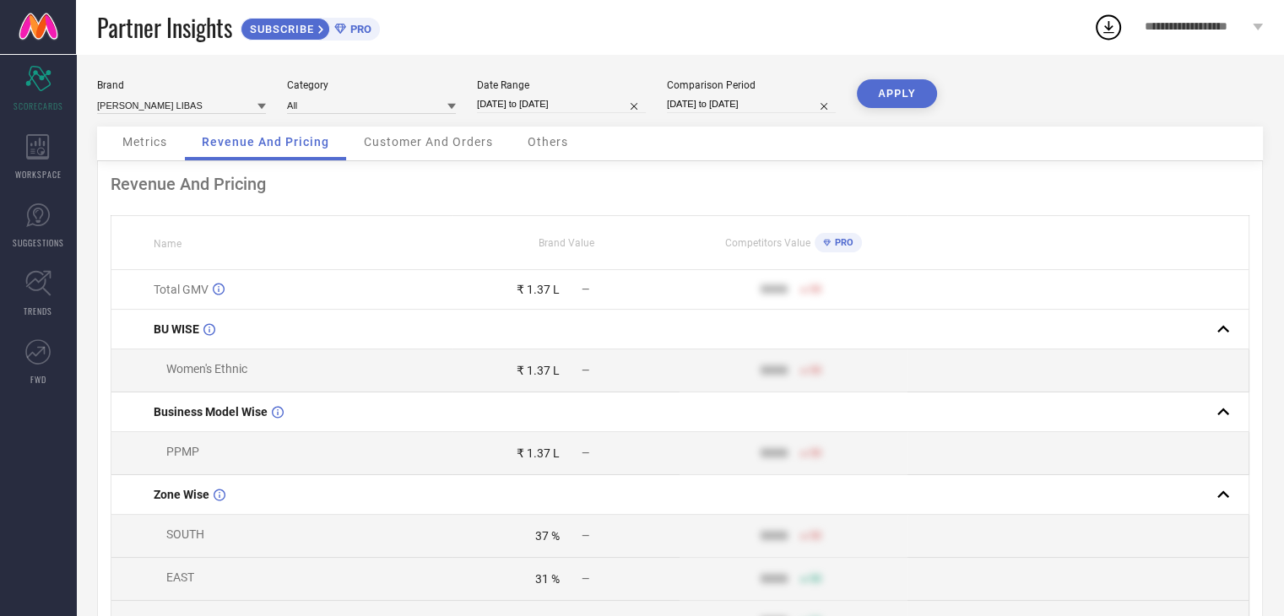
click at [156, 149] on span "Metrics" at bounding box center [144, 142] width 45 height 14
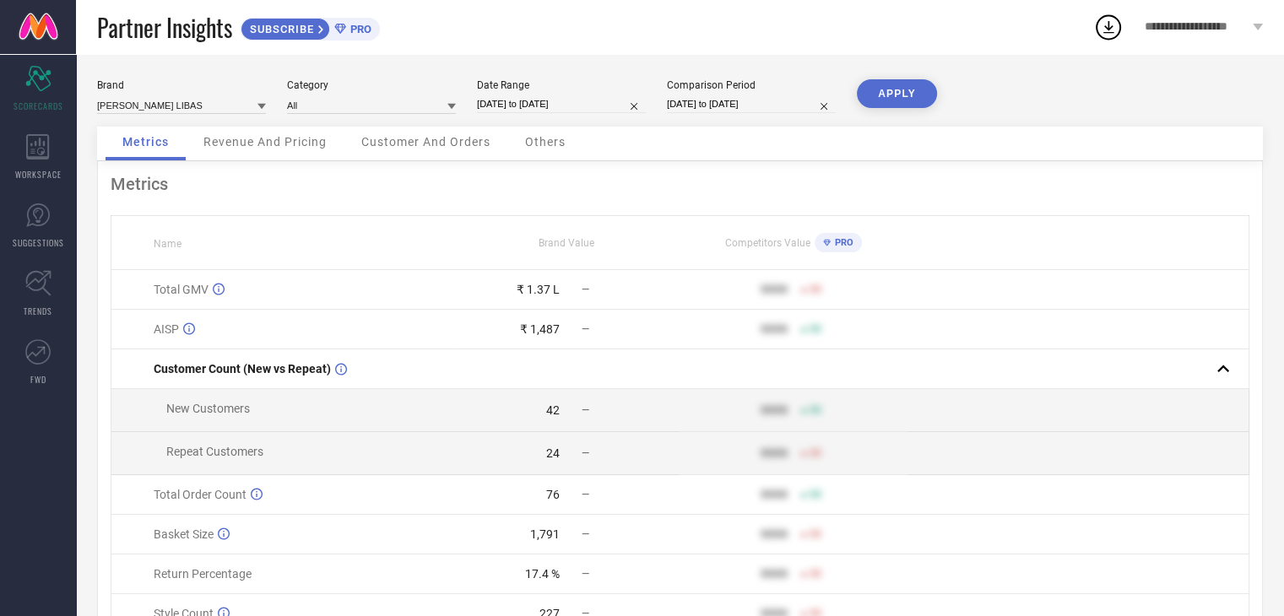
click at [540, 94] on div "Date Range [DATE] to [DATE]" at bounding box center [561, 96] width 169 height 35
select select "7"
select select "2025"
select select "8"
select select "2025"
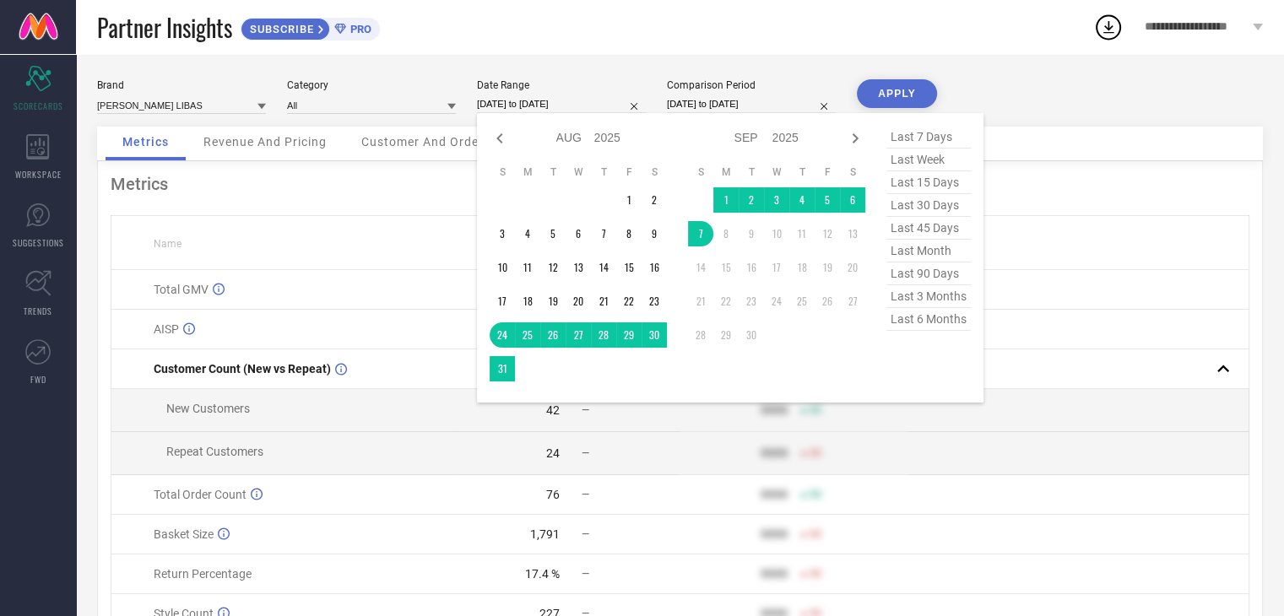
click at [540, 109] on input "[DATE] to [DATE]" at bounding box center [561, 104] width 169 height 18
click at [915, 129] on span "last 7 days" at bounding box center [928, 137] width 84 height 23
type input "[DATE] to [DATE]"
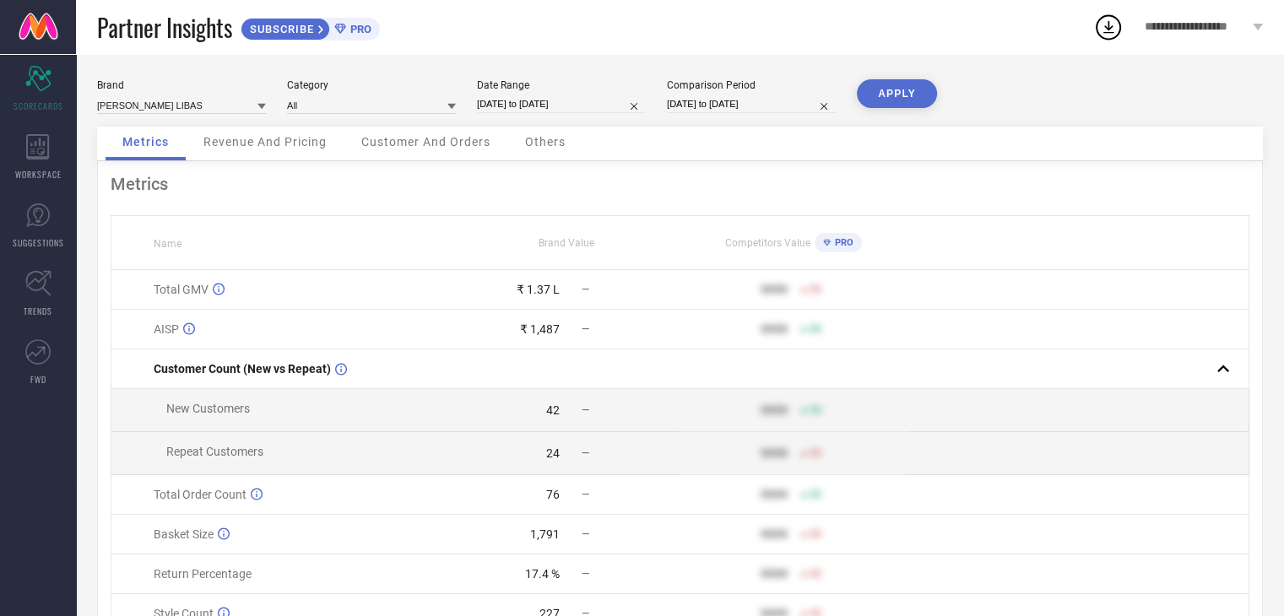
click at [891, 105] on button "APPLY" at bounding box center [897, 93] width 80 height 29
click at [560, 104] on input "[DATE] to [DATE]" at bounding box center [561, 104] width 169 height 18
select select "8"
select select "2025"
select select "9"
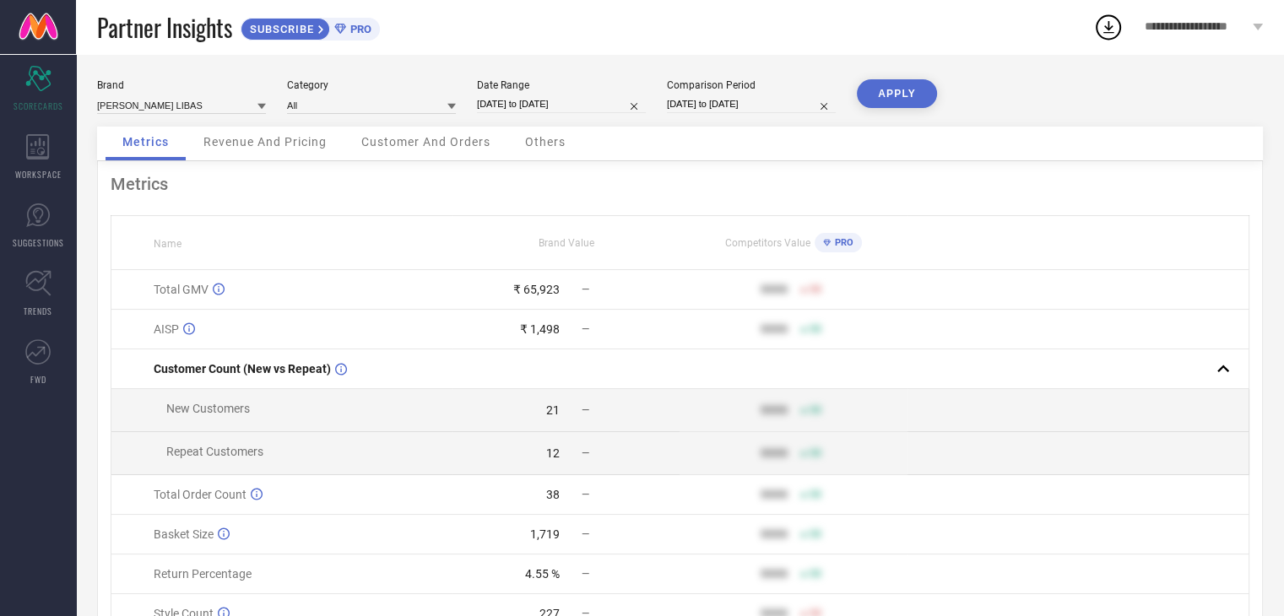
select select "2025"
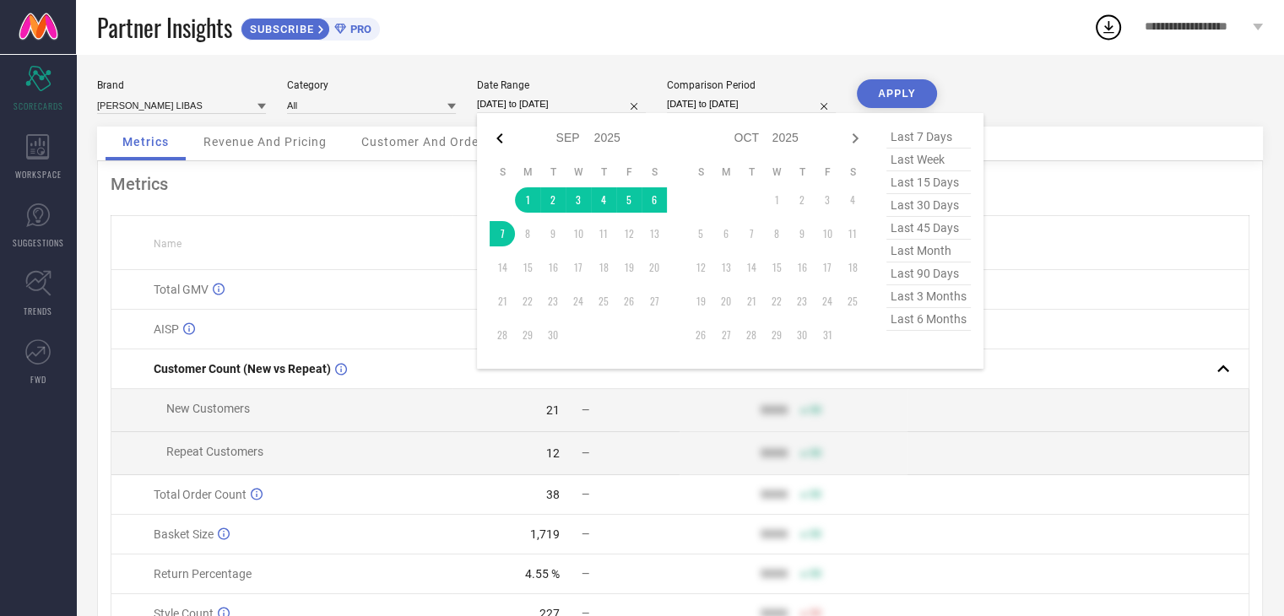
click at [496, 136] on icon at bounding box center [500, 138] width 20 height 20
select select "7"
select select "2025"
select select "8"
select select "2025"
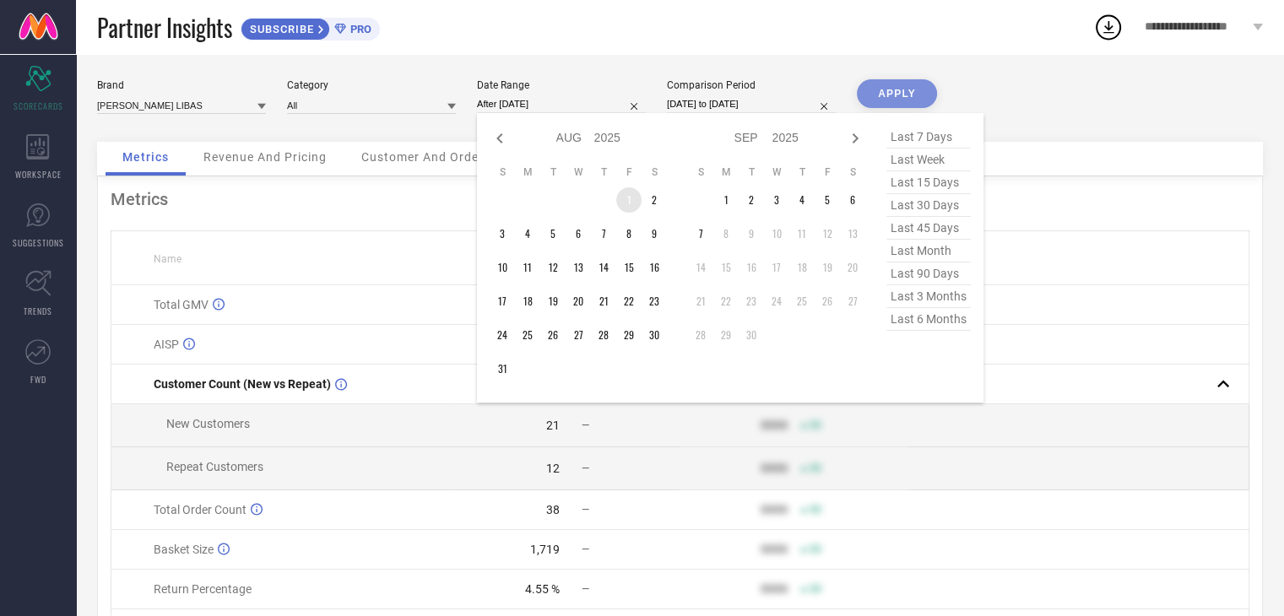
click at [638, 192] on td "1" at bounding box center [628, 199] width 25 height 25
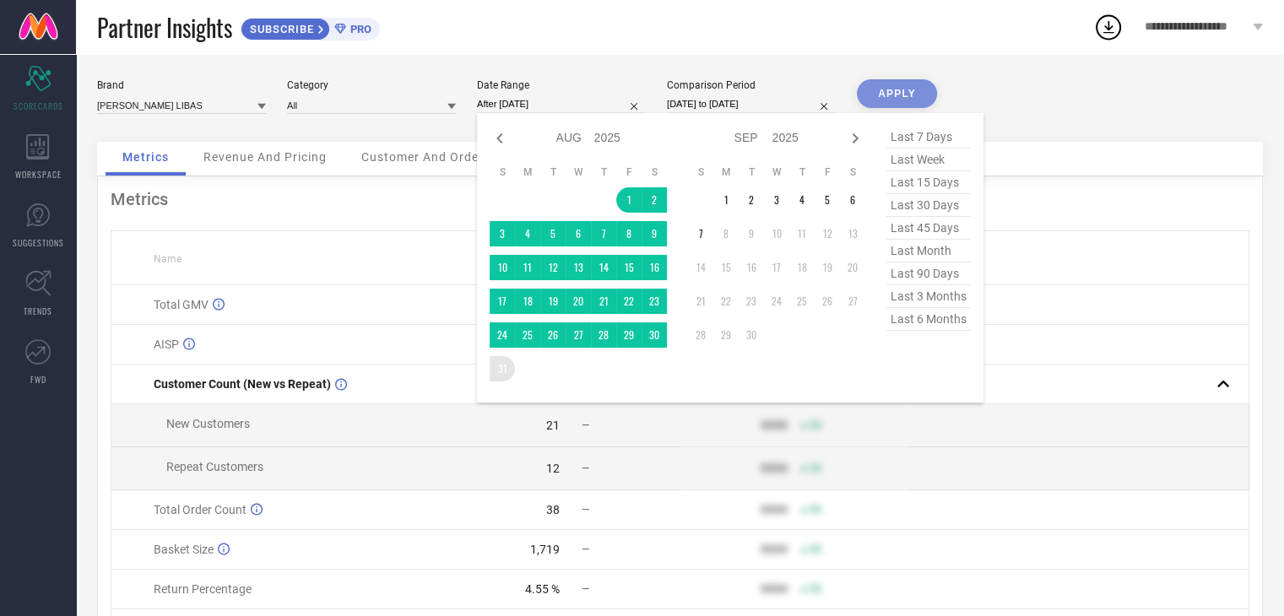
type input "[DATE] to [DATE]"
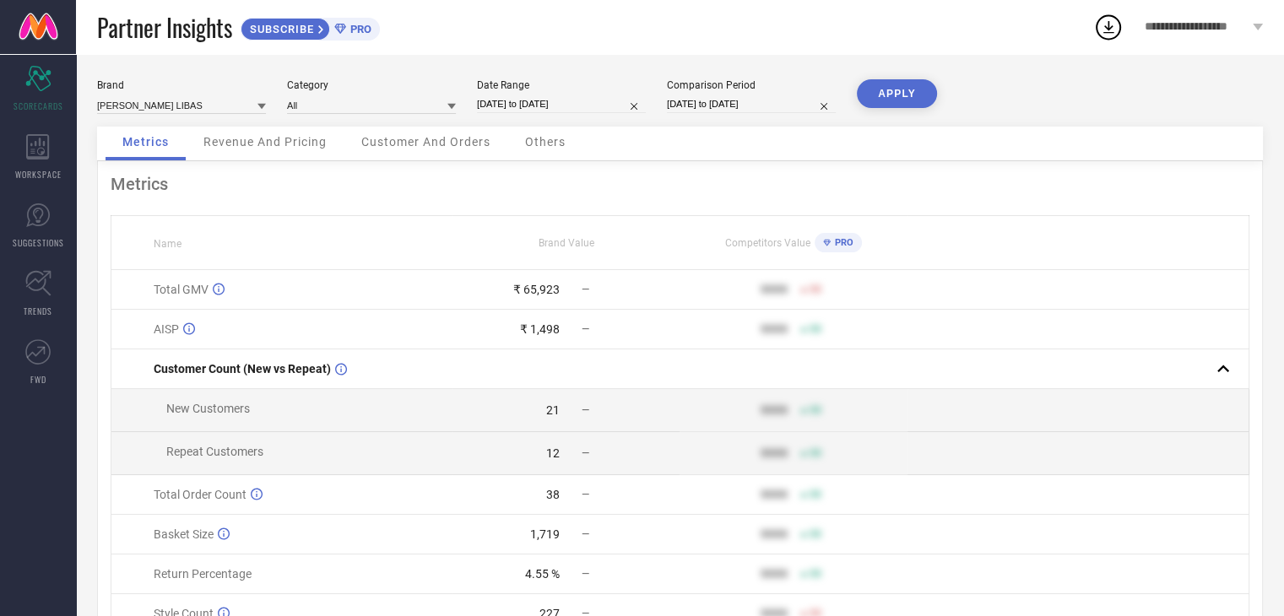
click at [908, 82] on button "APPLY" at bounding box center [897, 93] width 80 height 29
select select "7"
select select "2025"
select select "8"
select select "2025"
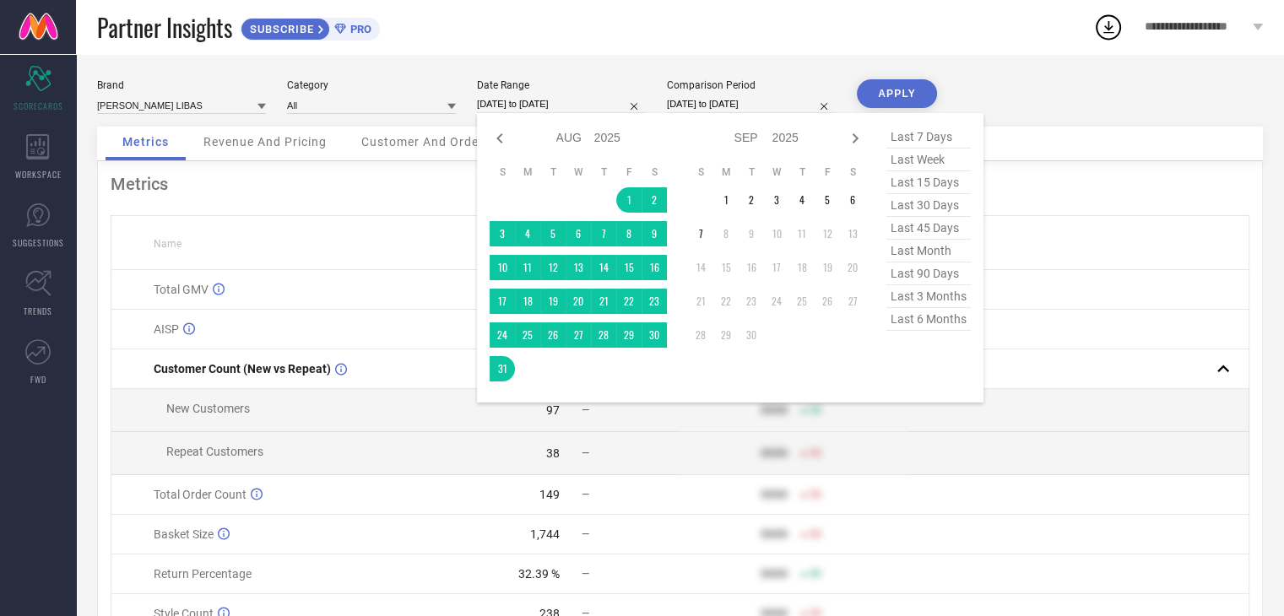
click at [571, 99] on input "[DATE] to [DATE]" at bounding box center [561, 104] width 169 height 18
click at [508, 140] on icon at bounding box center [500, 138] width 20 height 20
select select "6"
select select "2025"
select select "7"
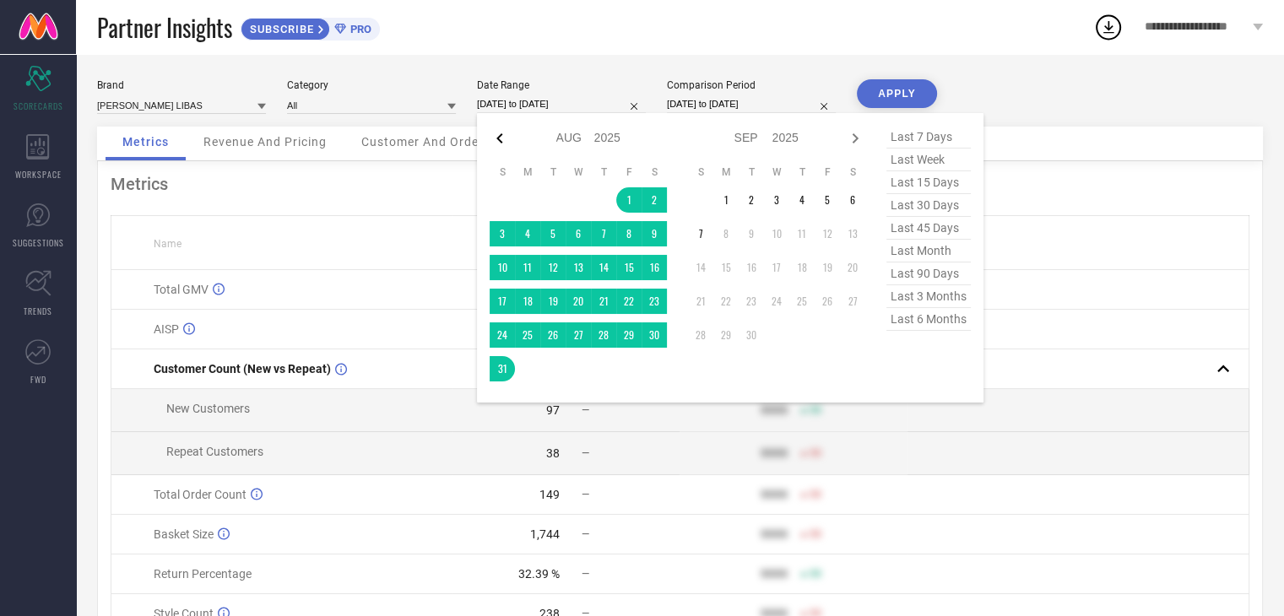
select select "2025"
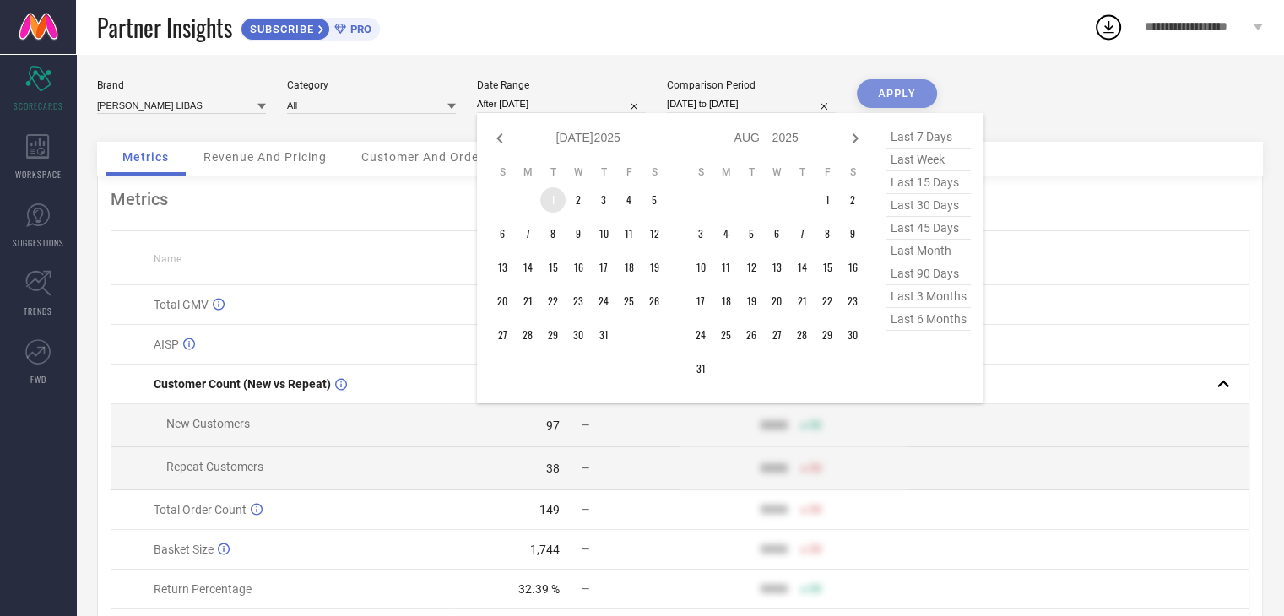
click at [558, 200] on td "1" at bounding box center [552, 199] width 25 height 25
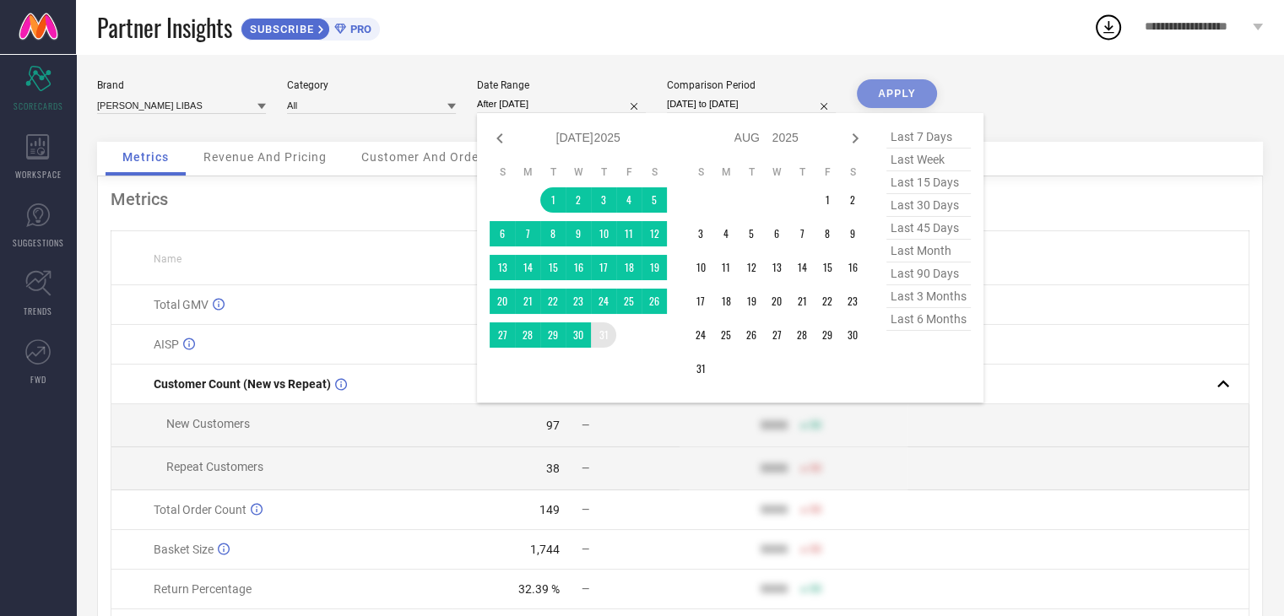
type input "[DATE] to [DATE]"
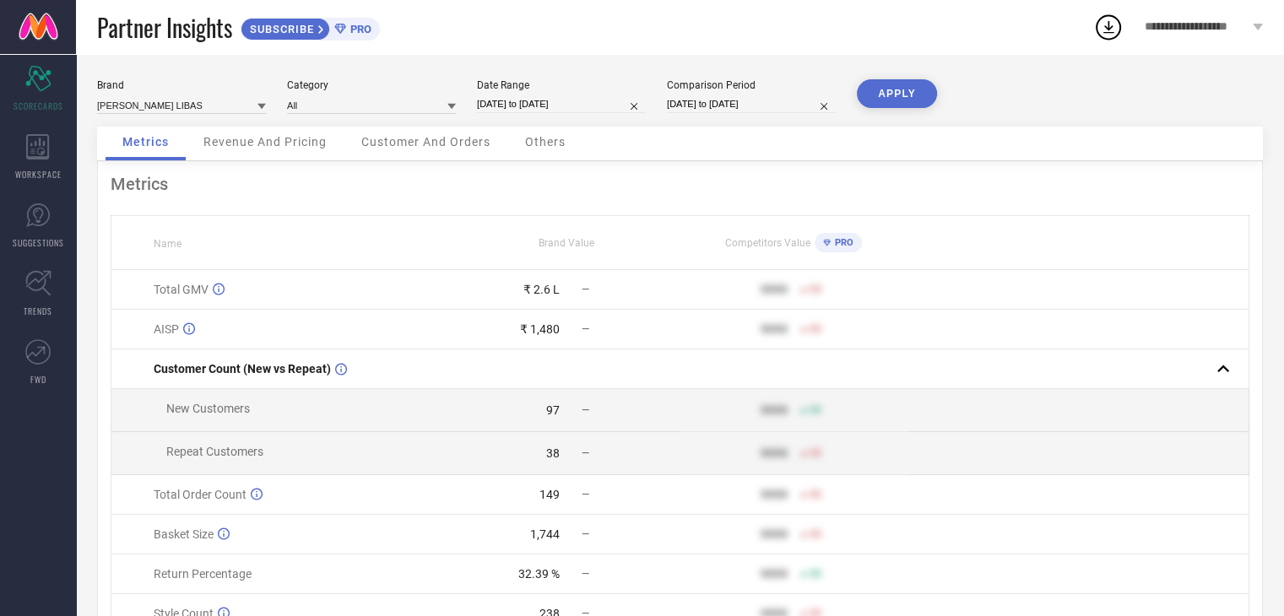
click at [918, 85] on button "APPLY" at bounding box center [897, 93] width 80 height 29
click at [608, 111] on input "[DATE] to [DATE]" at bounding box center [561, 104] width 169 height 18
select select "6"
select select "2025"
select select "7"
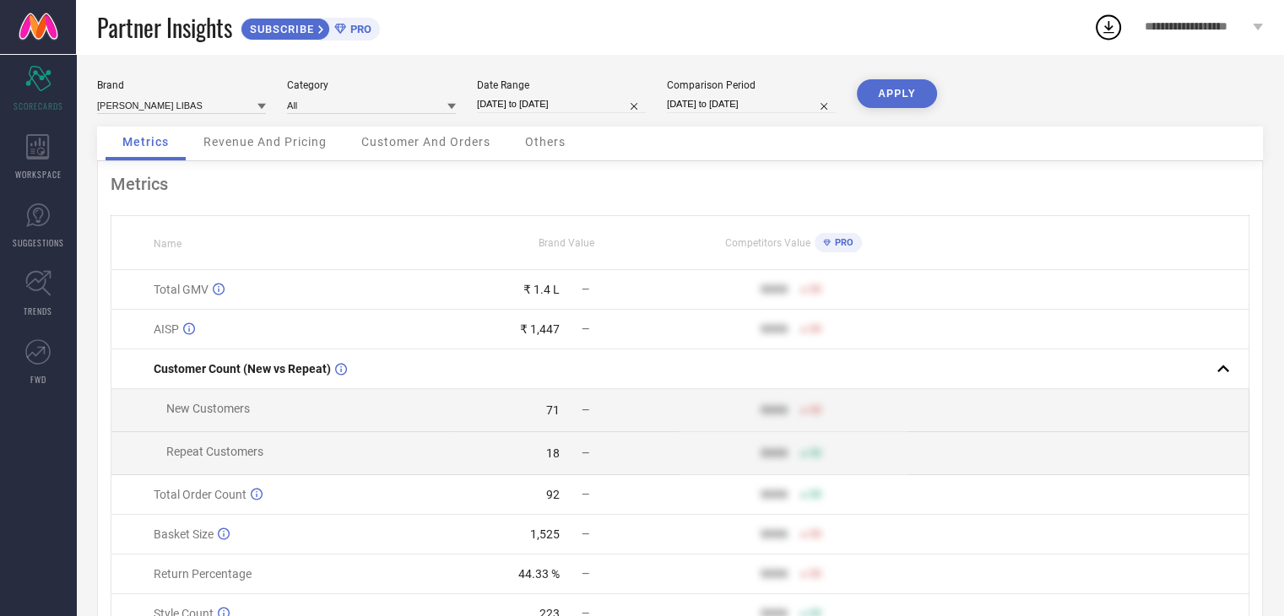
select select "2025"
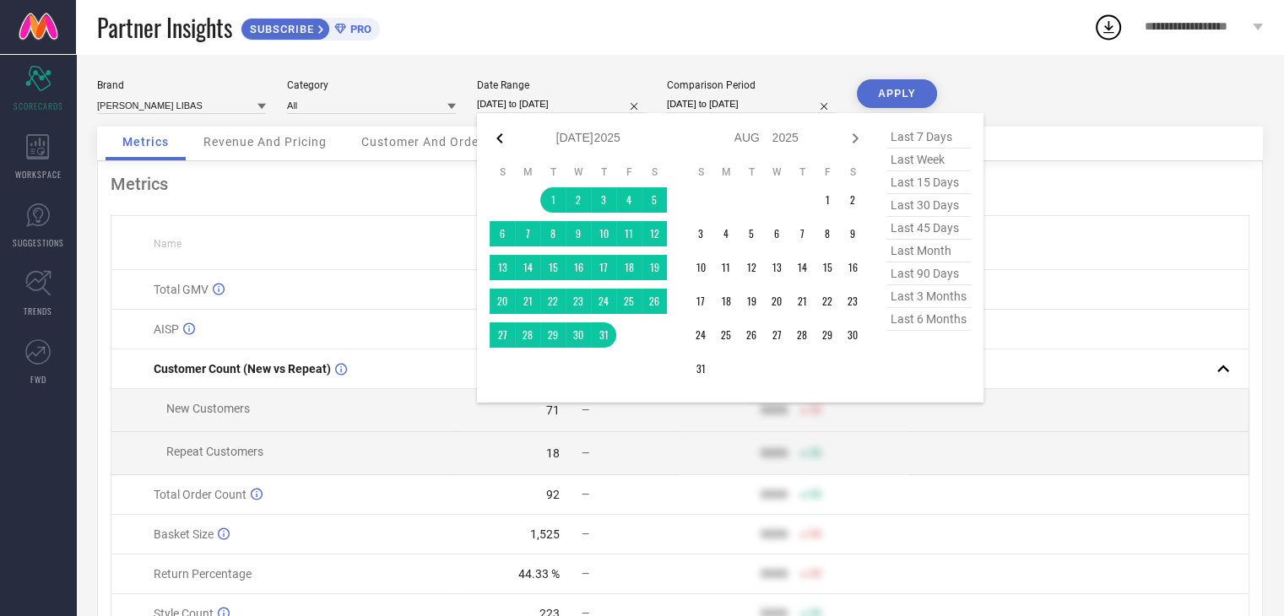
click at [500, 130] on icon at bounding box center [500, 138] width 20 height 20
select select "5"
select select "2025"
select select "6"
select select "2025"
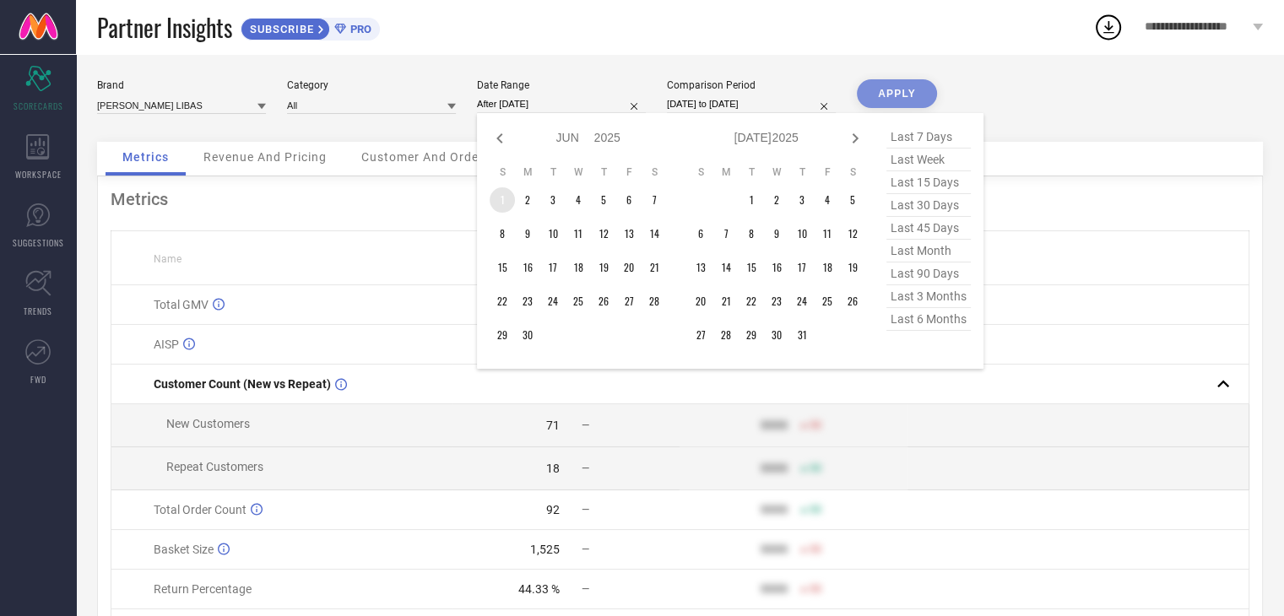
click at [505, 197] on td "1" at bounding box center [502, 199] width 25 height 25
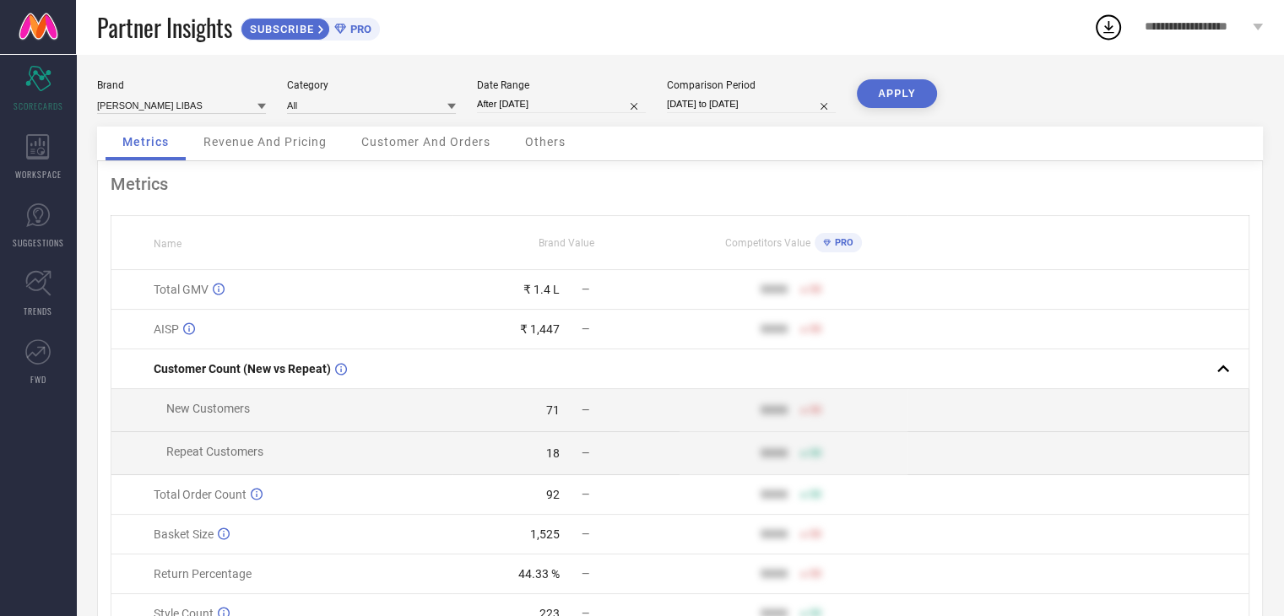
type input "[DATE] to [DATE]"
click at [896, 89] on button "APPLY" at bounding box center [897, 93] width 80 height 29
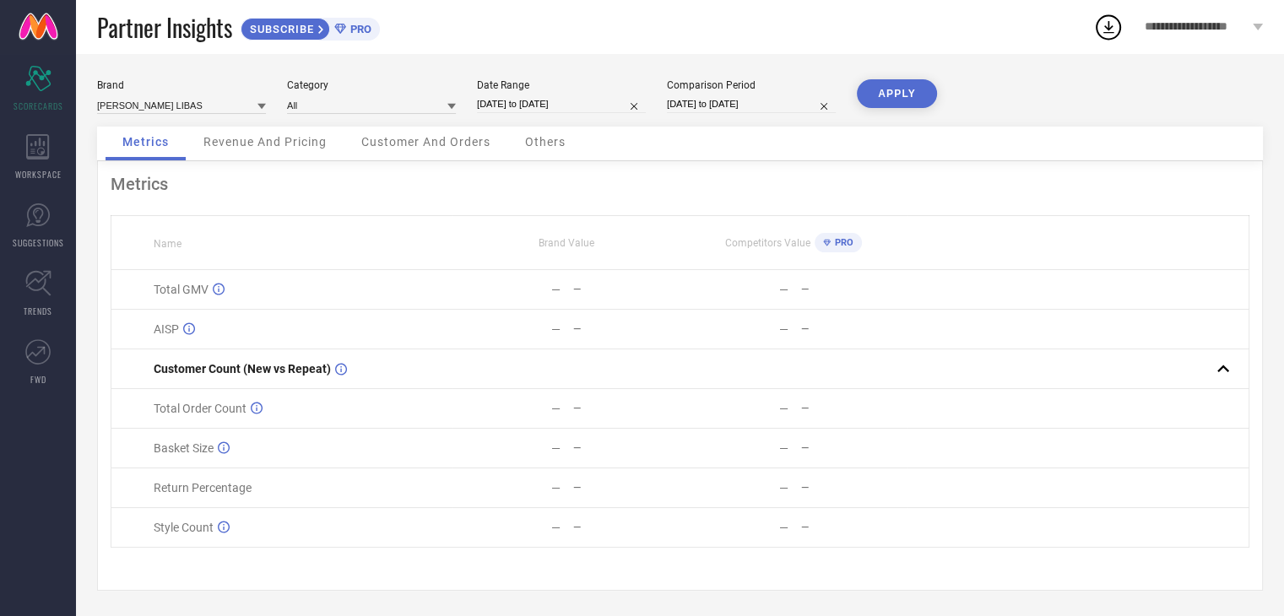
click at [916, 87] on button "APPLY" at bounding box center [897, 93] width 80 height 29
select select "5"
select select "2025"
select select "6"
select select "2025"
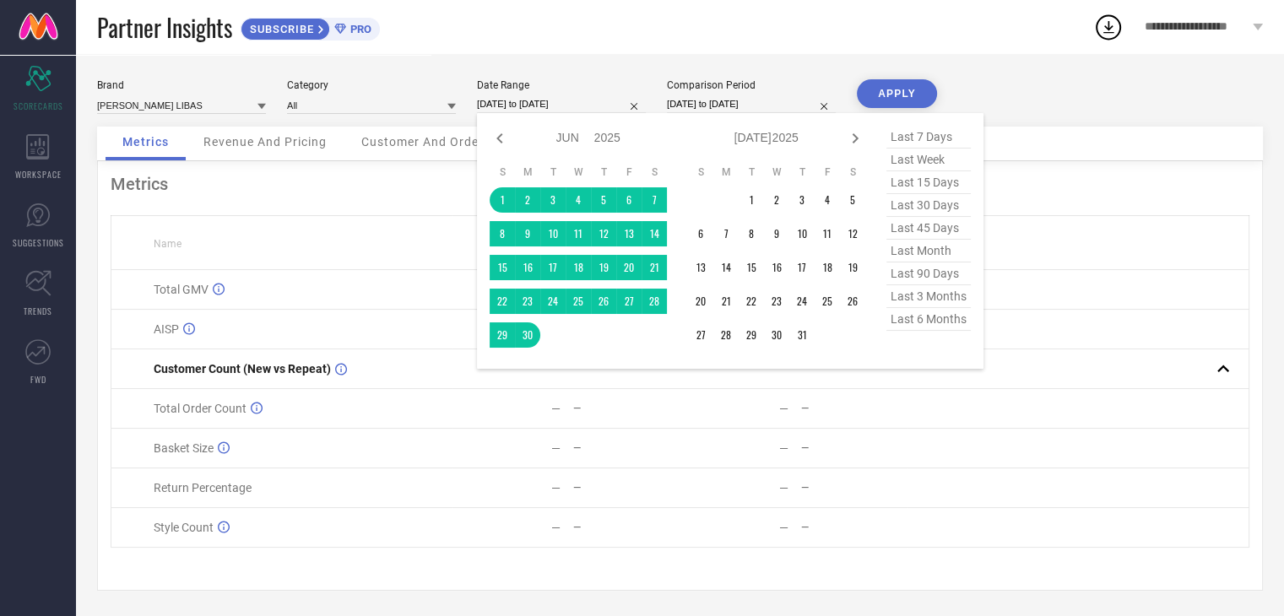
click at [581, 95] on input "[DATE] to [DATE]" at bounding box center [561, 104] width 169 height 18
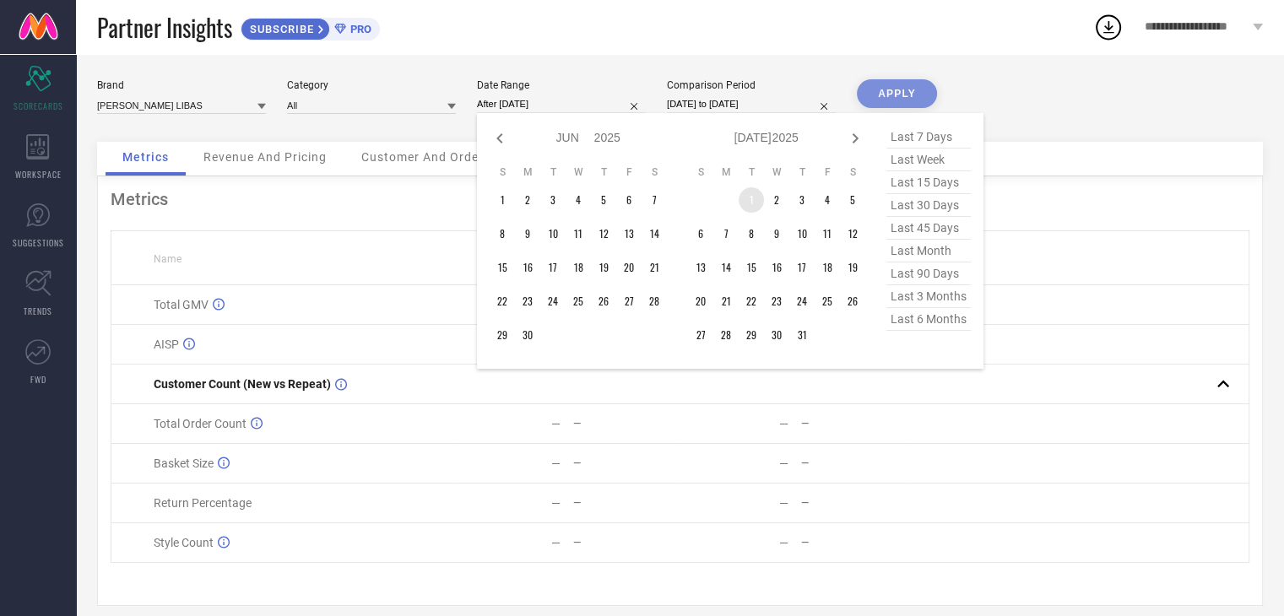
click at [751, 210] on td "1" at bounding box center [751, 199] width 25 height 25
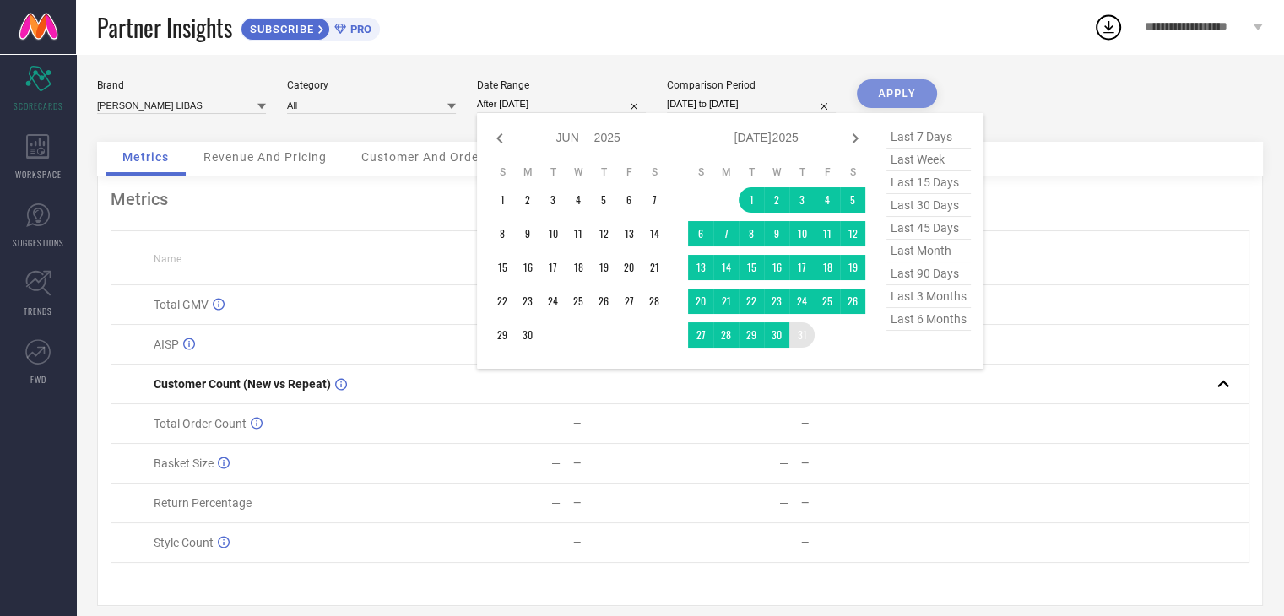
type input "[DATE] to [DATE]"
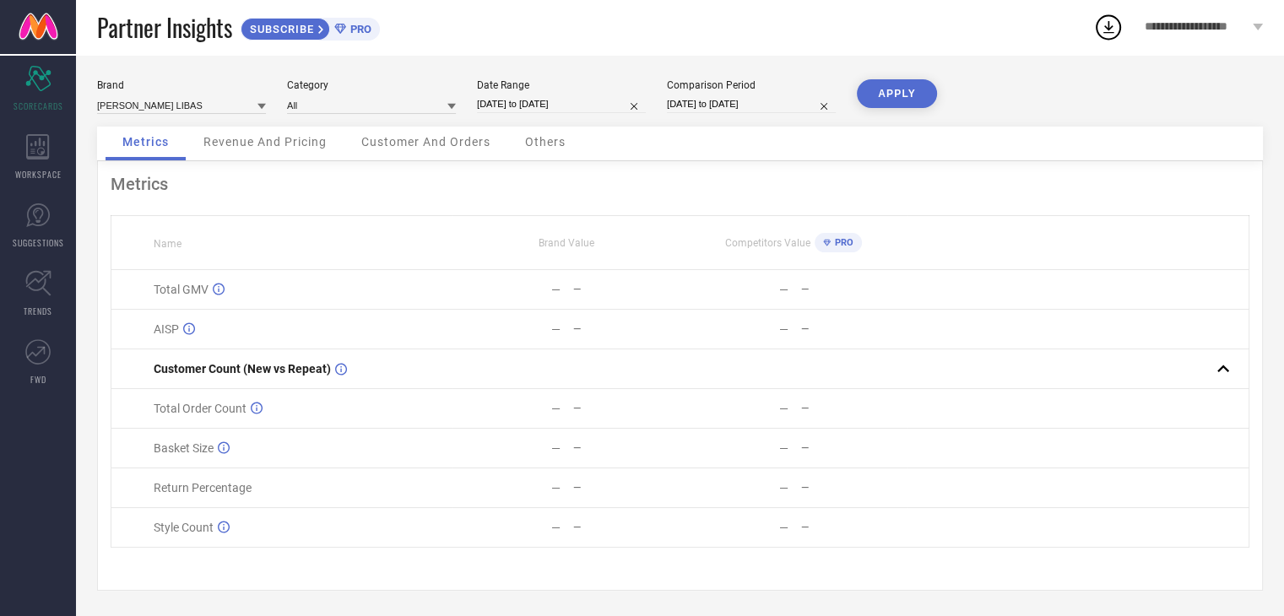
click at [900, 79] on button "APPLY" at bounding box center [897, 93] width 80 height 29
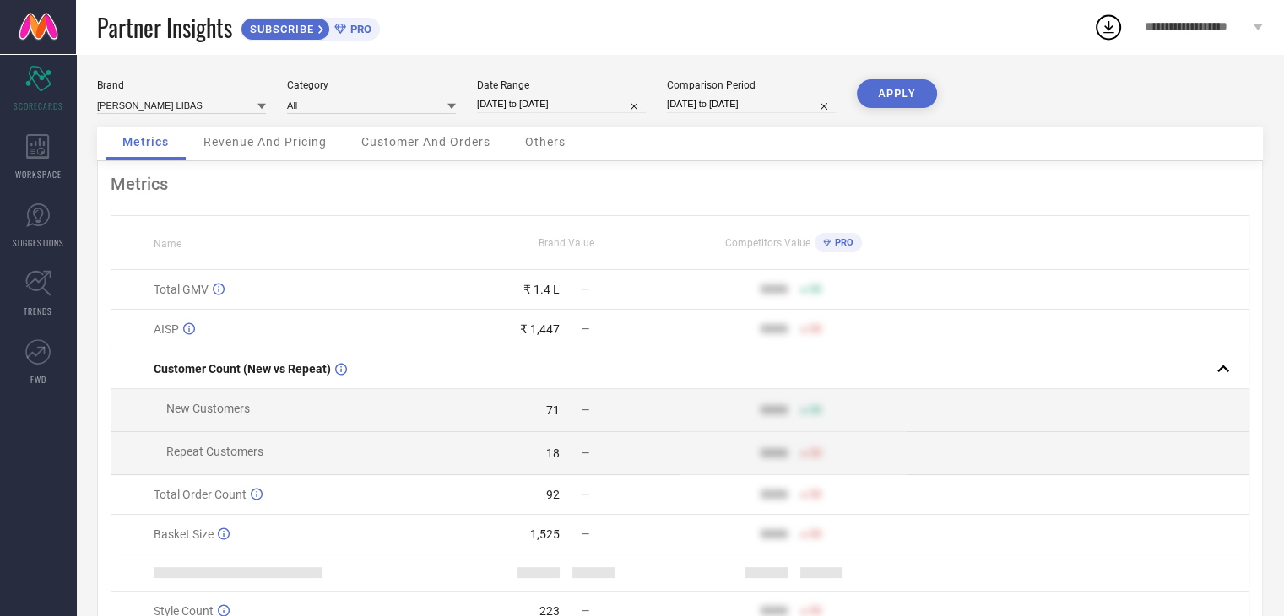
click at [595, 95] on div "Date Range [DATE] to [DATE]" at bounding box center [561, 96] width 169 height 35
click at [585, 108] on input "[DATE] to [DATE]" at bounding box center [561, 104] width 169 height 18
select select "6"
select select "2025"
select select "7"
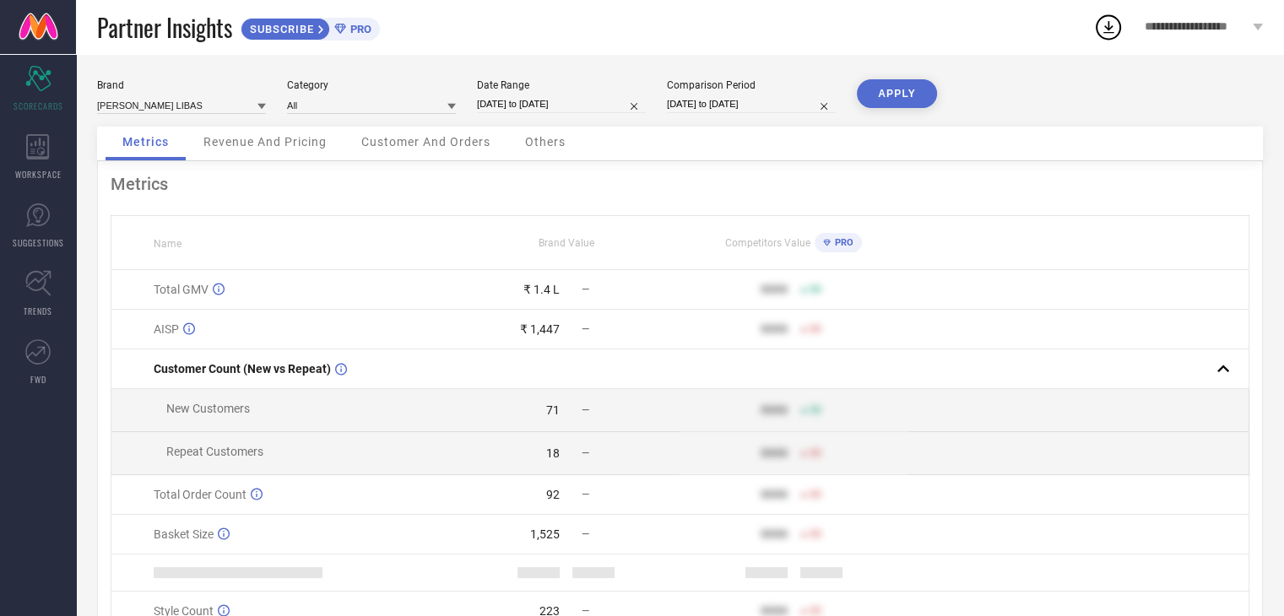
select select "2025"
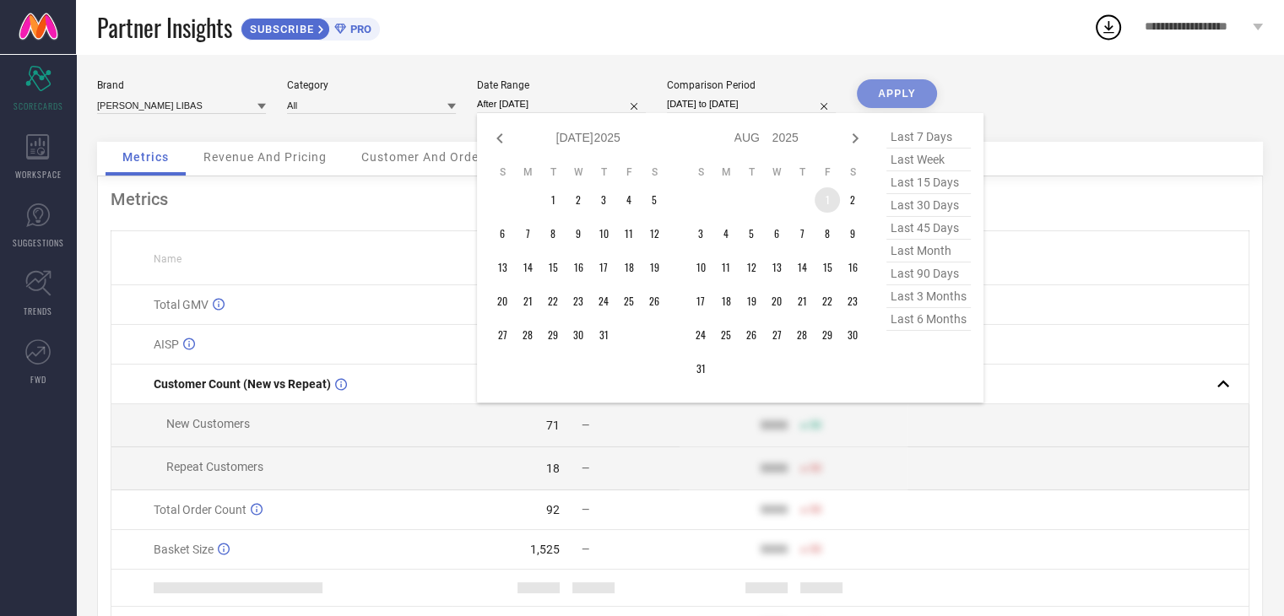
click at [826, 204] on td "1" at bounding box center [827, 199] width 25 height 25
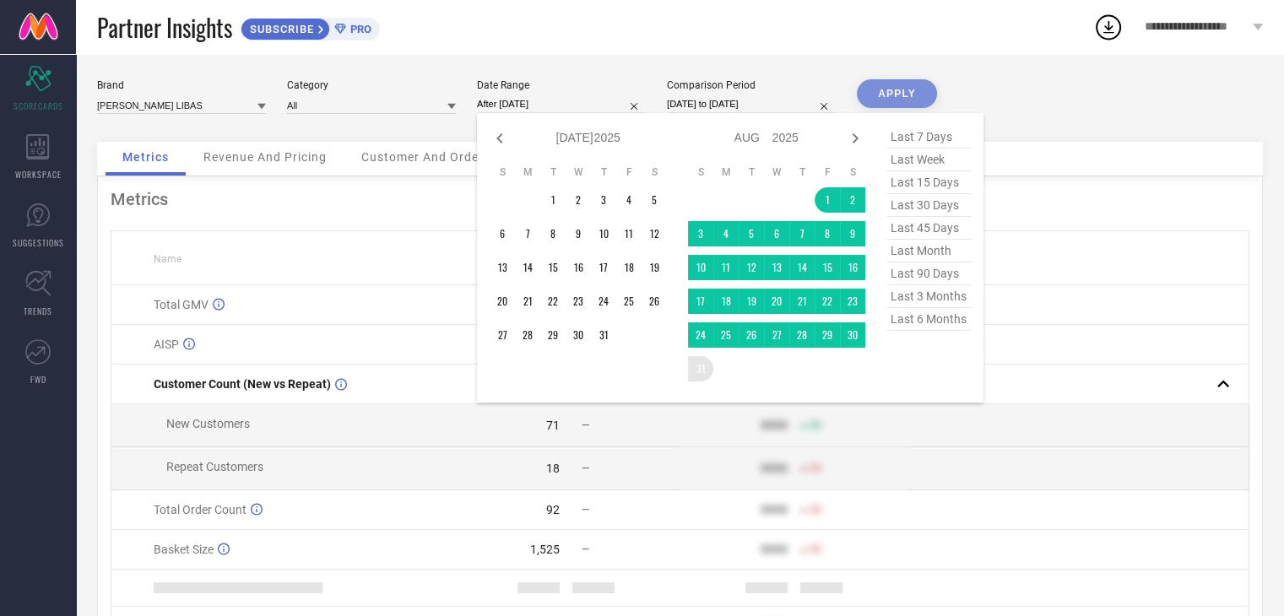
type input "[DATE] to [DATE]"
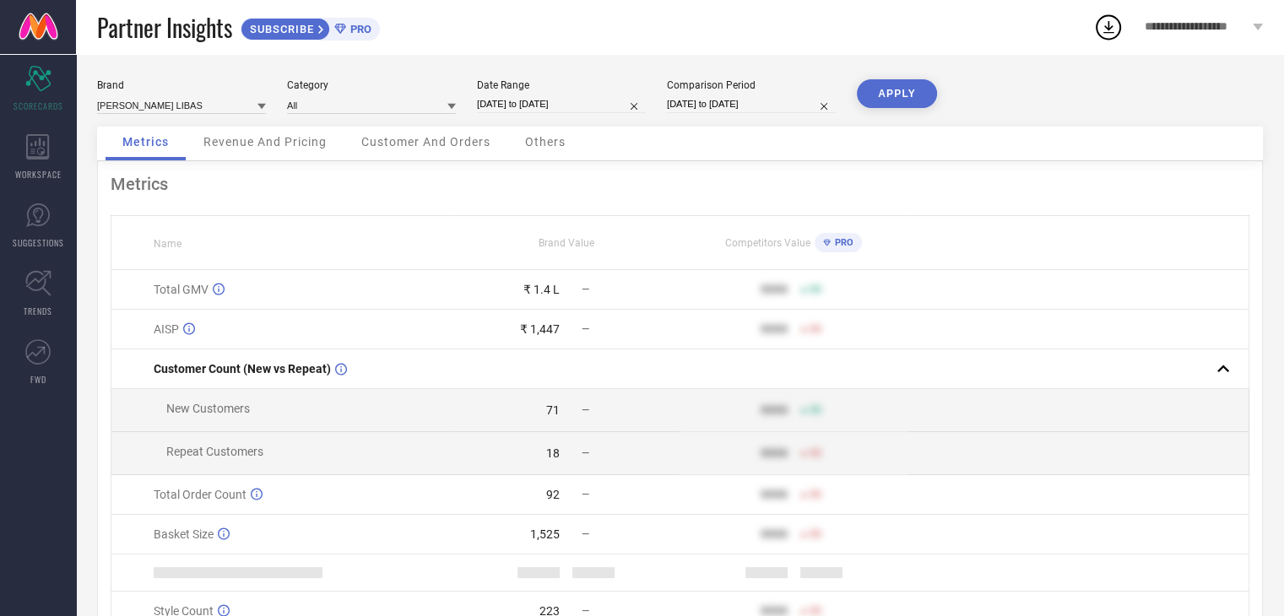
click at [896, 89] on button "APPLY" at bounding box center [897, 93] width 80 height 29
select select "7"
select select "2025"
select select "8"
select select "2025"
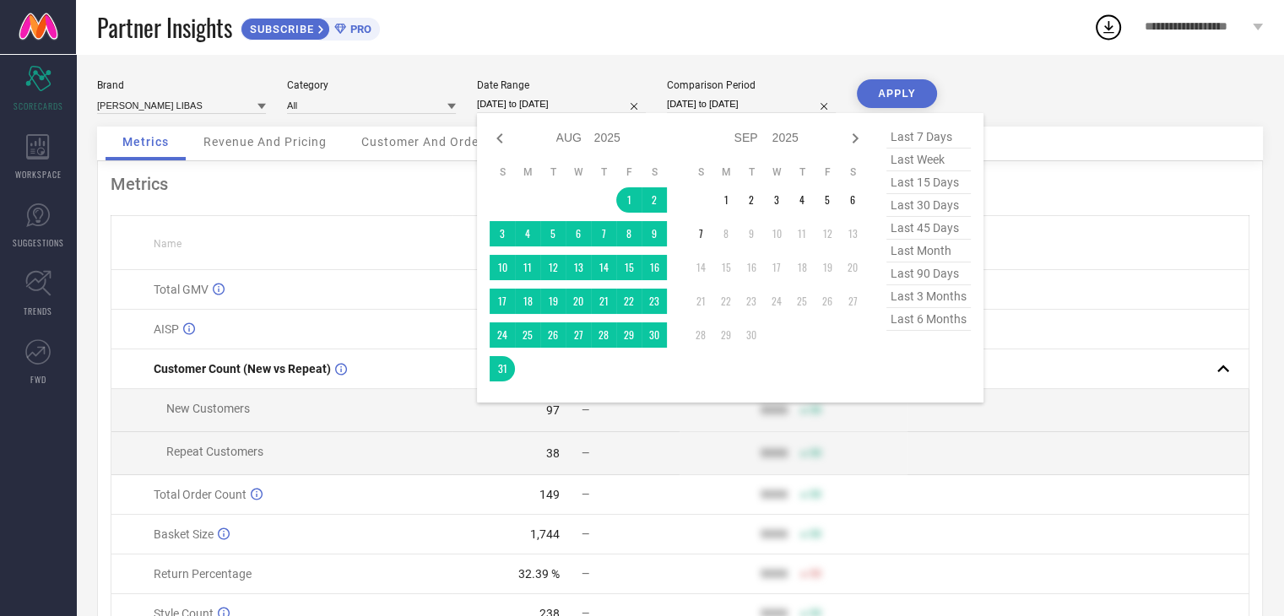
click at [598, 111] on input "[DATE] to [DATE]" at bounding box center [561, 104] width 169 height 18
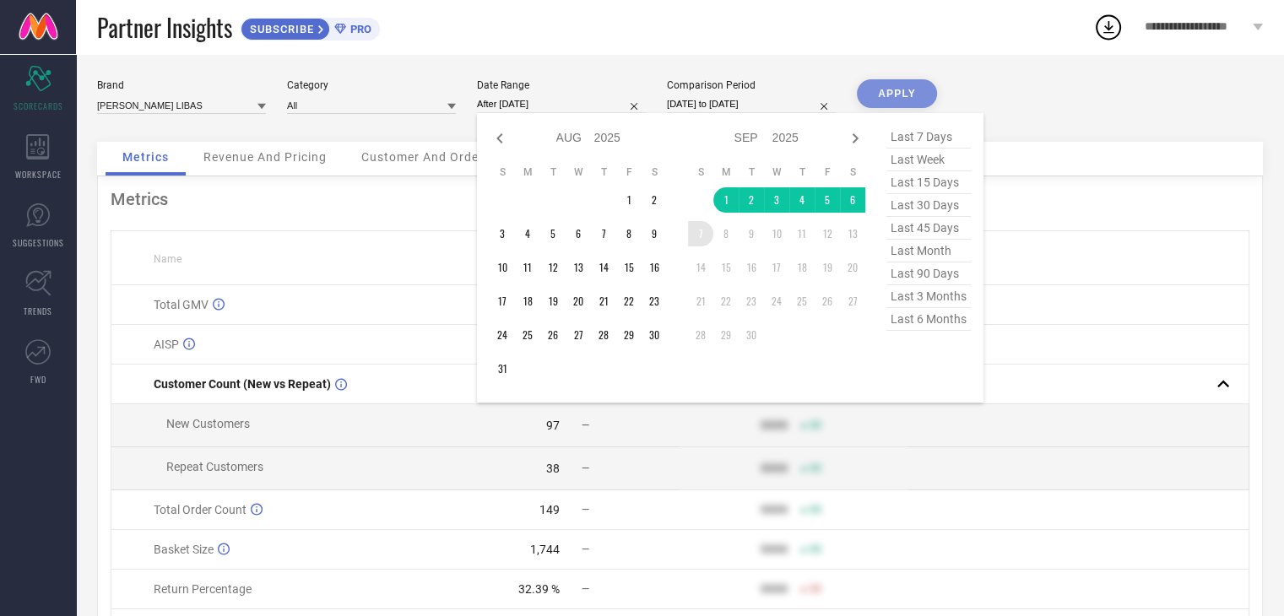
drag, startPoint x: 729, startPoint y: 209, endPoint x: 706, endPoint y: 228, distance: 30.1
click at [706, 228] on tbody "1 2 3 4 5 6 7 8 9 10 11 12 13 14 15 16 17 18 19 20 21 22 23 24 25 26 27 28 29 30" at bounding box center [776, 267] width 177 height 160
type input "[DATE] to [DATE]"
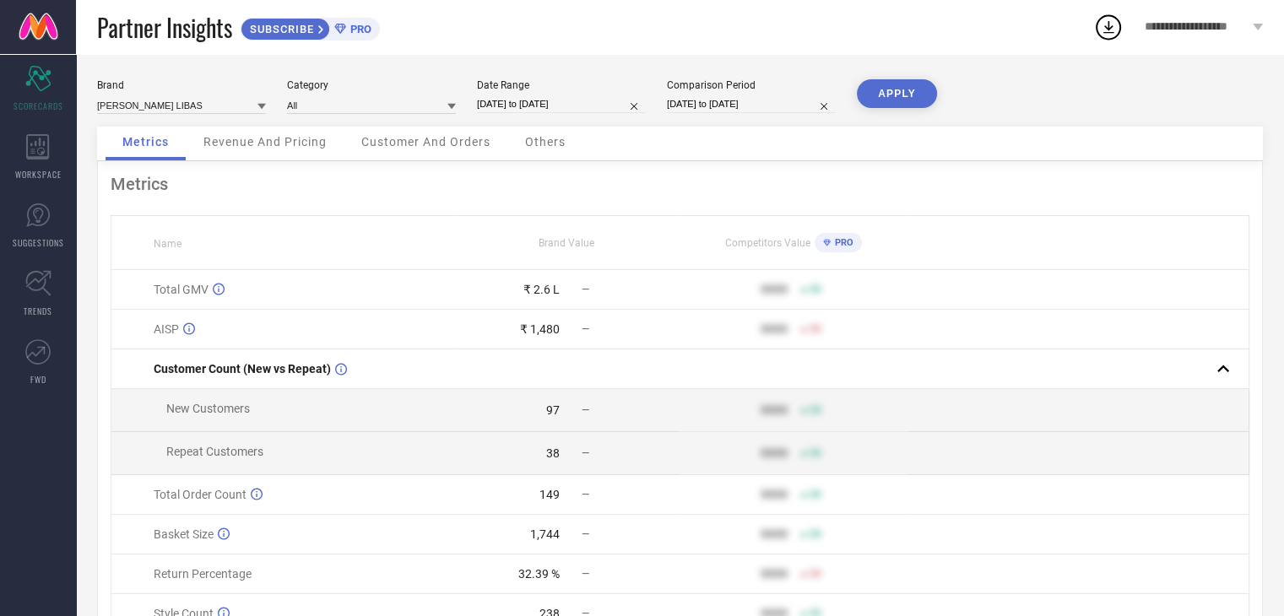
click at [892, 101] on button "APPLY" at bounding box center [897, 93] width 80 height 29
click at [564, 99] on input "[DATE] to [DATE]" at bounding box center [561, 104] width 169 height 18
select select "8"
select select "2025"
select select "9"
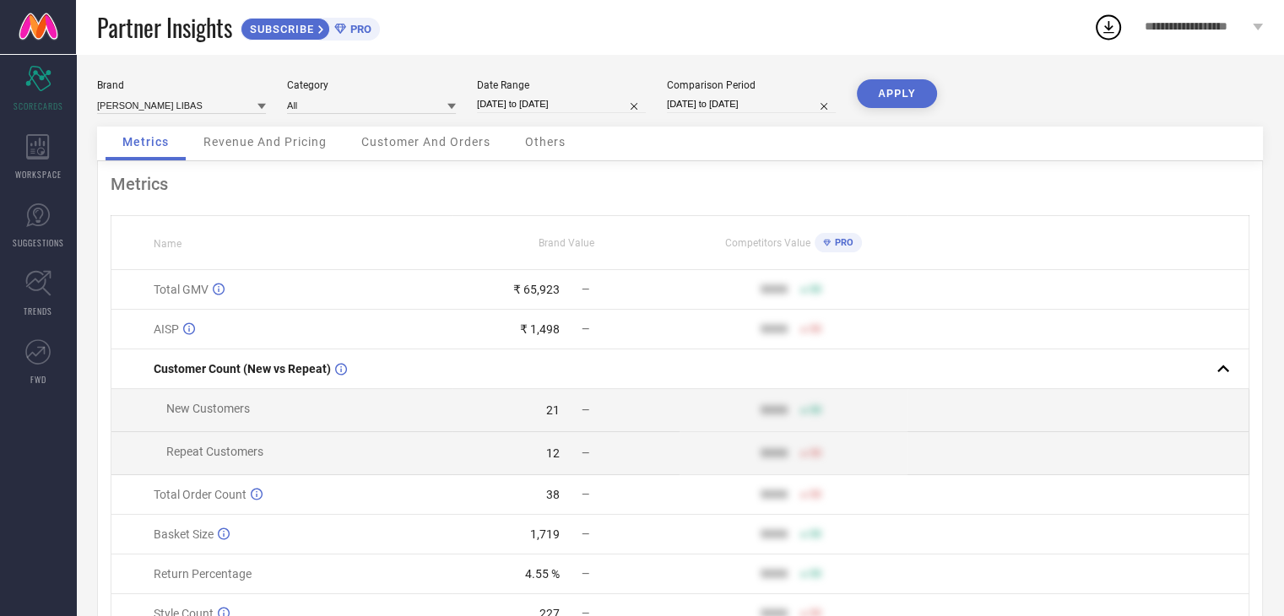
select select "2025"
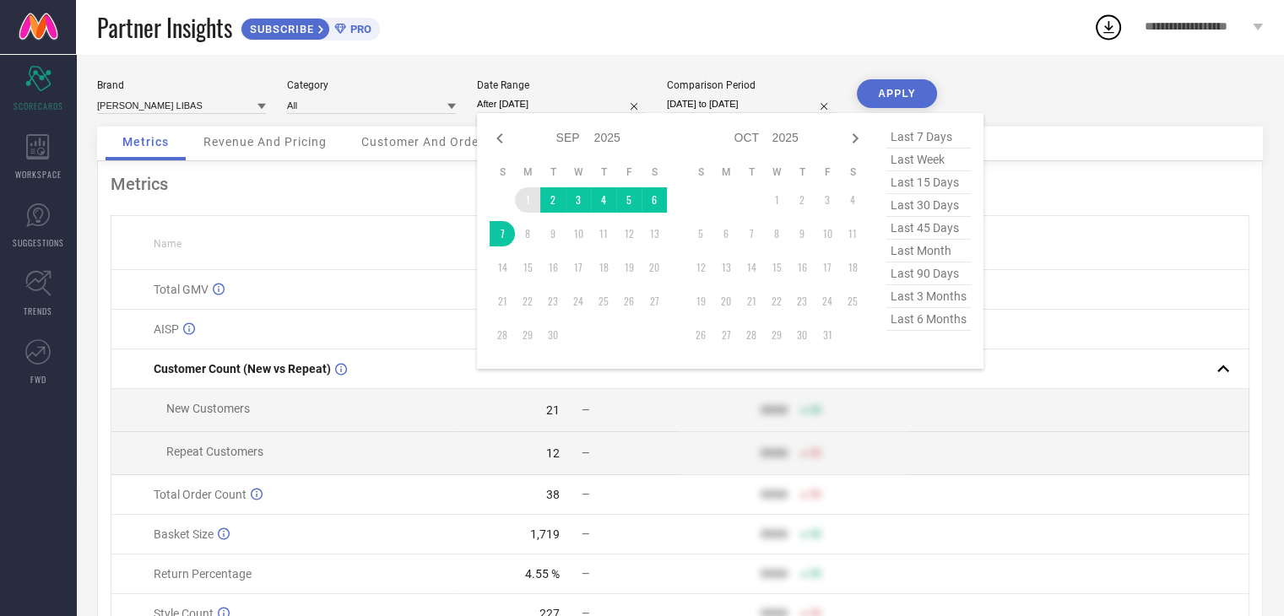
click at [527, 195] on td "1" at bounding box center [527, 199] width 25 height 25
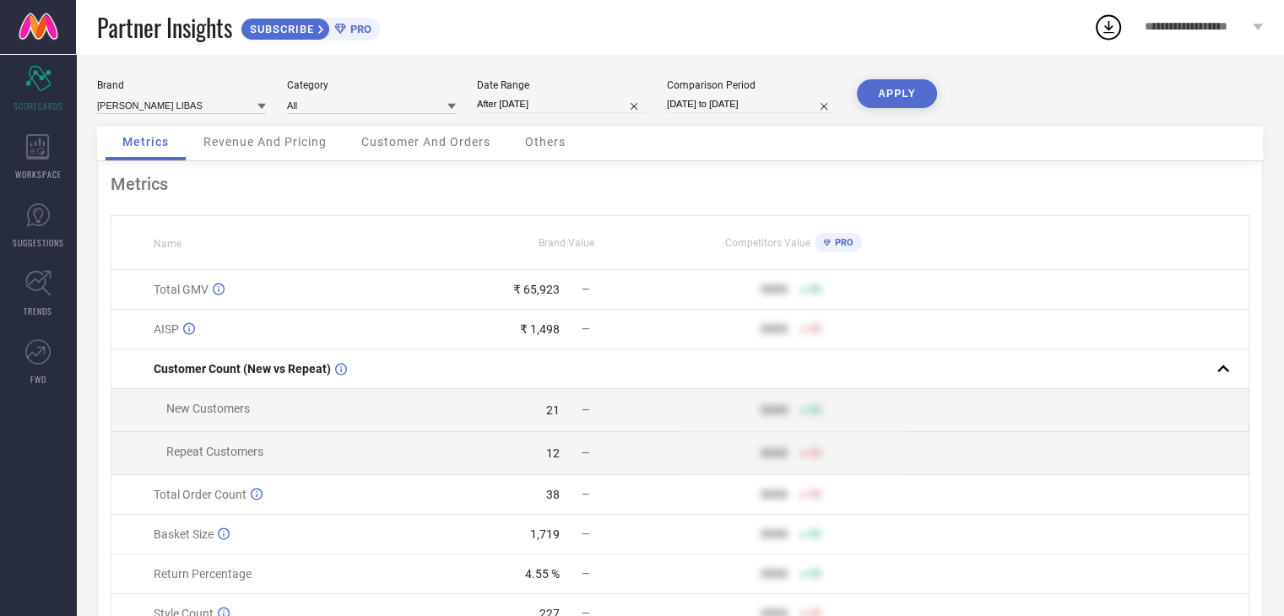
type input "[DATE] to [DATE]"
click at [908, 84] on button "APPLY" at bounding box center [897, 93] width 80 height 29
click at [290, 139] on span "Revenue And Pricing" at bounding box center [264, 142] width 123 height 14
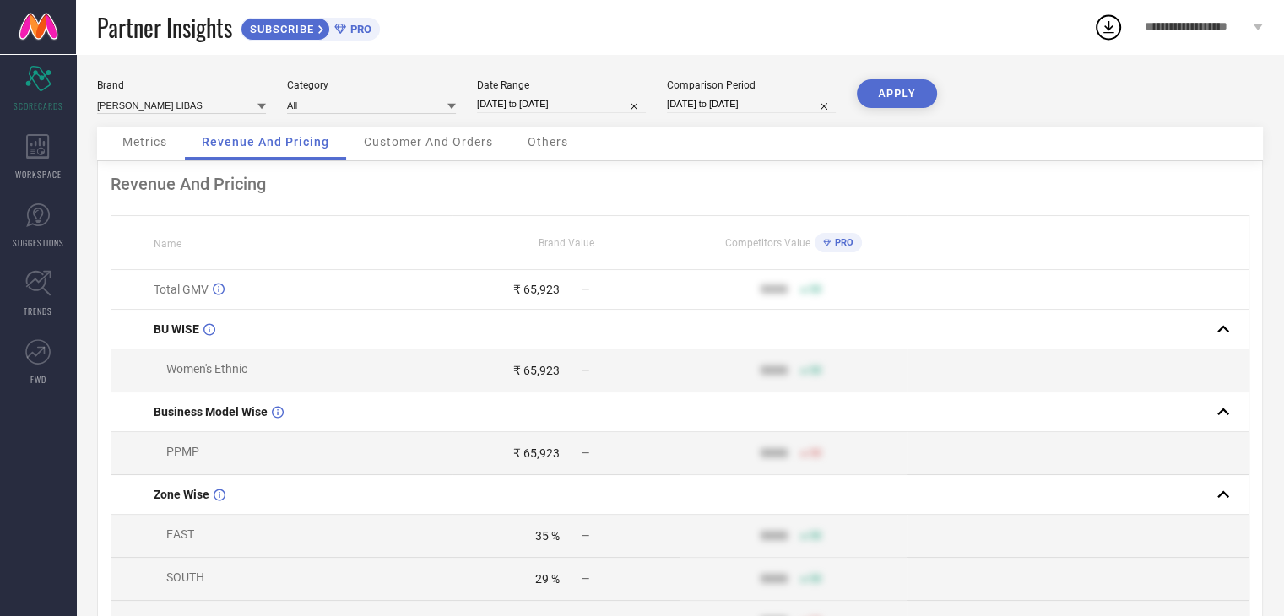
click at [443, 127] on div "Brand [PERSON_NAME] LIBAS Category All Date Range [DATE] to [DATE] Comparison P…" at bounding box center [680, 615] width 1208 height 1122
click at [449, 145] on span "Customer And Orders" at bounding box center [428, 142] width 129 height 14
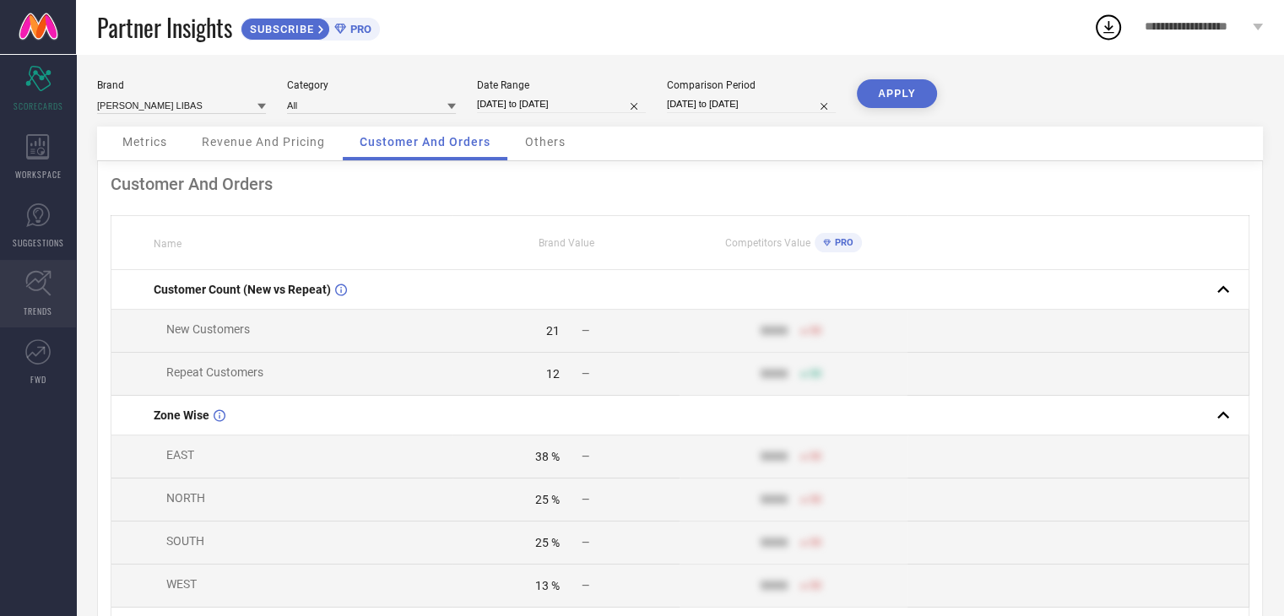
click at [57, 274] on link "TRENDS" at bounding box center [38, 294] width 76 height 68
